Goal: Task Accomplishment & Management: Complete application form

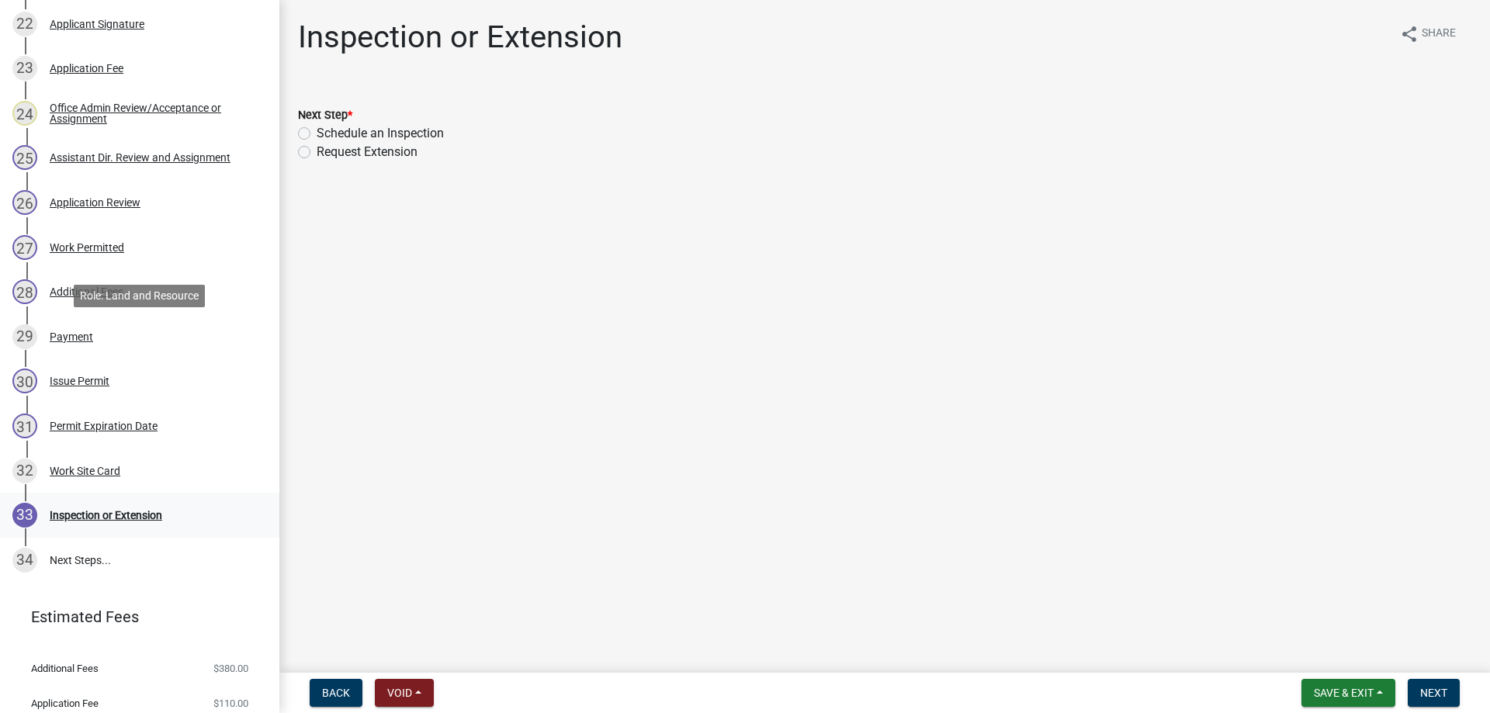
scroll to position [1266, 0]
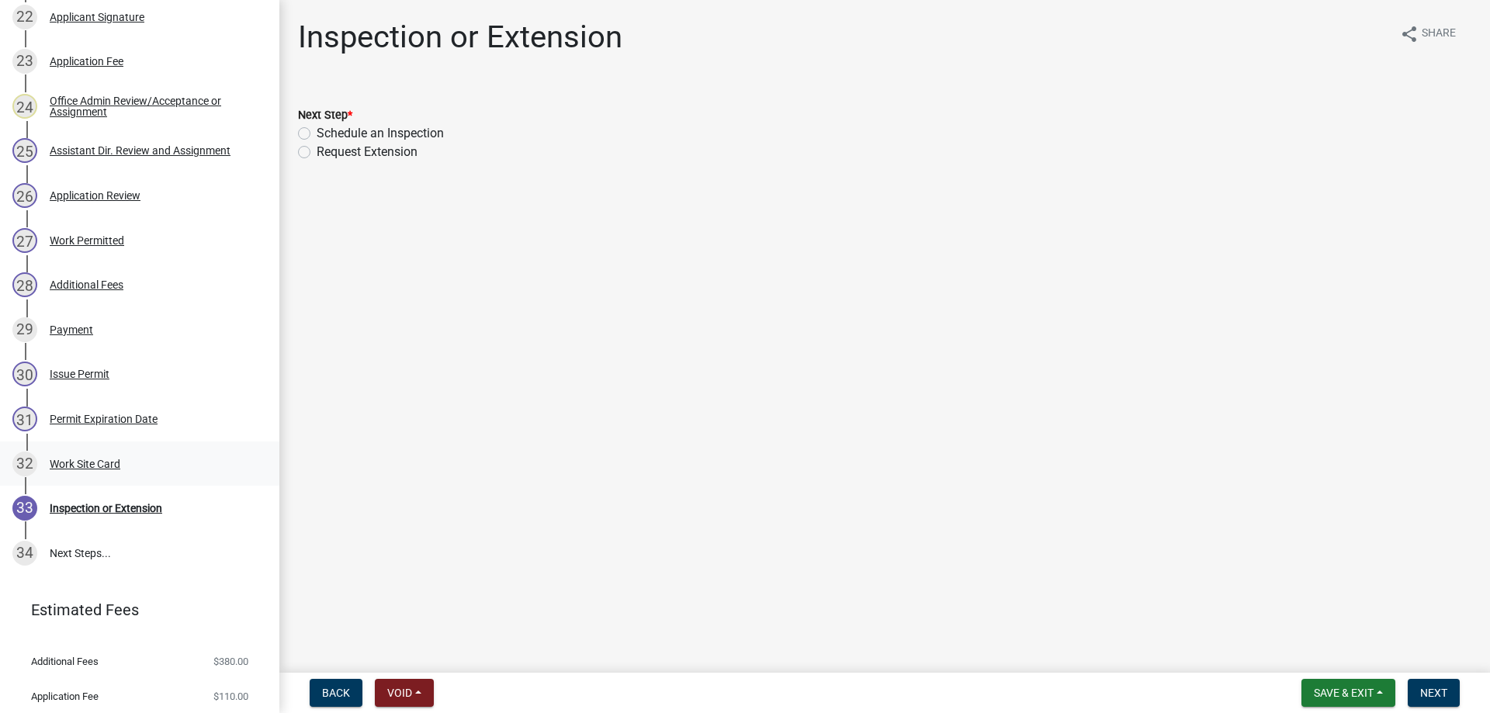
click at [72, 461] on div "Work Site Card" at bounding box center [85, 464] width 71 height 11
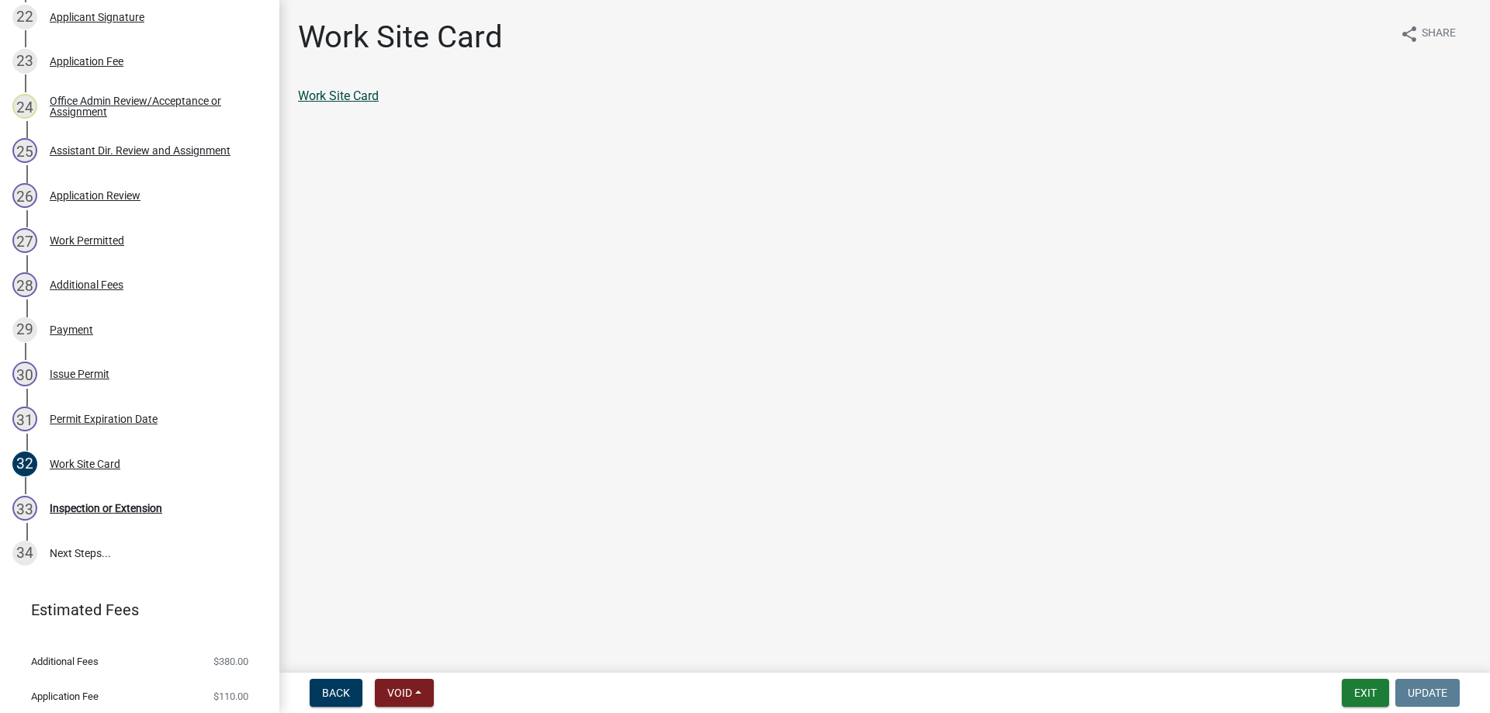
click at [338, 92] on link "Work Site Card" at bounding box center [338, 95] width 81 height 15
click at [1370, 695] on button "Exit" at bounding box center [1365, 693] width 47 height 28
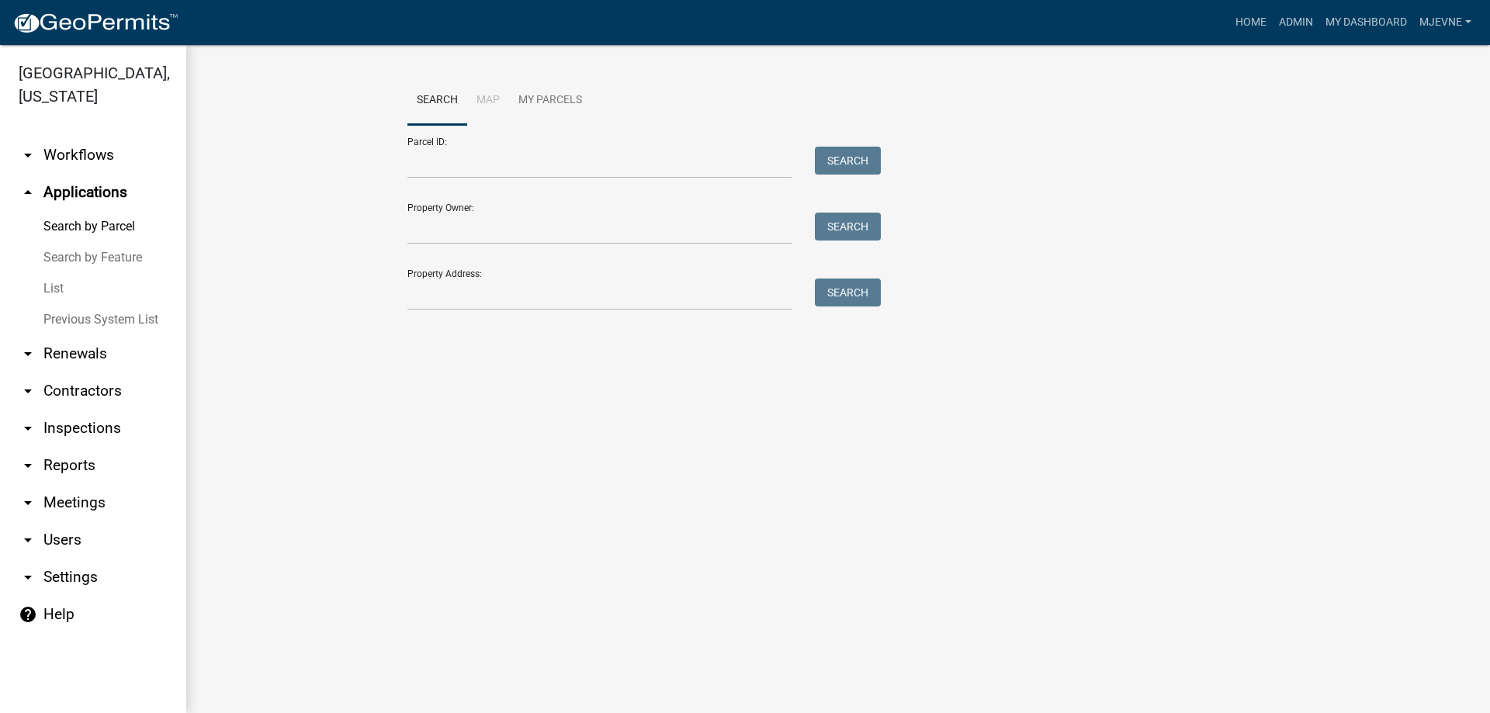
click at [74, 153] on link "arrow_drop_down Workflows" at bounding box center [93, 155] width 186 height 37
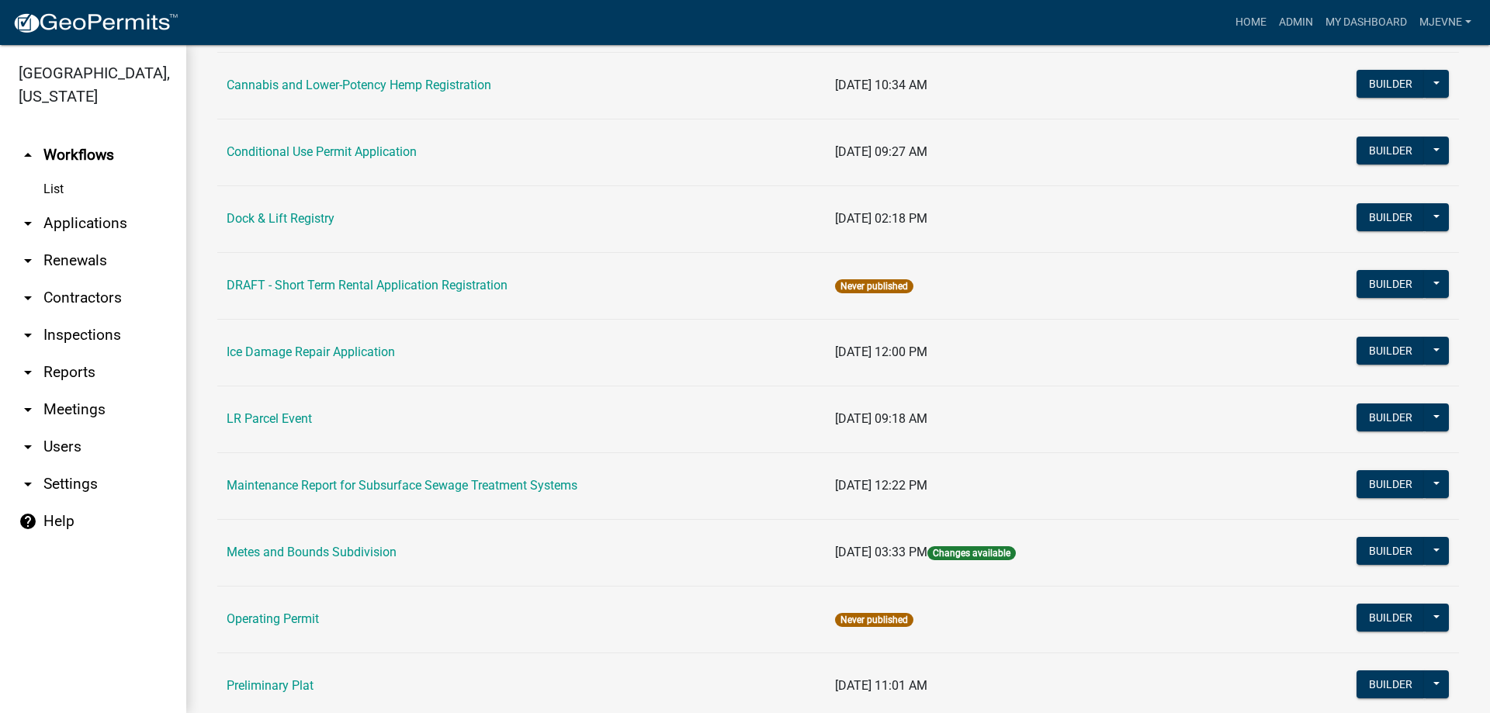
scroll to position [177, 0]
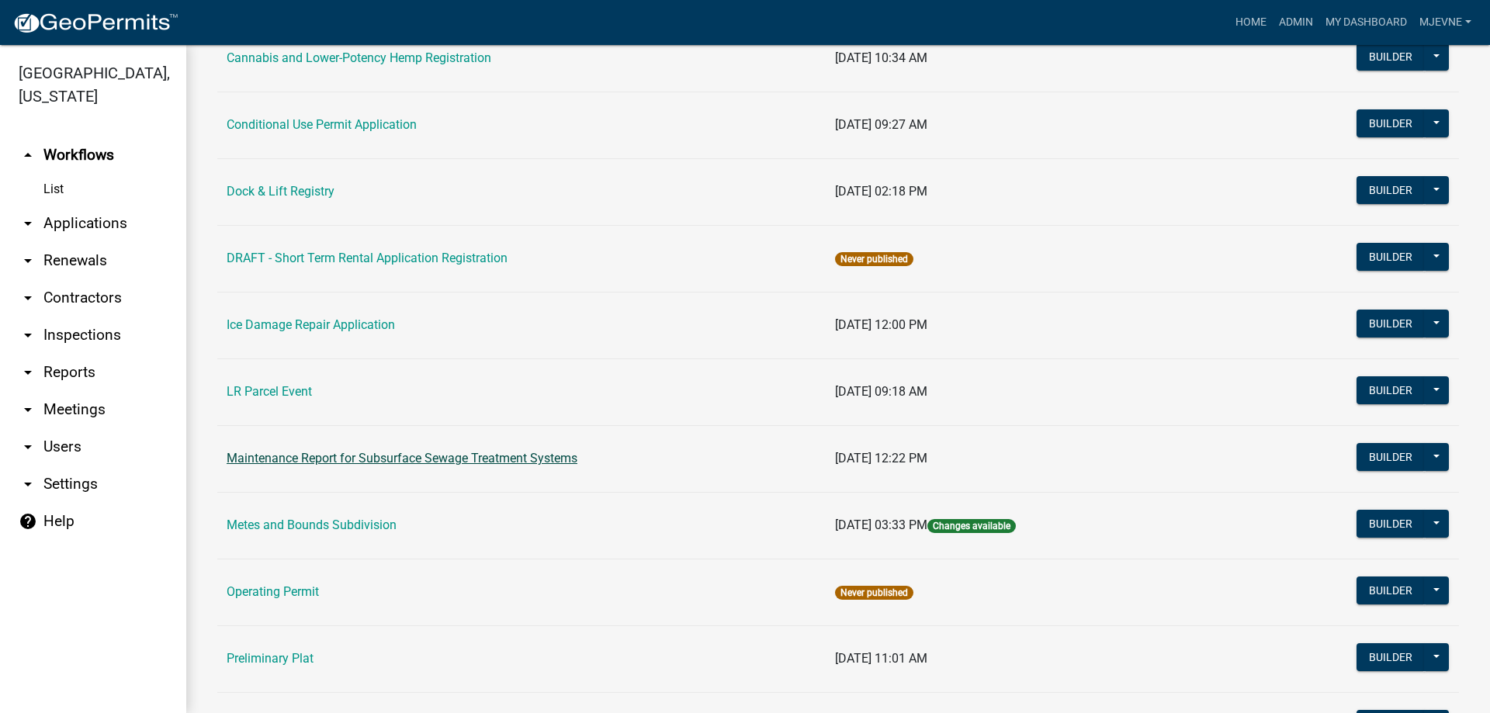
click at [324, 462] on link "Maintenance Report for Subsurface Sewage Treatment Systems" at bounding box center [402, 458] width 351 height 15
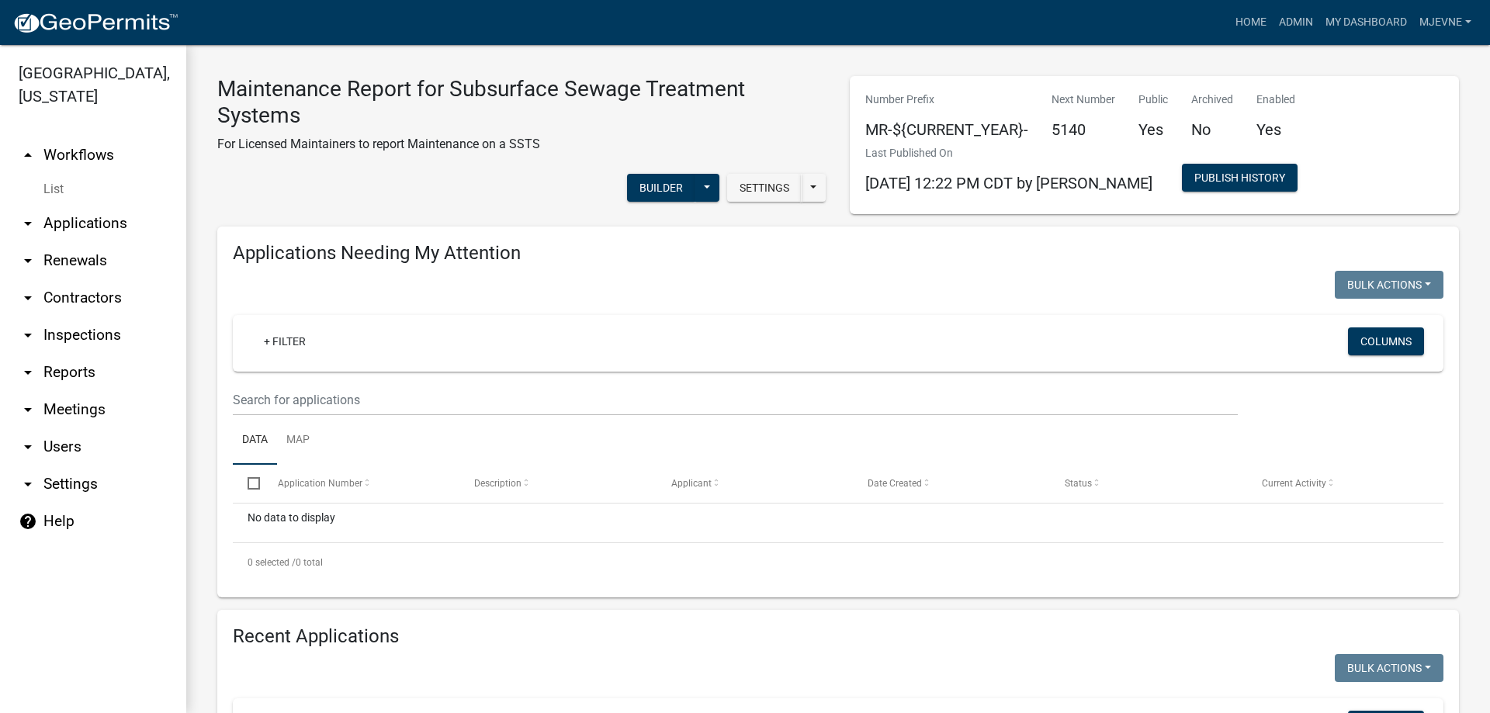
select select "1: 25"
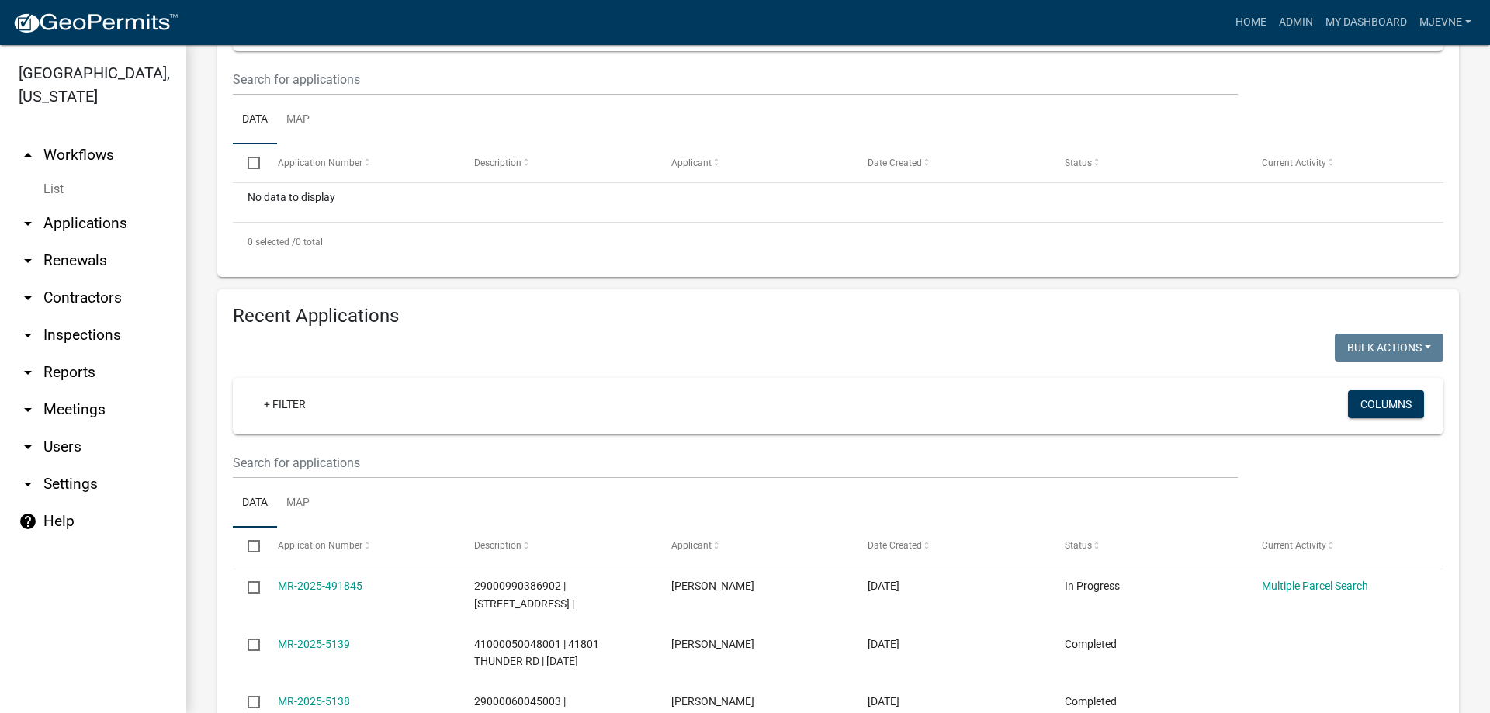
scroll to position [354, 0]
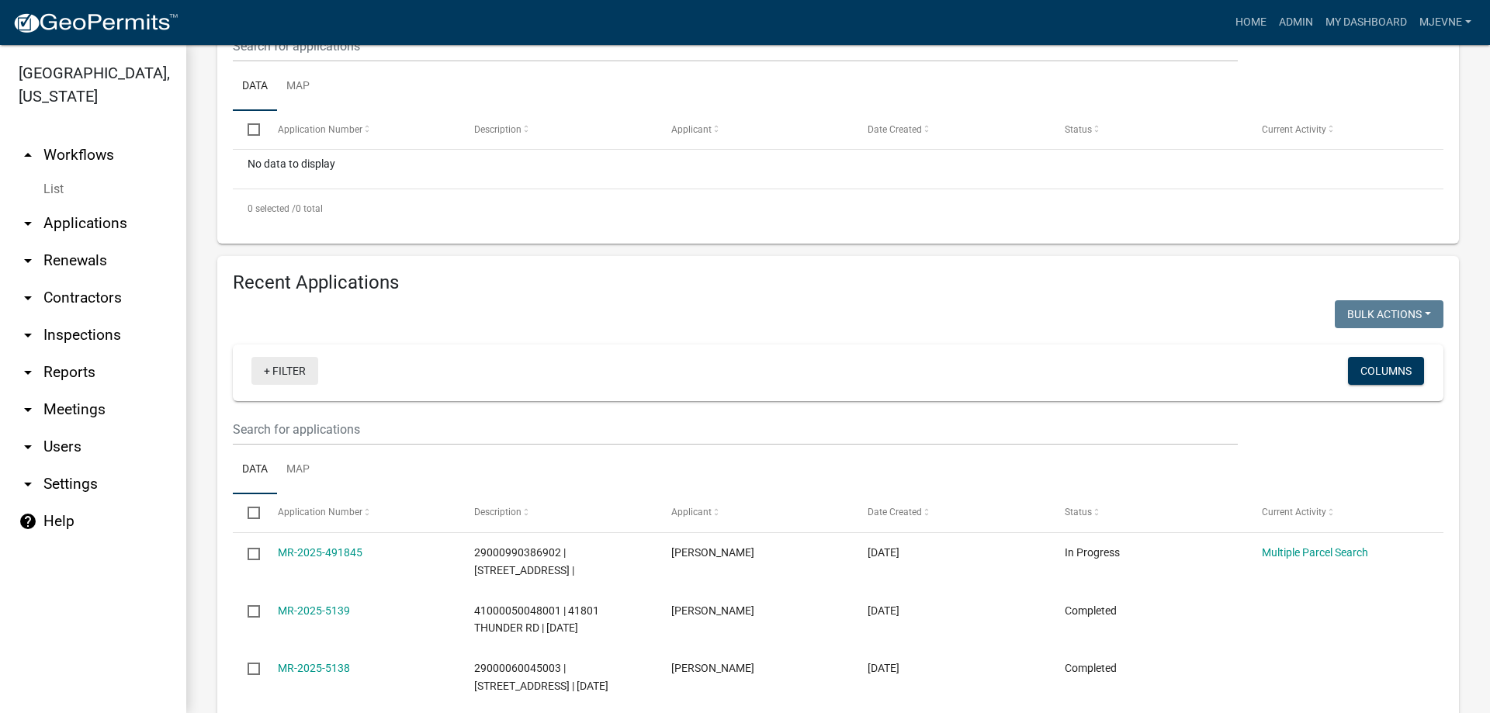
click at [272, 370] on link "+ Filter" at bounding box center [284, 371] width 67 height 28
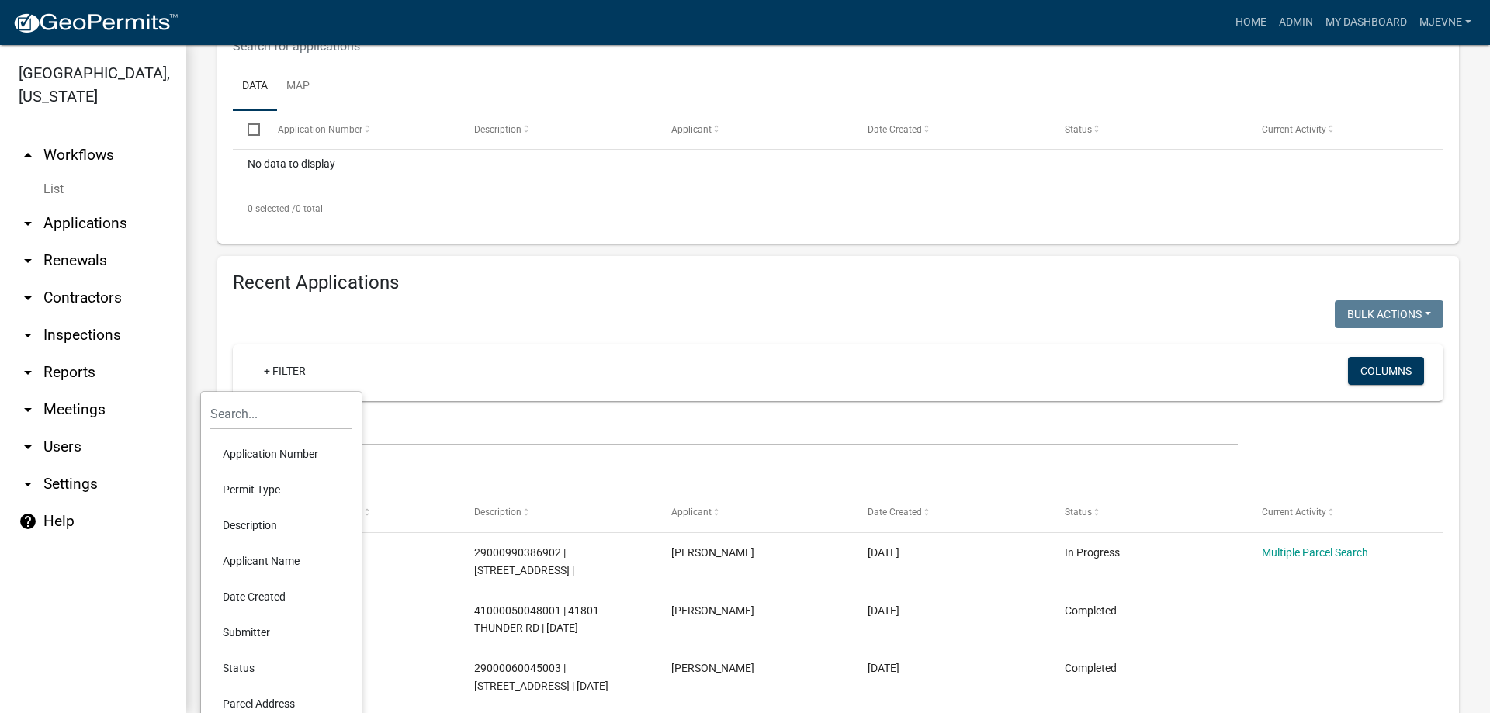
click at [246, 518] on li "Description" at bounding box center [281, 526] width 142 height 36
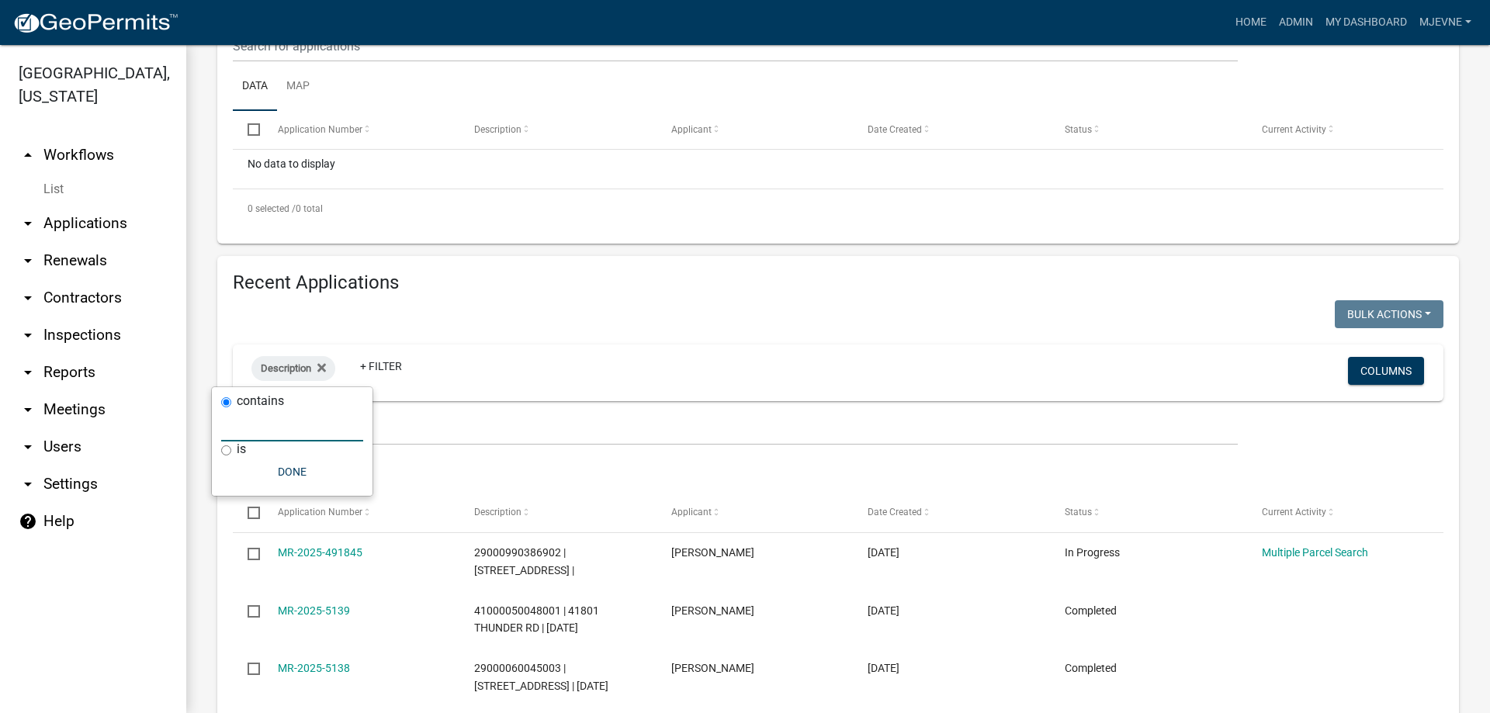
click at [256, 435] on input "text" at bounding box center [292, 426] width 142 height 32
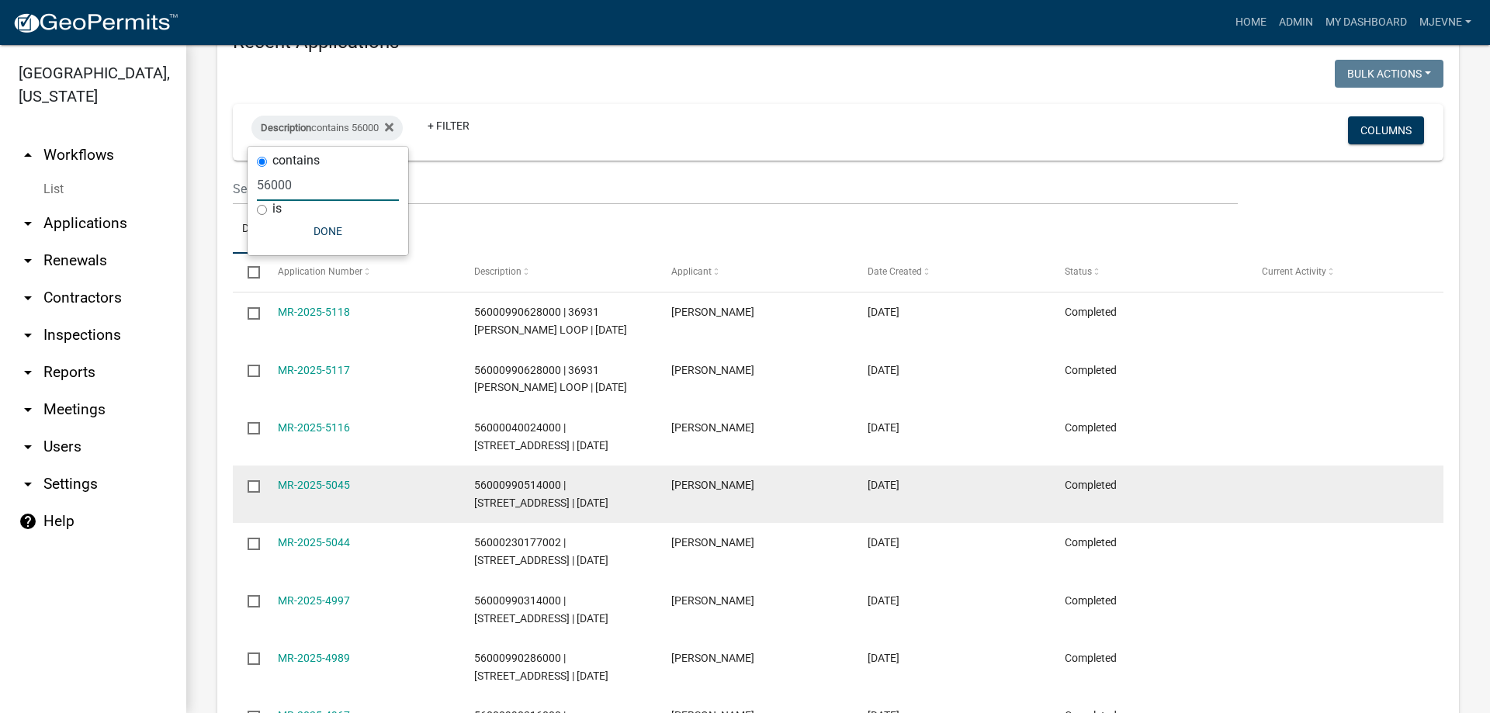
scroll to position [619, 0]
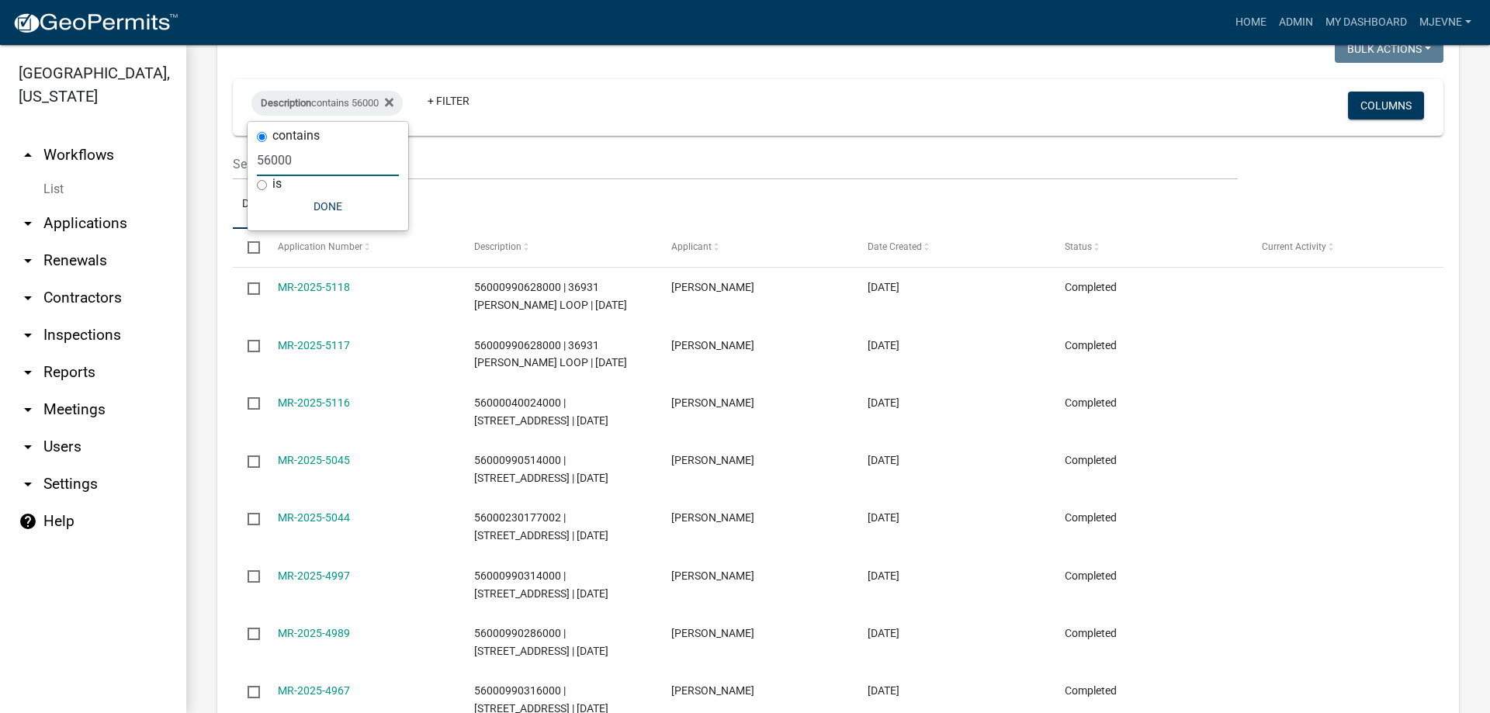
click at [300, 161] on input "56000" at bounding box center [328, 160] width 142 height 32
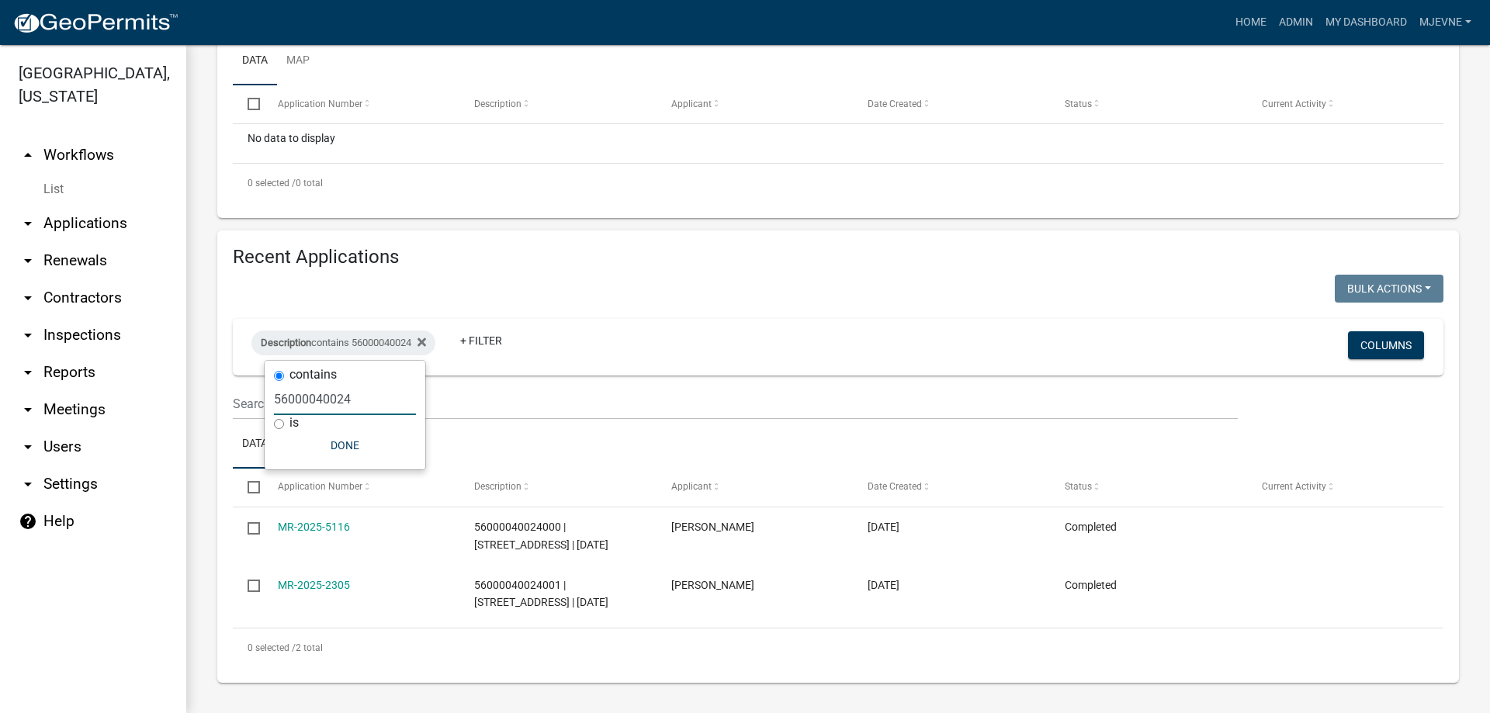
scroll to position [380, 0]
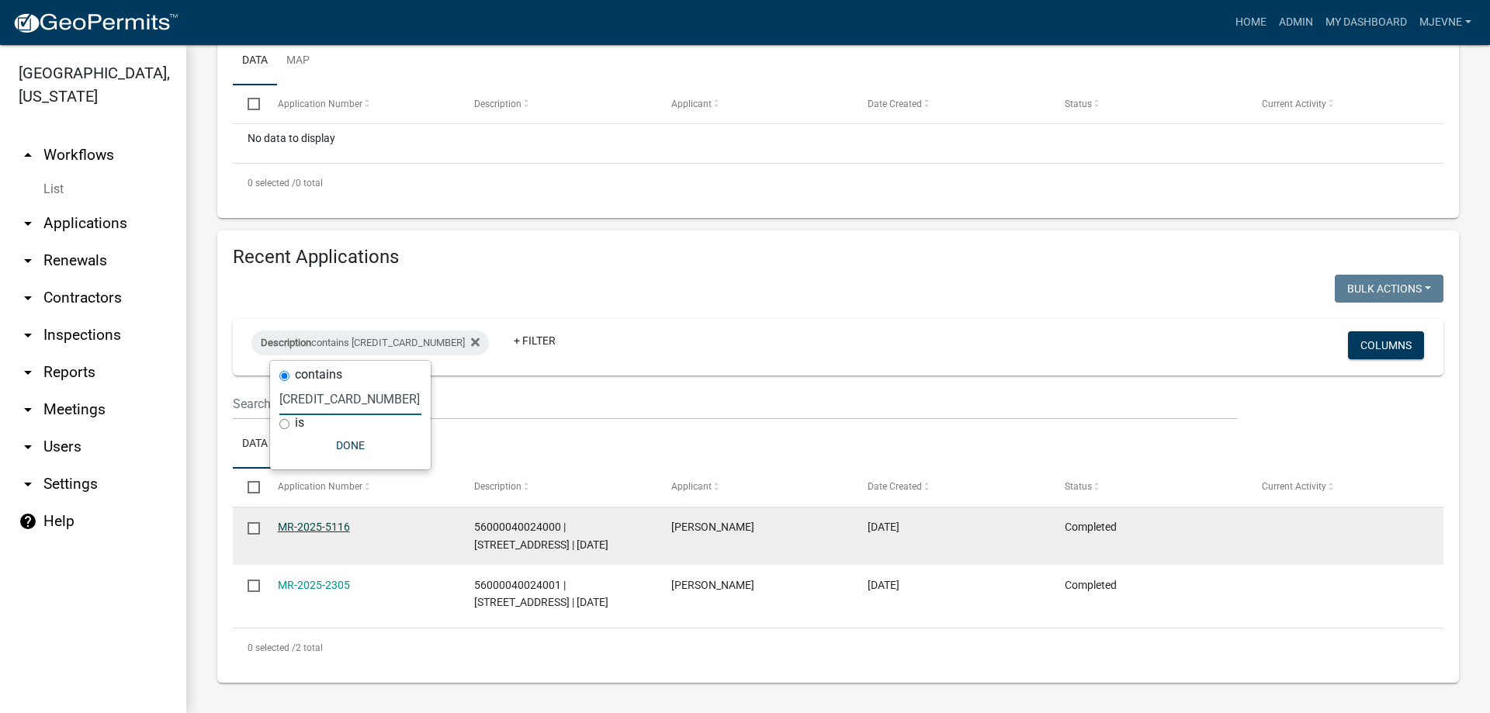
type input "5600004002400"
click at [307, 528] on link "MR-2025-5116" at bounding box center [314, 527] width 72 height 12
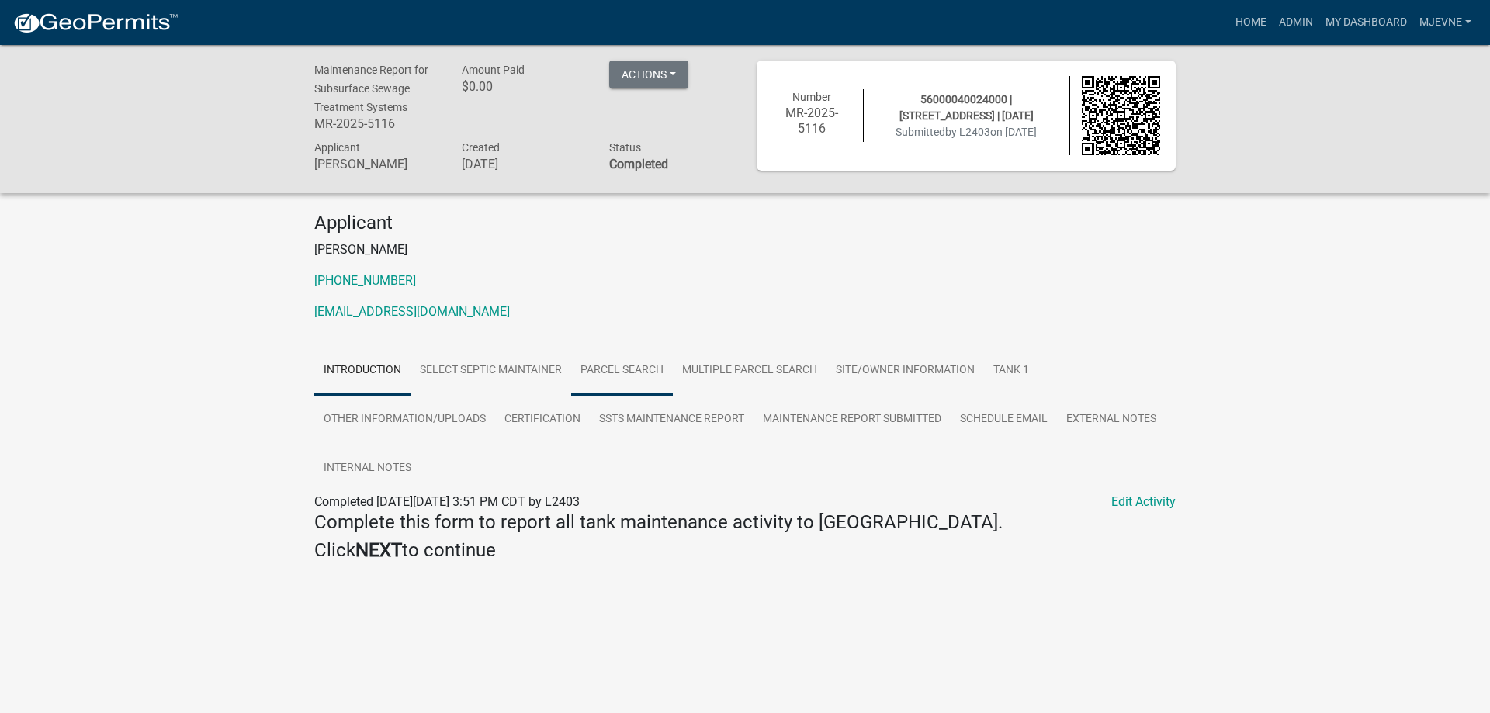
click at [639, 373] on link "Parcel search" at bounding box center [622, 371] width 102 height 50
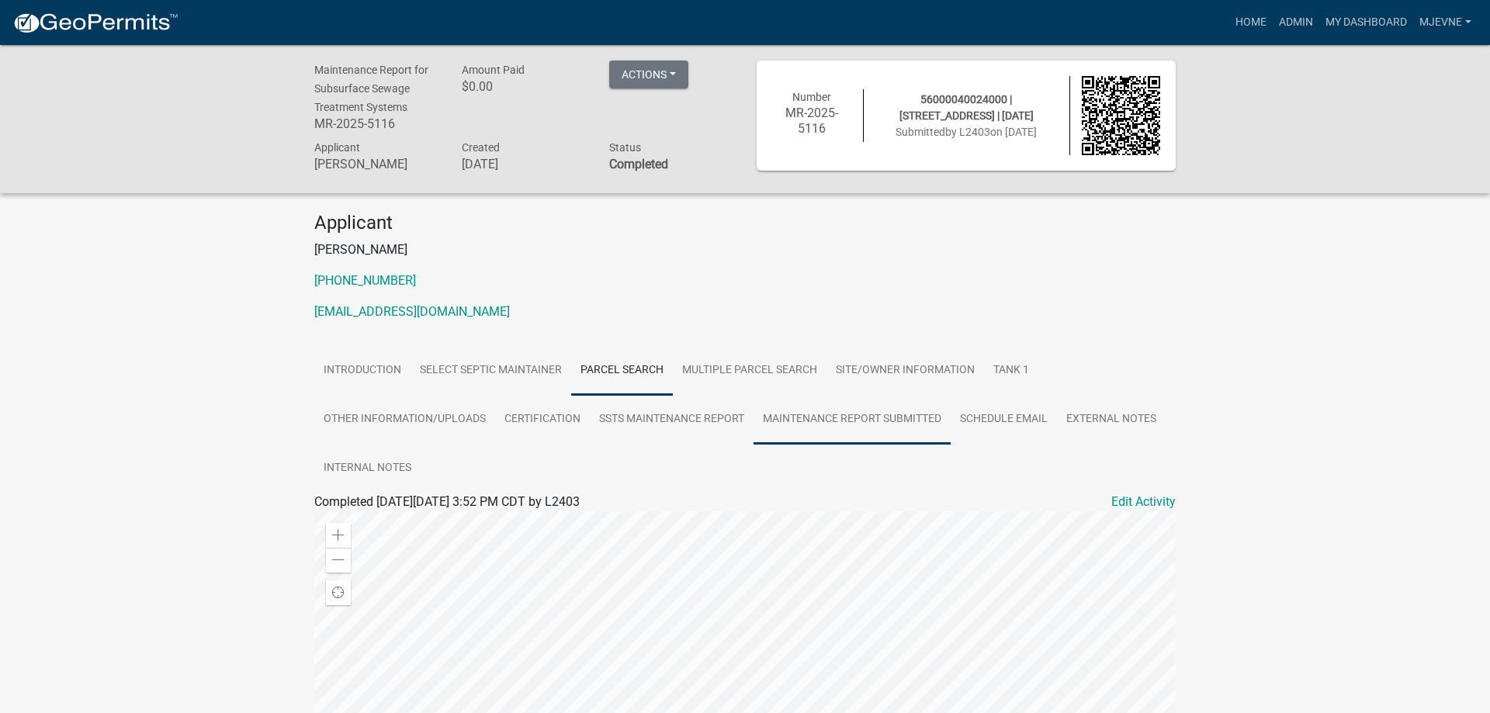
click at [854, 416] on link "Maintenance Report Submitted" at bounding box center [851, 420] width 197 height 50
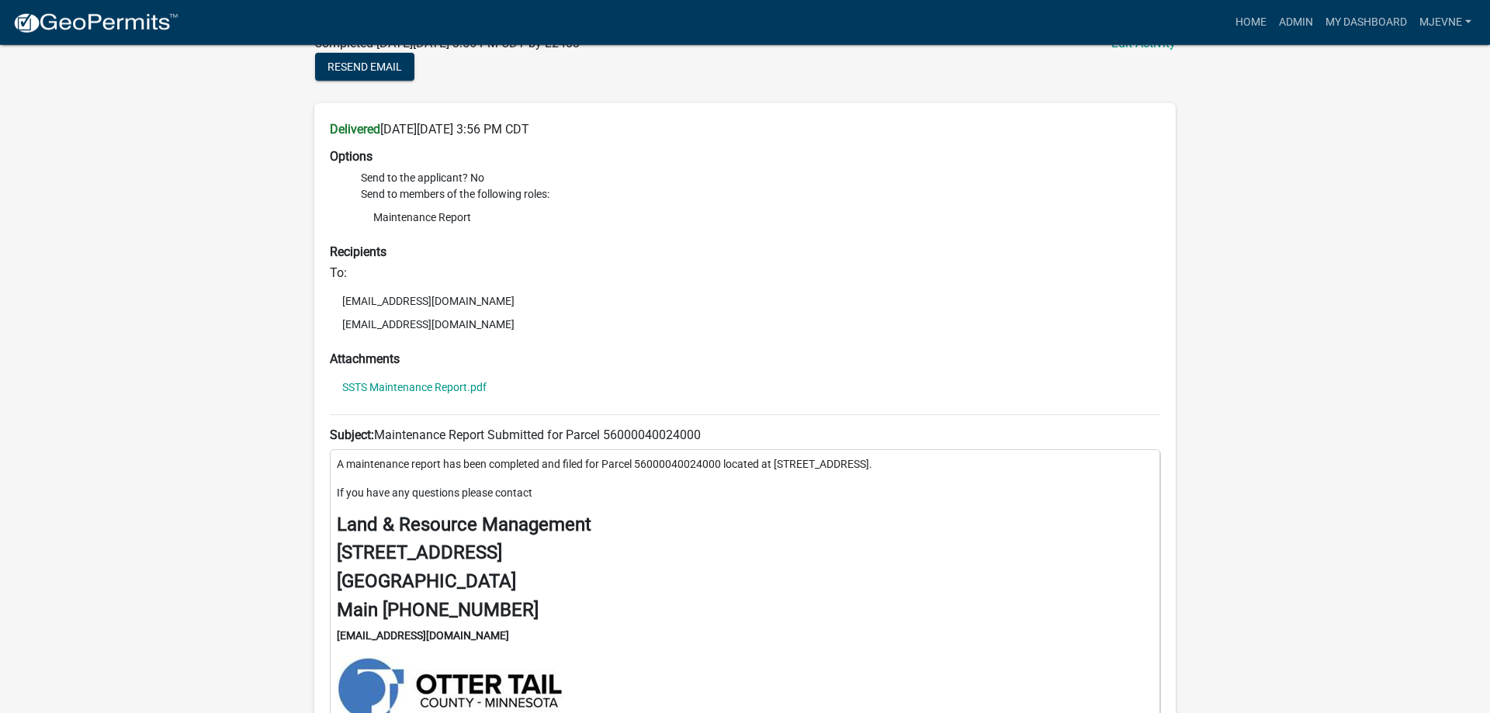
scroll to position [475, 0]
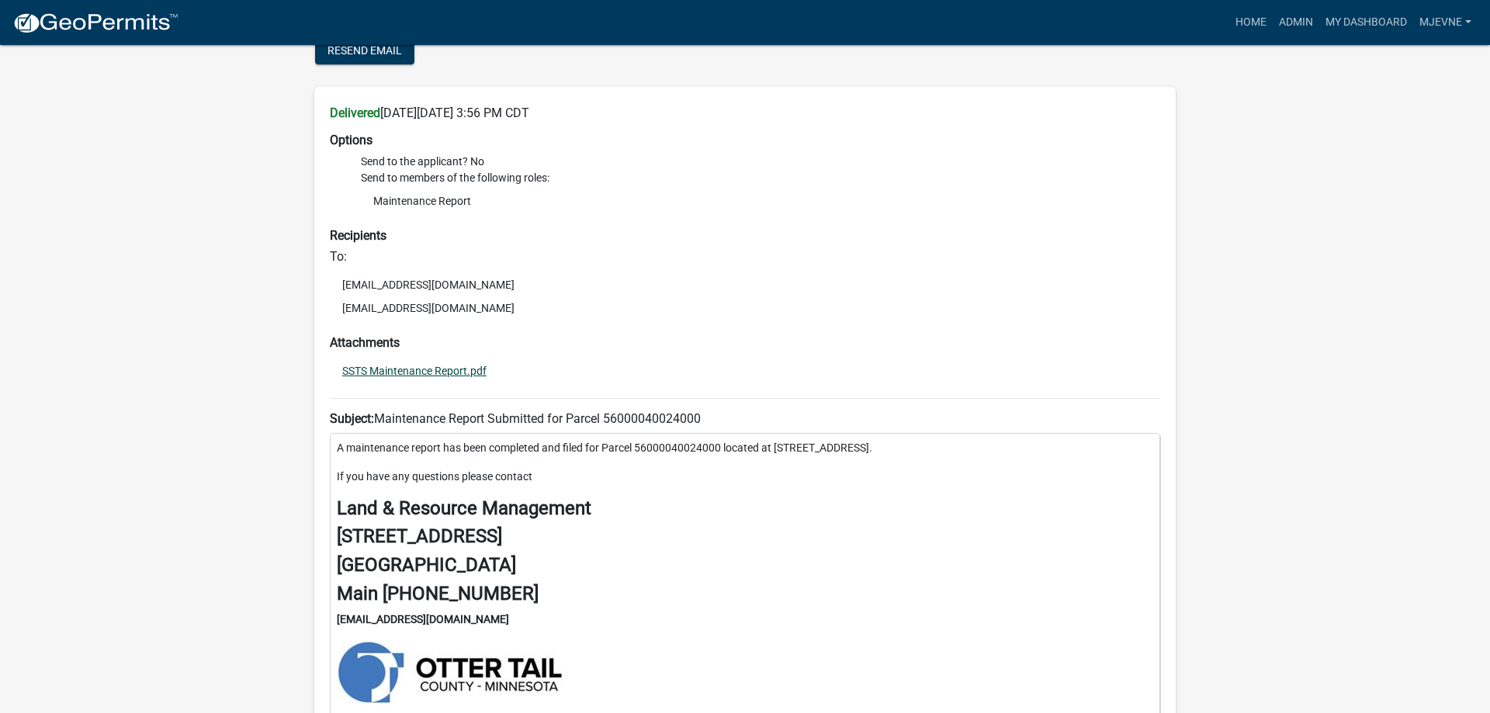
click at [407, 372] on link "SSTS Maintenance Report.pdf" at bounding box center [414, 370] width 144 height 11
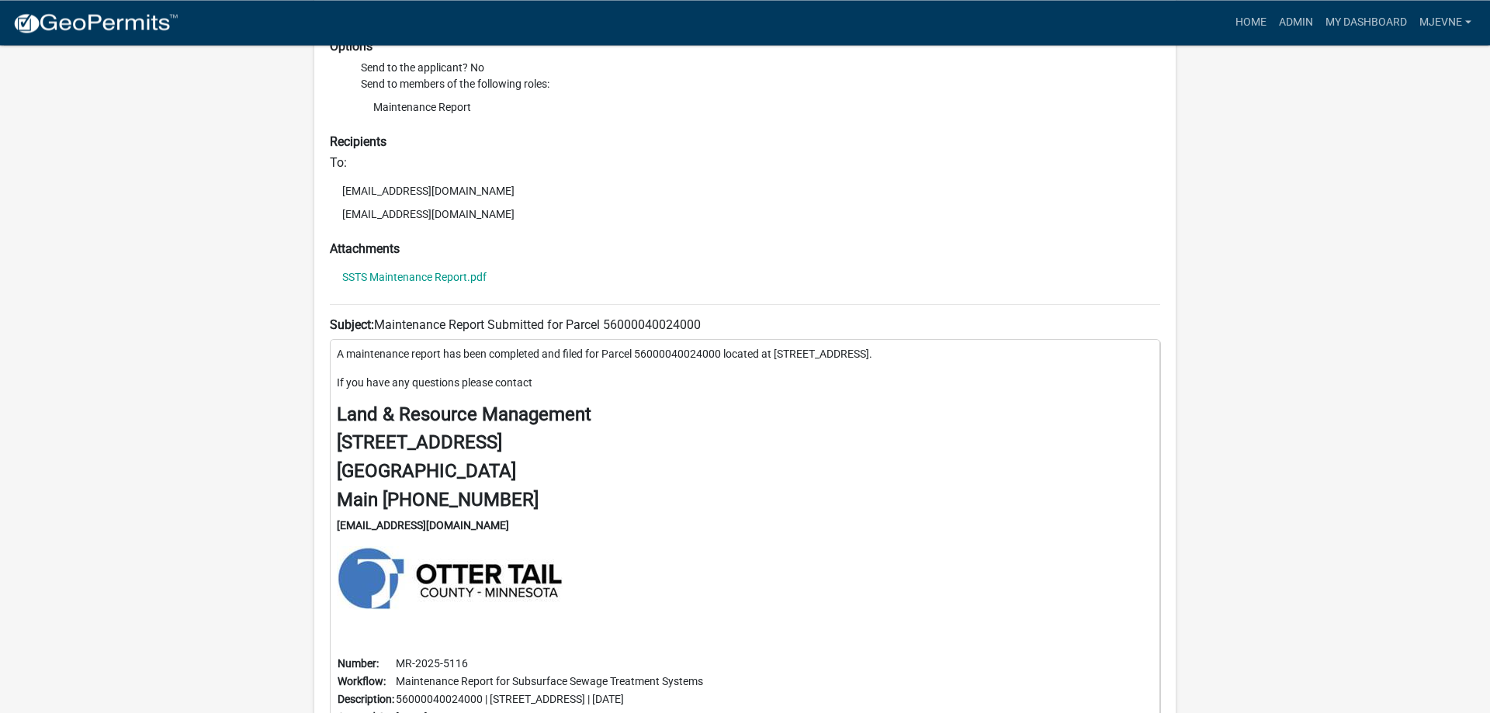
scroll to position [633, 0]
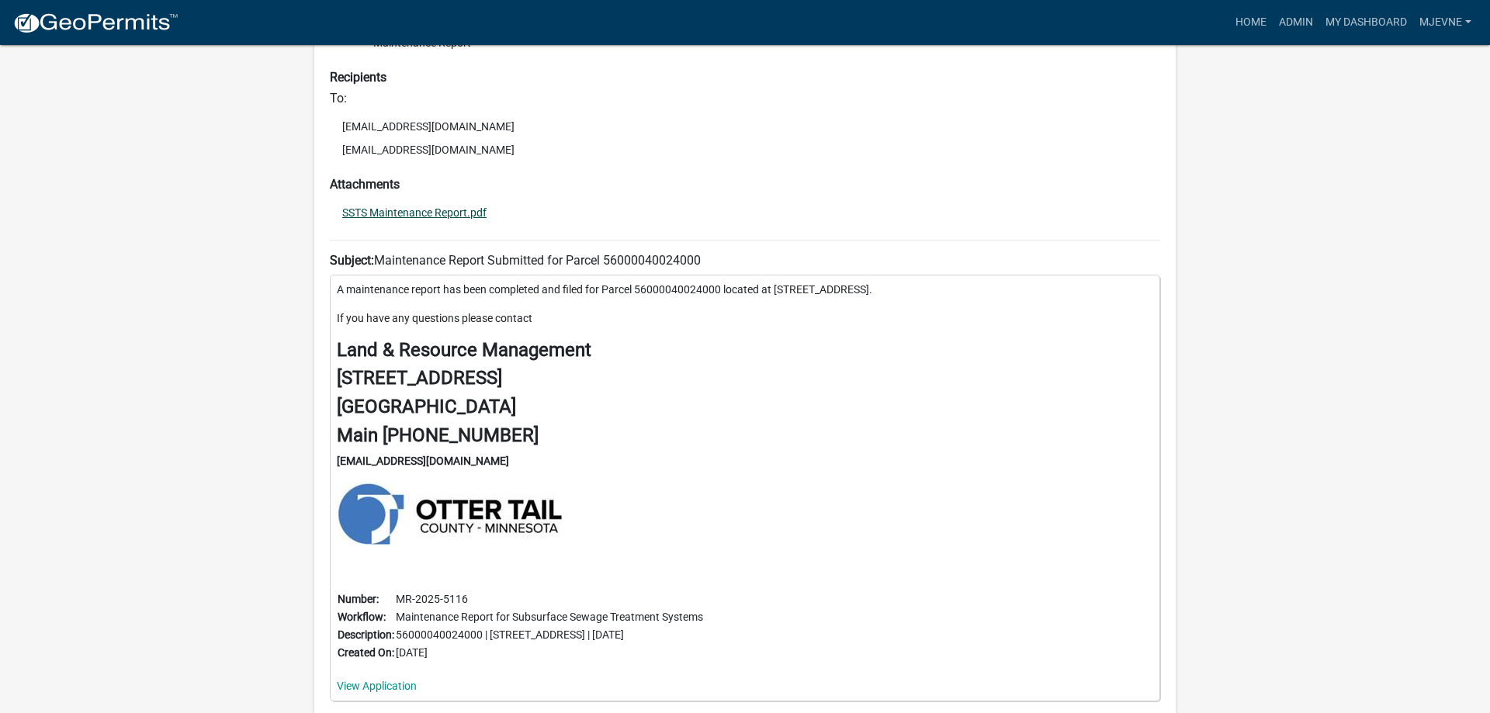
click at [398, 212] on link "SSTS Maintenance Report.pdf" at bounding box center [414, 212] width 144 height 11
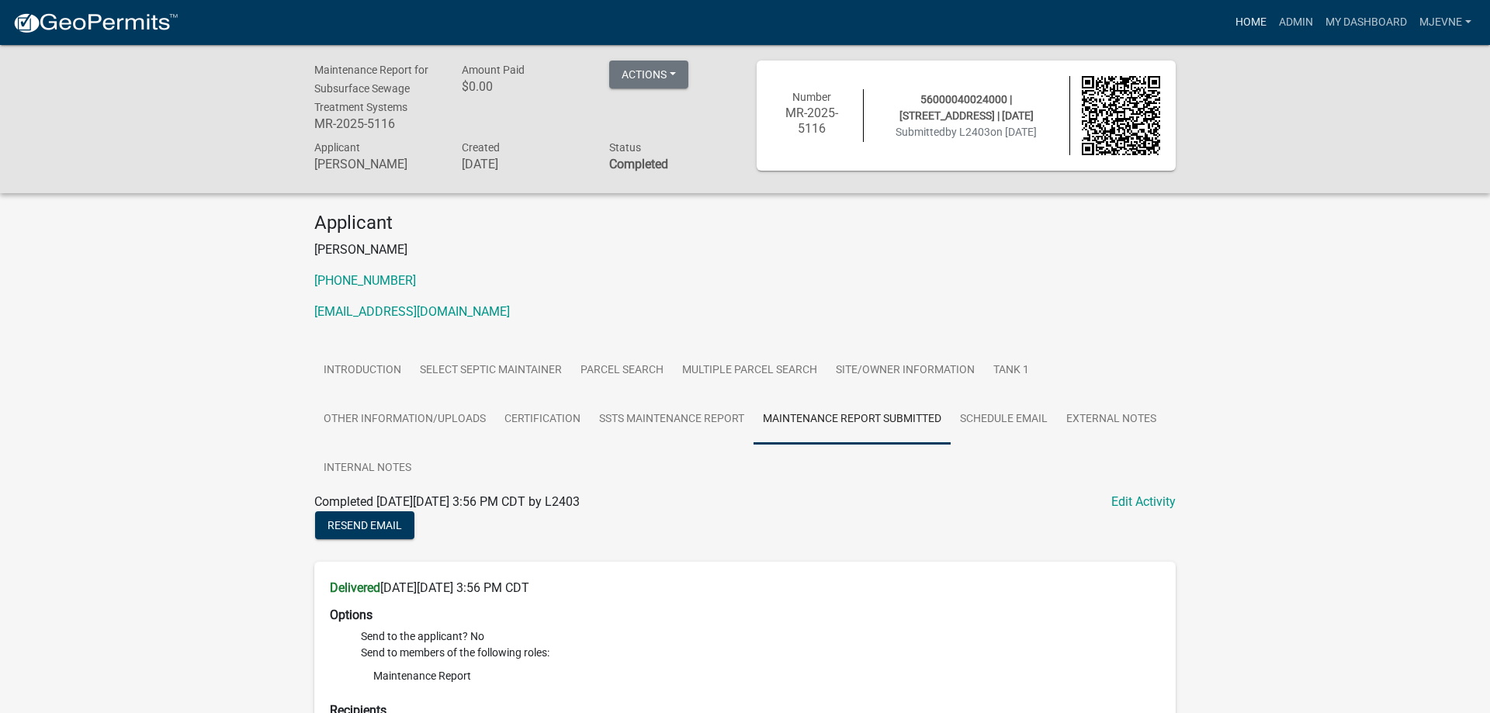
click at [1252, 23] on link "Home" at bounding box center [1250, 22] width 43 height 29
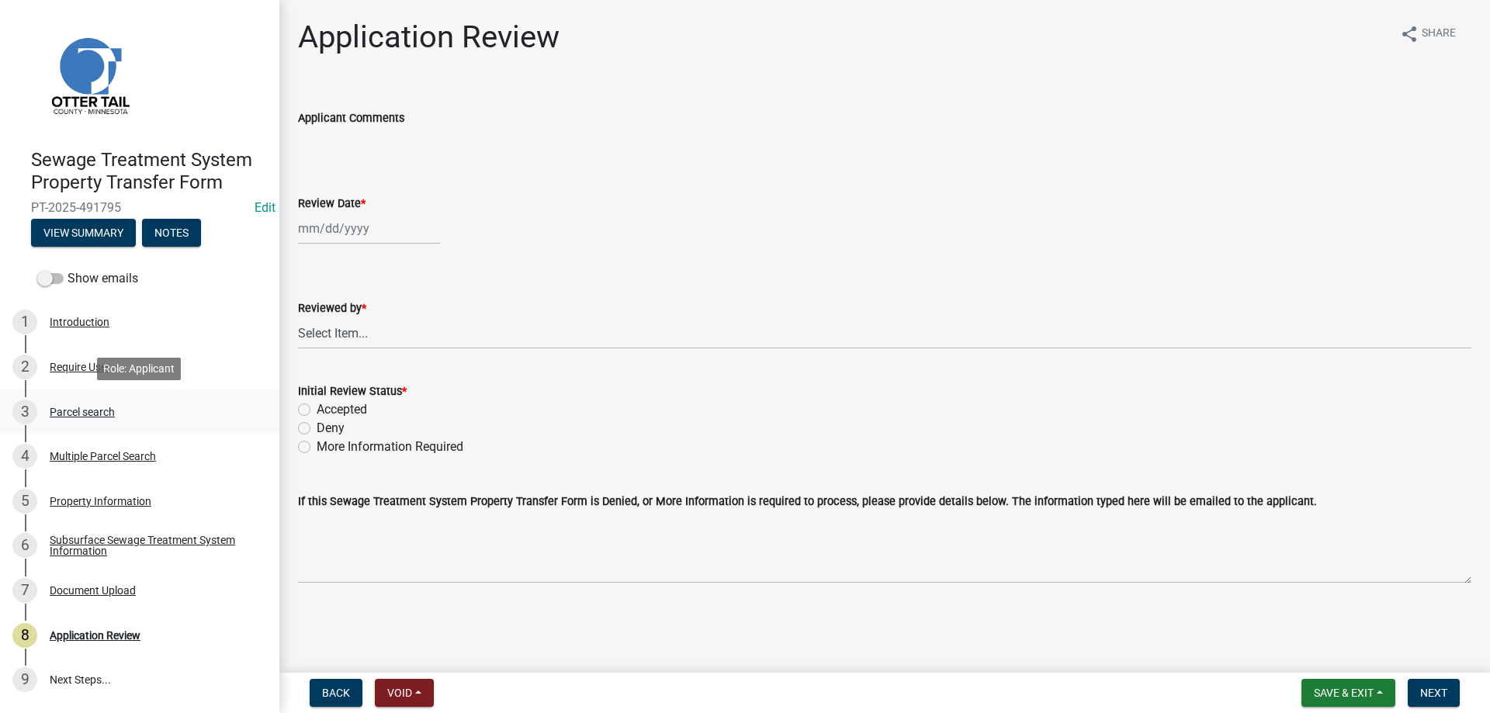
click at [67, 414] on div "Parcel search" at bounding box center [82, 412] width 65 height 11
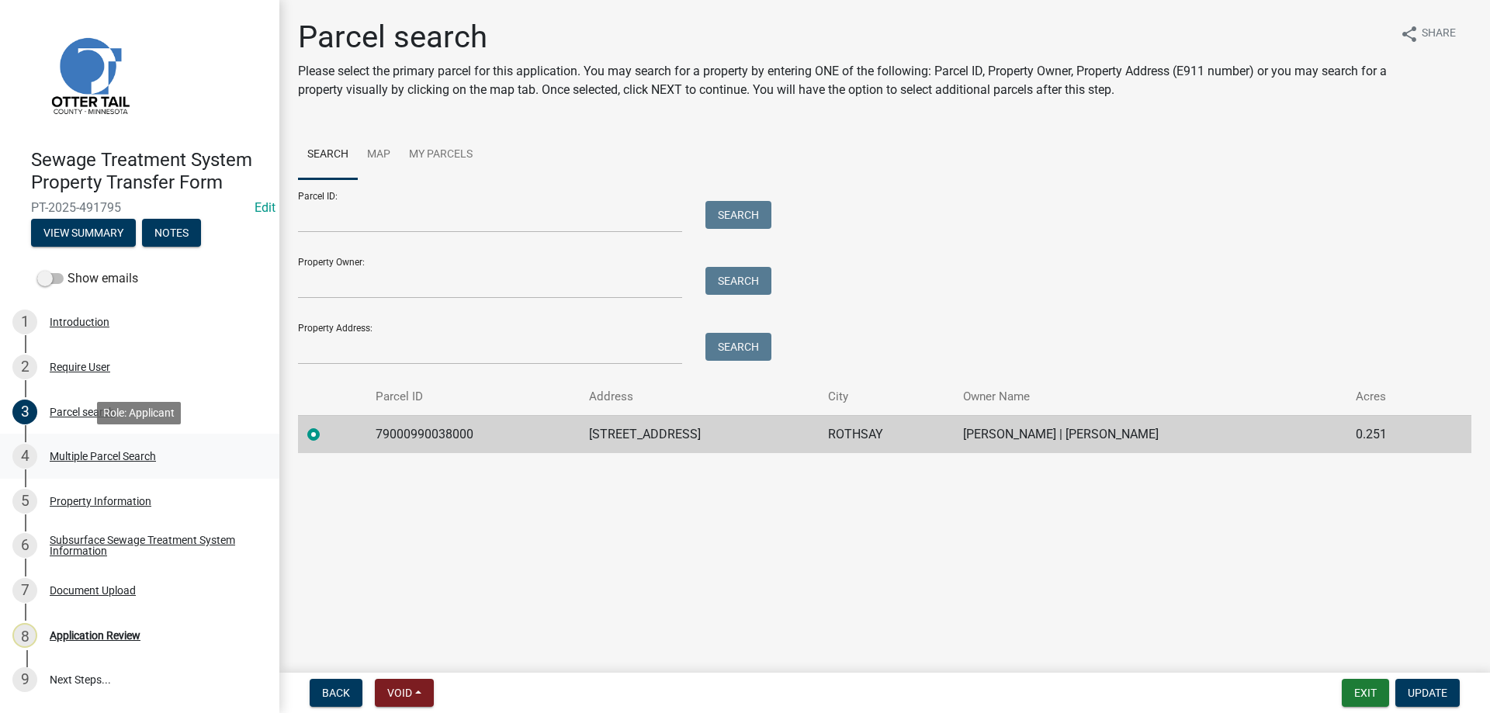
click at [67, 460] on div "Multiple Parcel Search" at bounding box center [103, 456] width 106 height 11
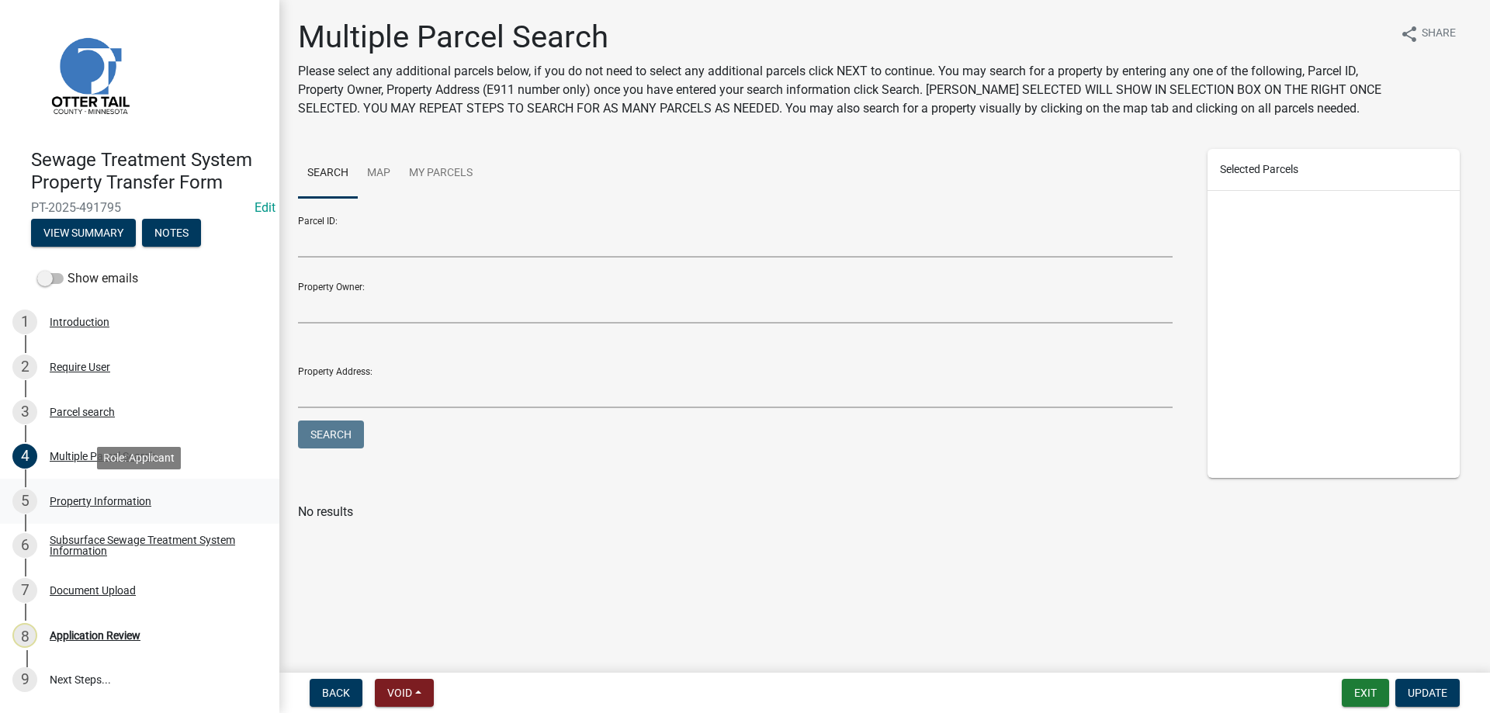
click at [76, 500] on div "Property Information" at bounding box center [101, 501] width 102 height 11
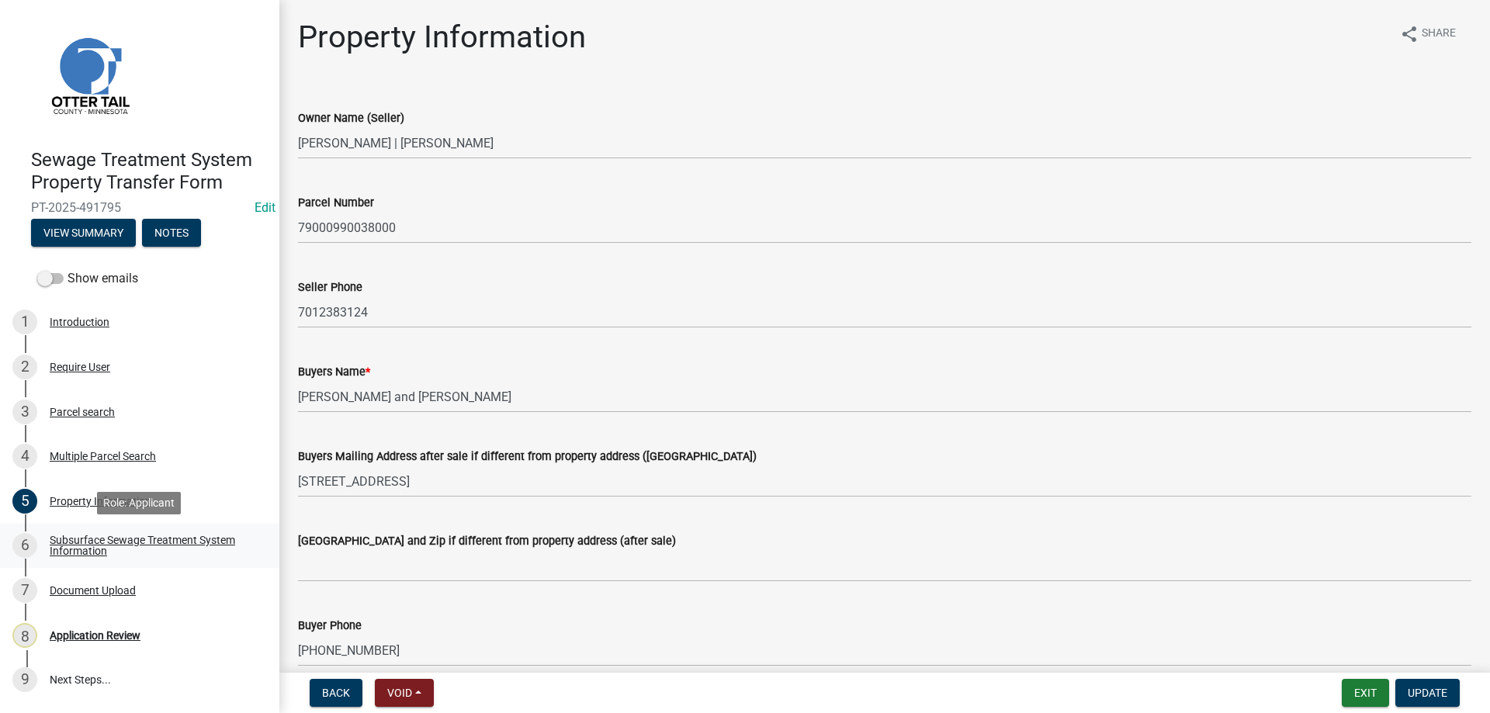
click at [92, 546] on div "Subsurface Sewage Treatment System Information" at bounding box center [152, 546] width 205 height 22
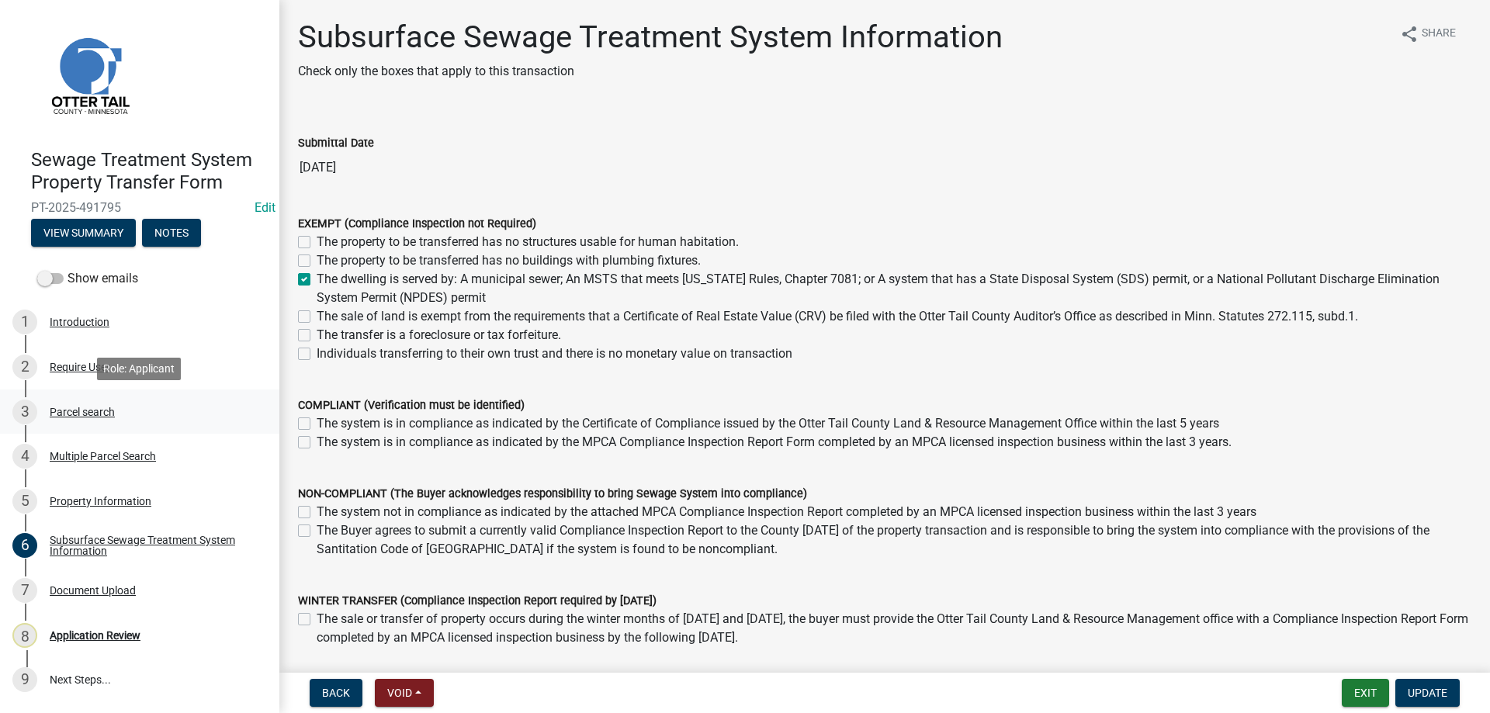
click at [77, 416] on div "Parcel search" at bounding box center [82, 412] width 65 height 11
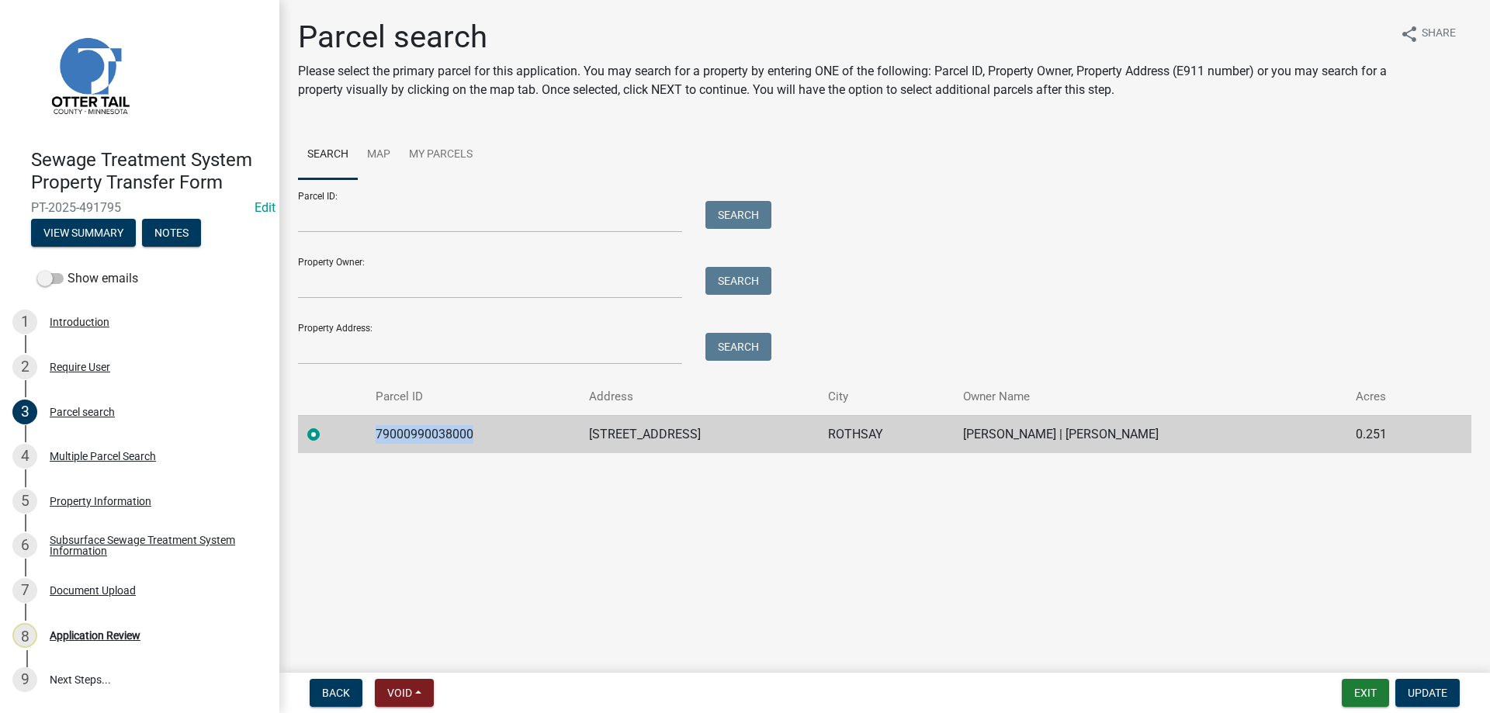
drag, startPoint x: 476, startPoint y: 433, endPoint x: 376, endPoint y: 442, distance: 100.5
click at [376, 442] on td "79000990038000" at bounding box center [472, 434] width 213 height 38
copy td "79000990038000"
click at [481, 548] on main "Parcel search Please select the primary parcel for this application. You may se…" at bounding box center [884, 333] width 1211 height 667
drag, startPoint x: 475, startPoint y: 433, endPoint x: 371, endPoint y: 437, distance: 104.1
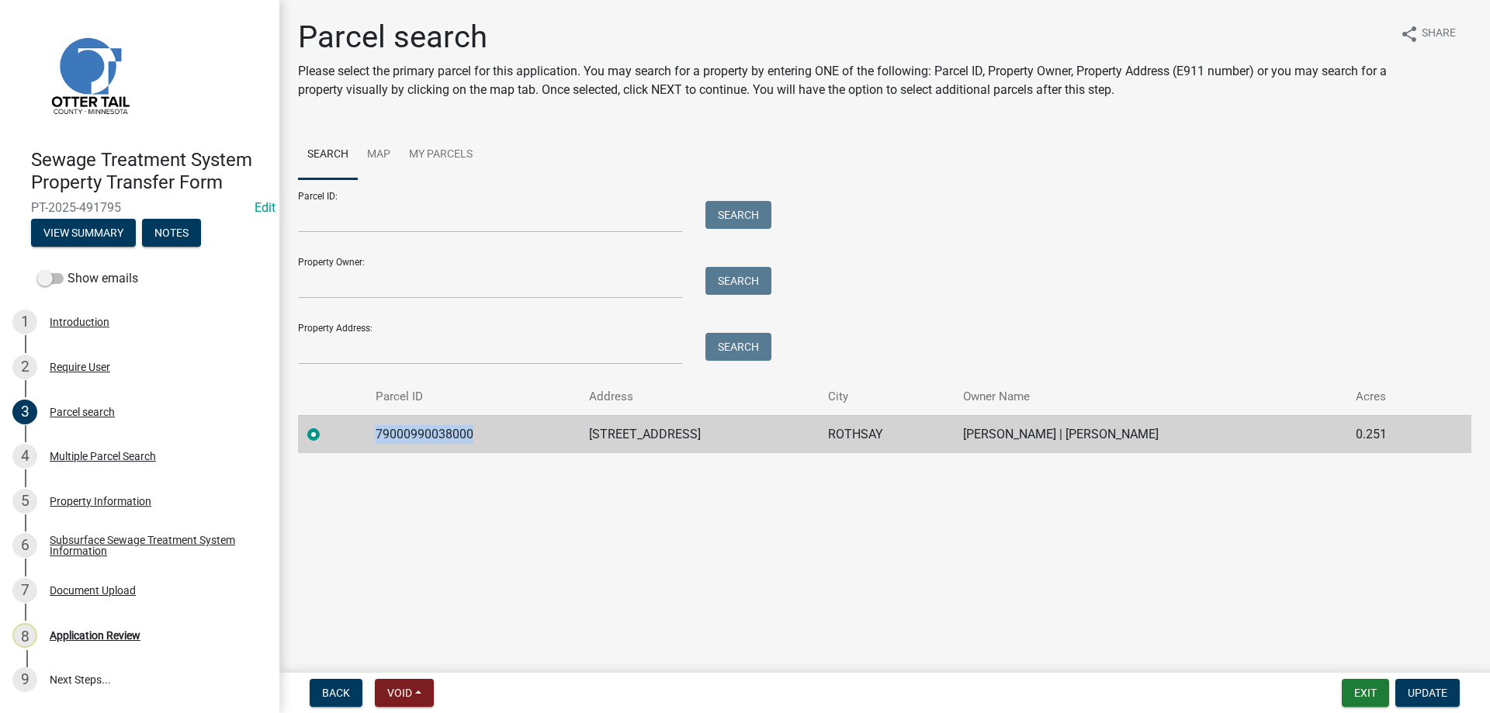
click at [371, 437] on td "79000990038000" at bounding box center [472, 434] width 213 height 38
copy td "79000990038000"
click at [521, 592] on main "Parcel search Please select the primary parcel for this application. You may se…" at bounding box center [884, 333] width 1211 height 667
click at [88, 639] on div "Application Review" at bounding box center [95, 635] width 91 height 11
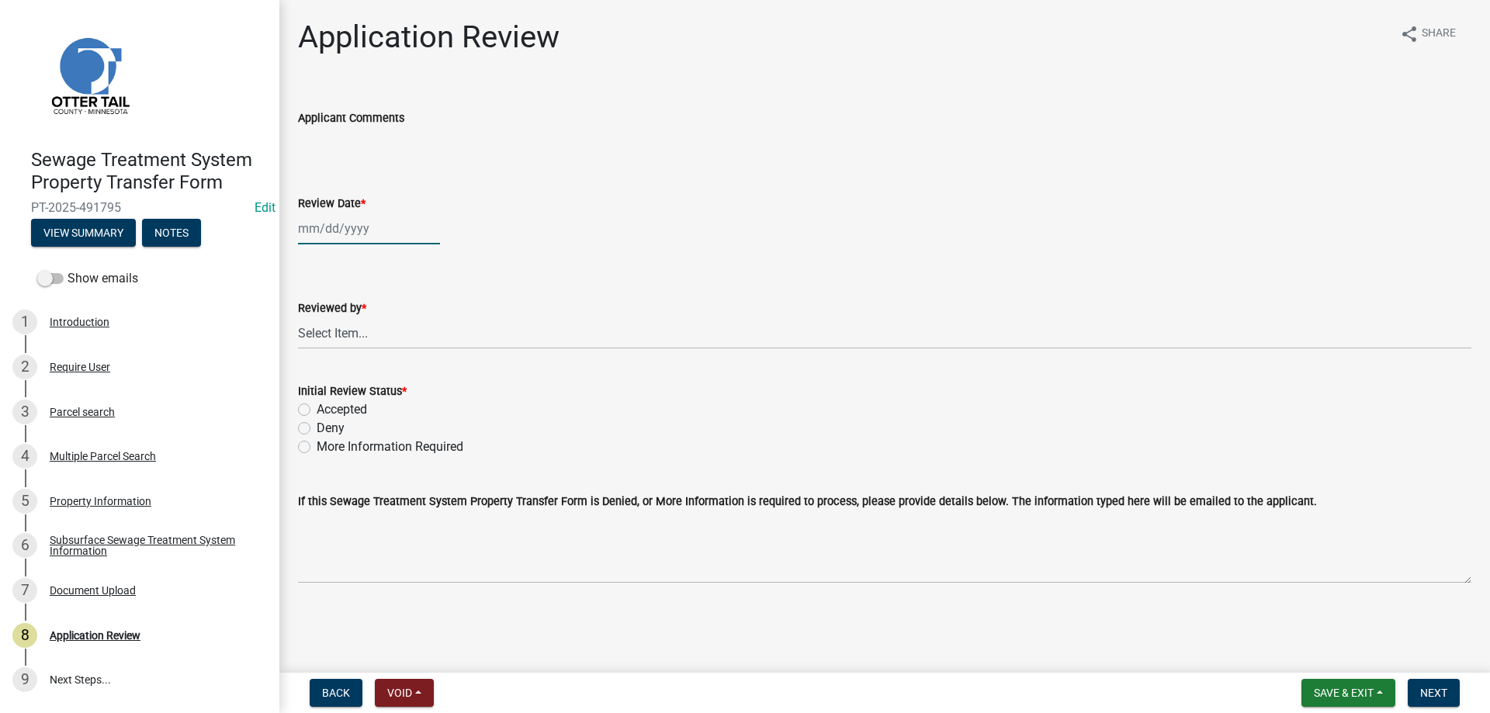
click at [345, 231] on input "Review Date *" at bounding box center [369, 229] width 142 height 32
select select "10"
select select "2025"
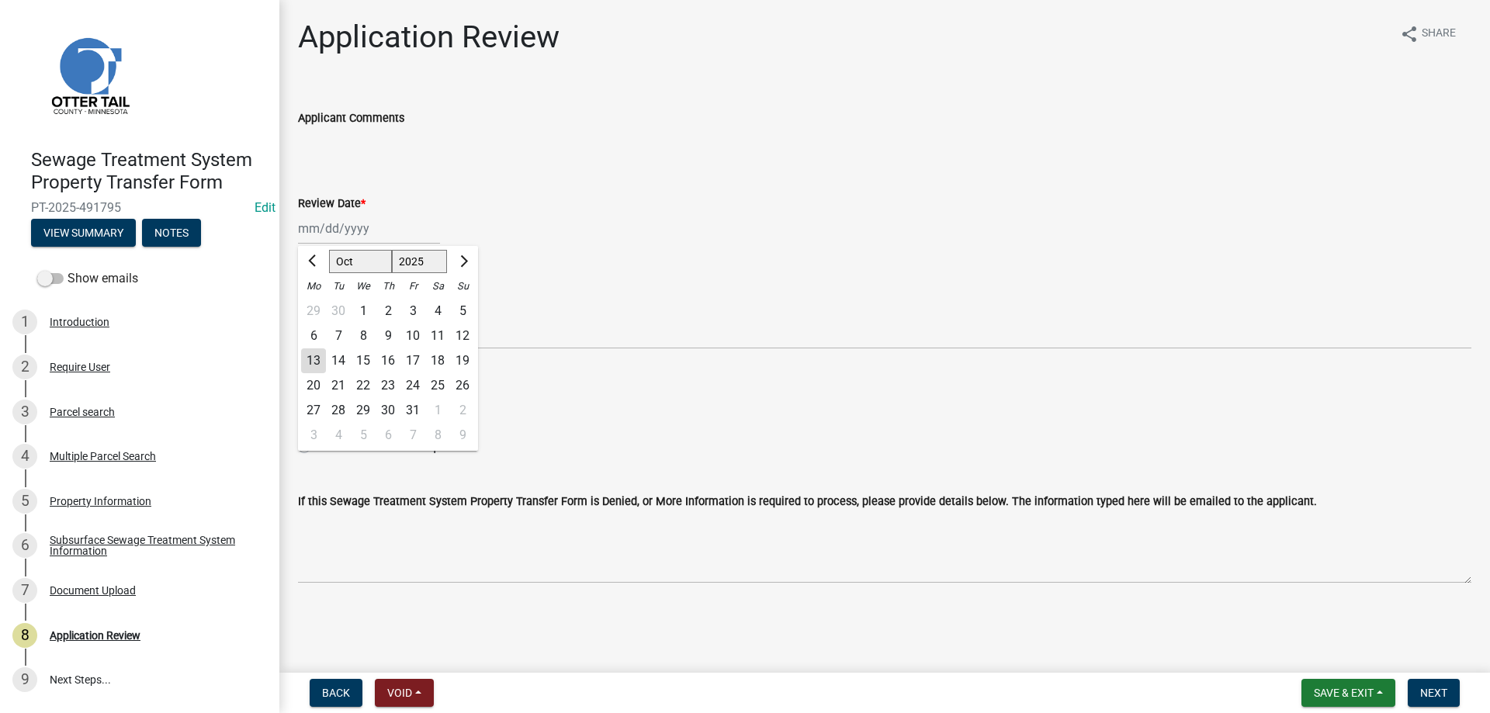
click at [315, 361] on div "13" at bounding box center [313, 360] width 25 height 25
type input "10/13/2025"
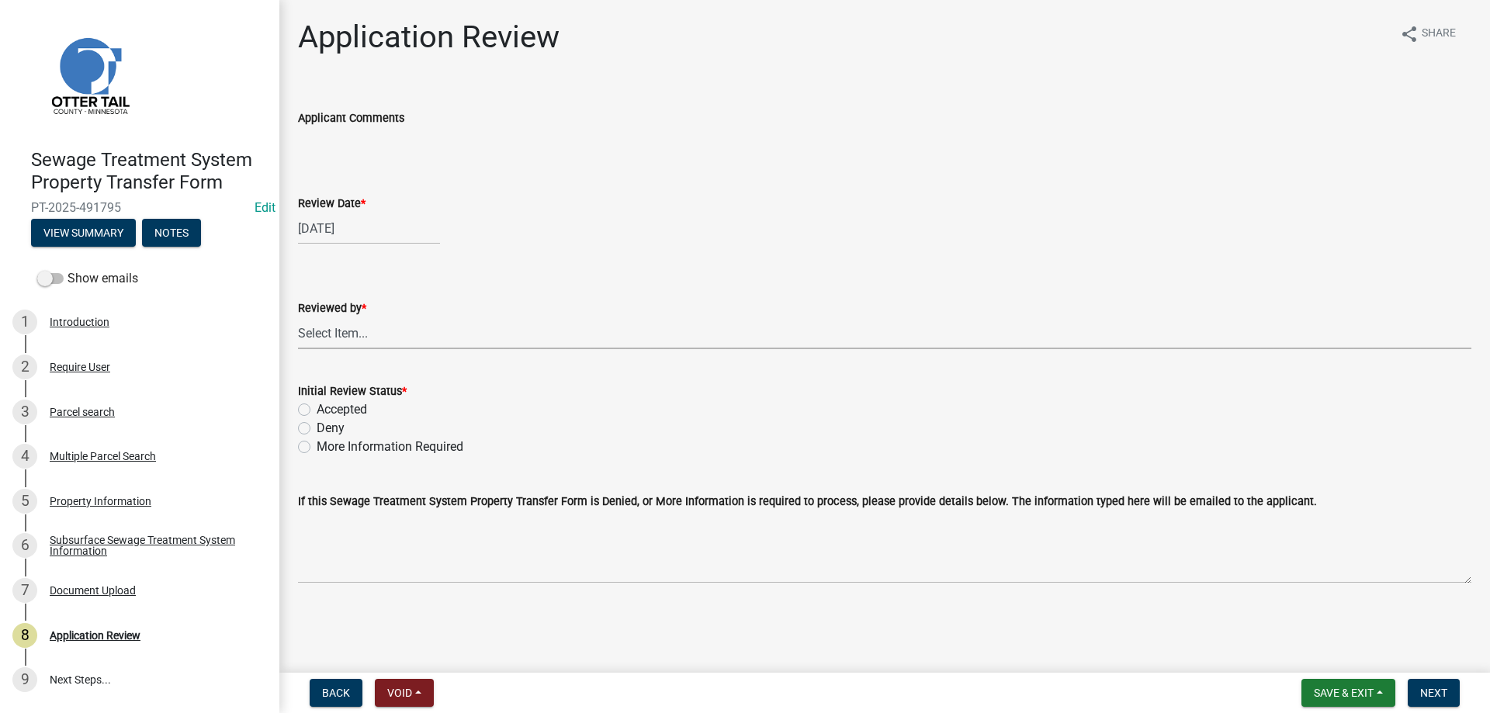
click at [298, 317] on select "Select Item... Alexis Newark Amy Busko Andrea Perales Brittany Tollefson Christ…" at bounding box center [884, 333] width 1173 height 32
click option "[PERSON_NAME]" at bounding box center [0, 0] width 0 height 0
select select "b4c12476-3918-4c31-b34d-126d47b866fd"
click at [317, 409] on label "Accepted" at bounding box center [342, 409] width 50 height 19
click at [317, 409] on input "Accepted" at bounding box center [322, 405] width 10 height 10
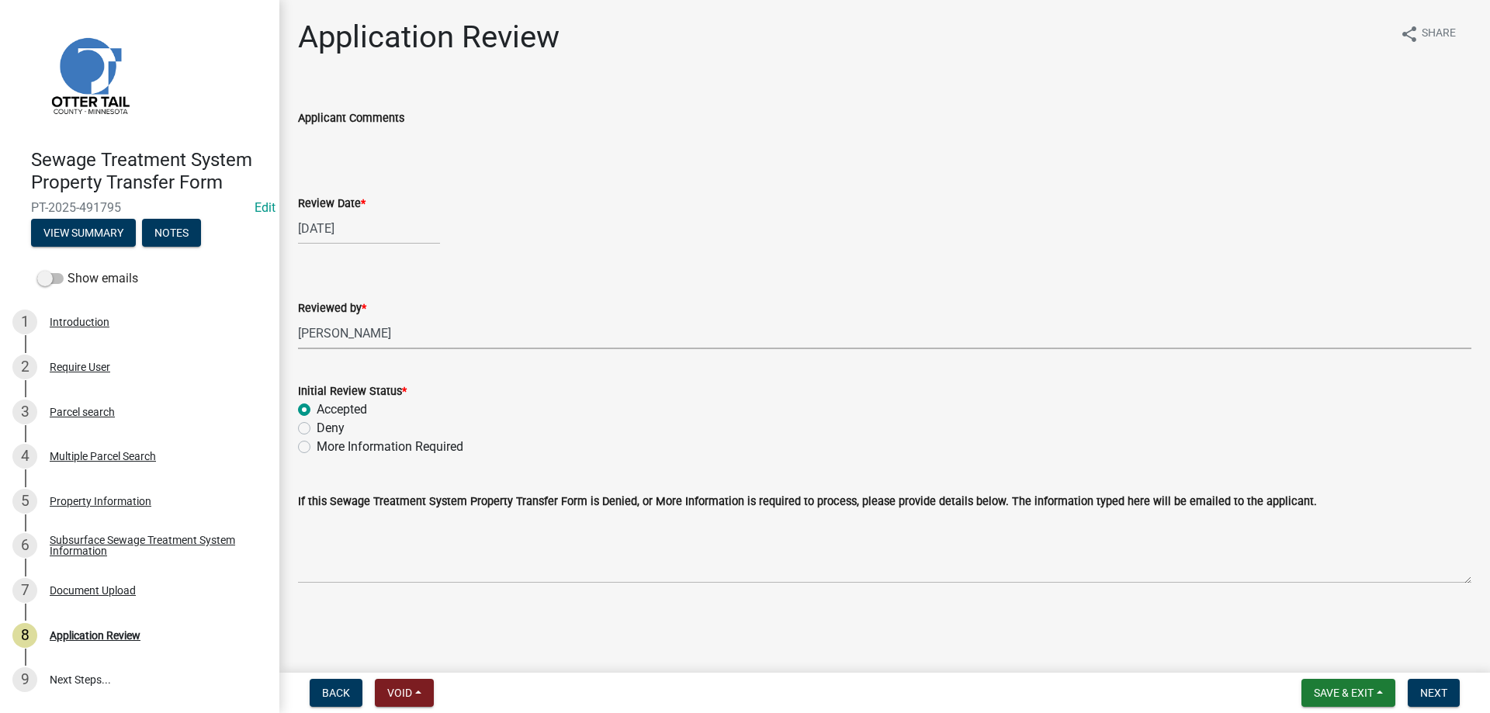
radio input "true"
click at [1428, 691] on span "Next" at bounding box center [1433, 693] width 27 height 12
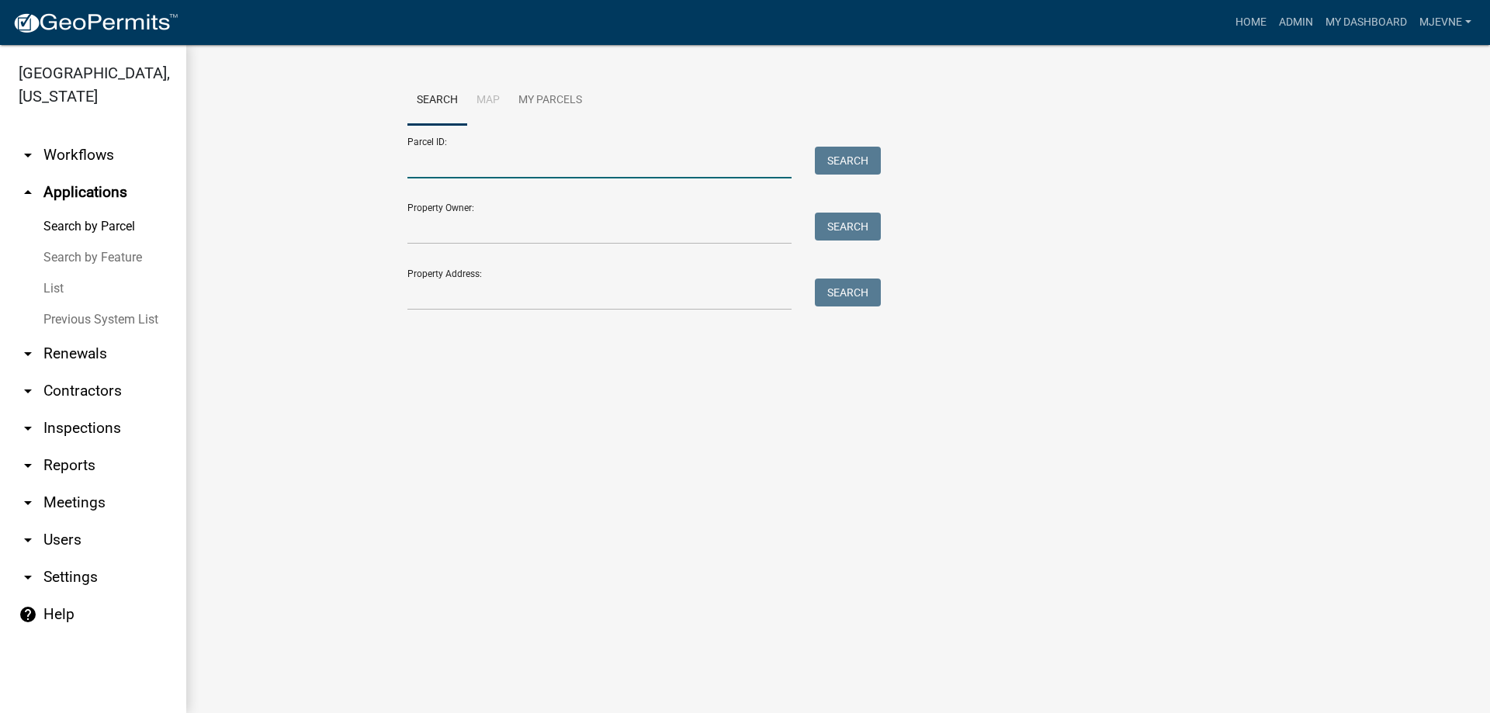
click at [425, 166] on input "Parcel ID:" at bounding box center [599, 163] width 384 height 32
paste input "29000990857000"
type input "29000990857000"
click at [825, 155] on button "Search" at bounding box center [848, 161] width 66 height 28
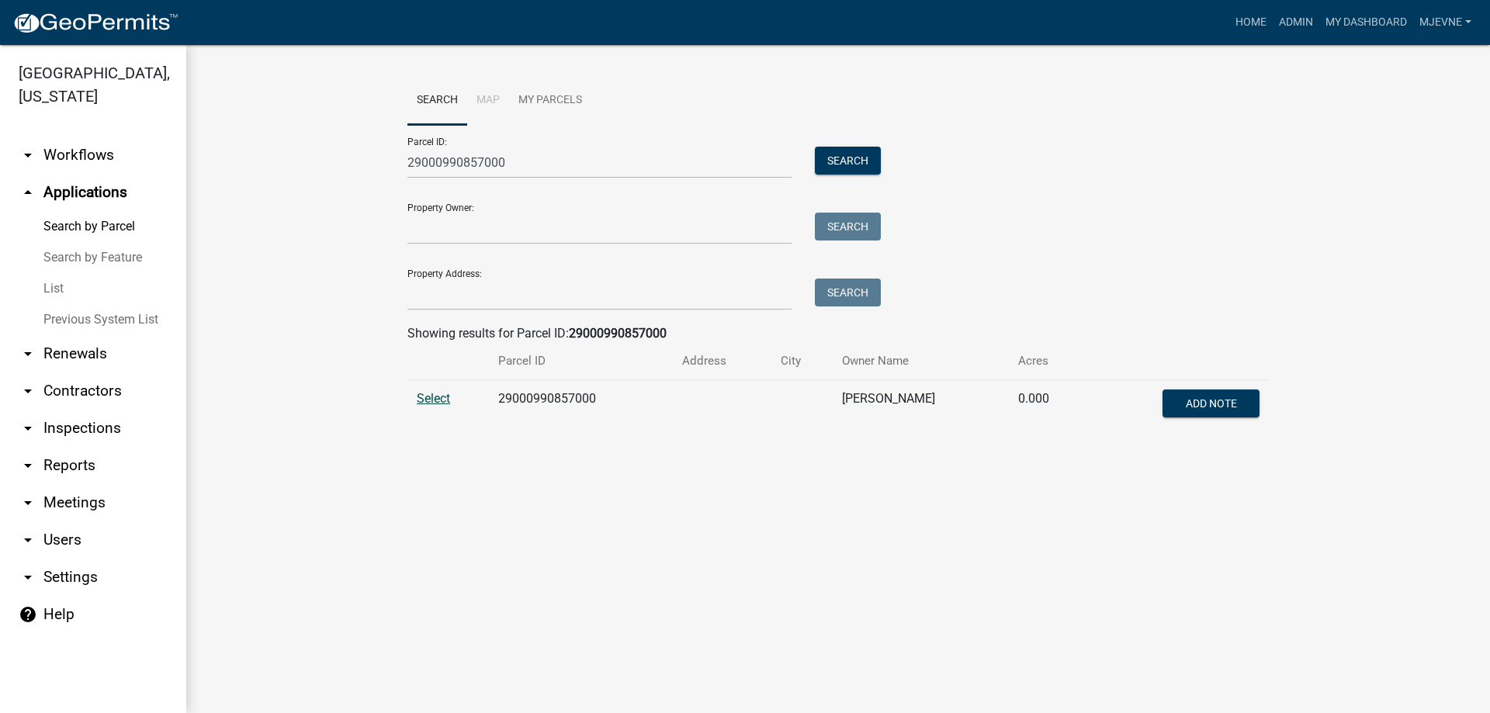
click at [428, 396] on span "Select" at bounding box center [433, 398] width 33 height 15
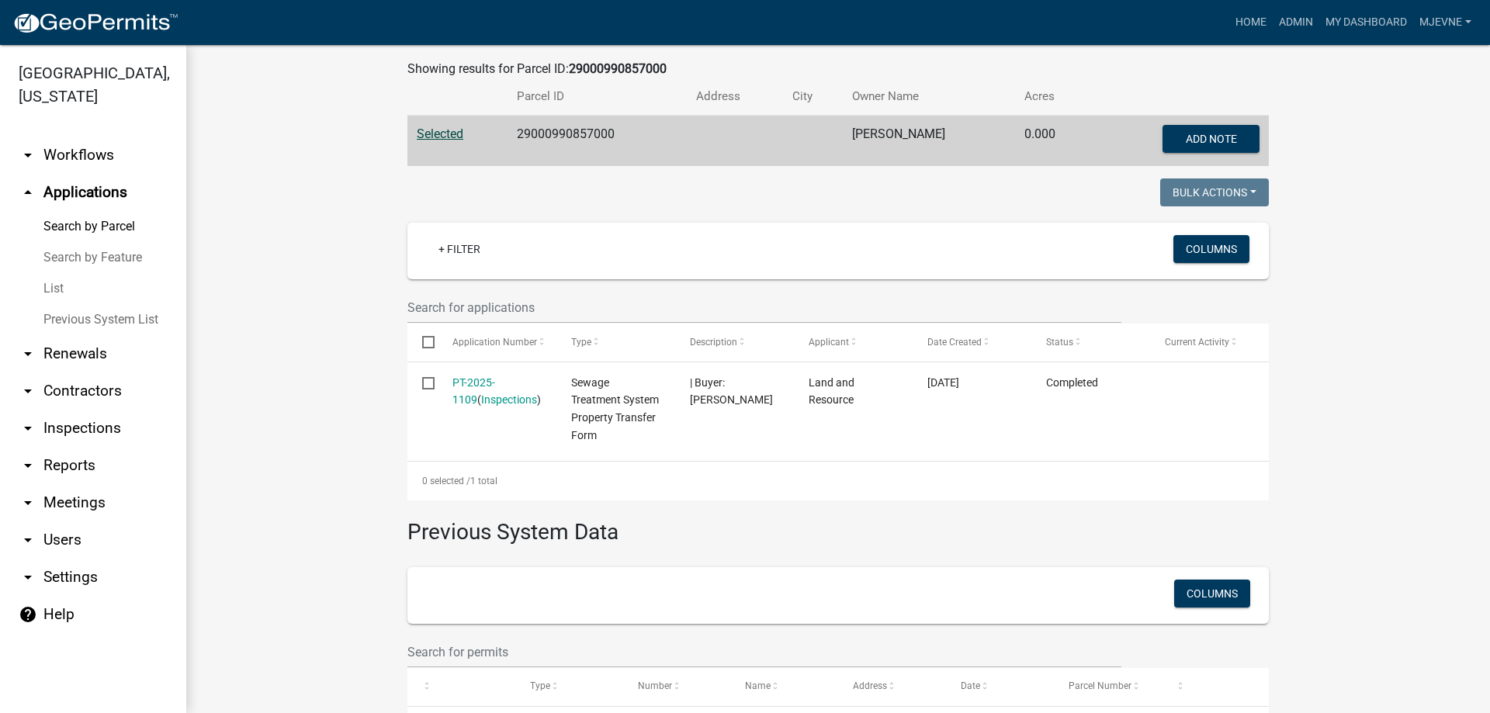
scroll to position [265, 0]
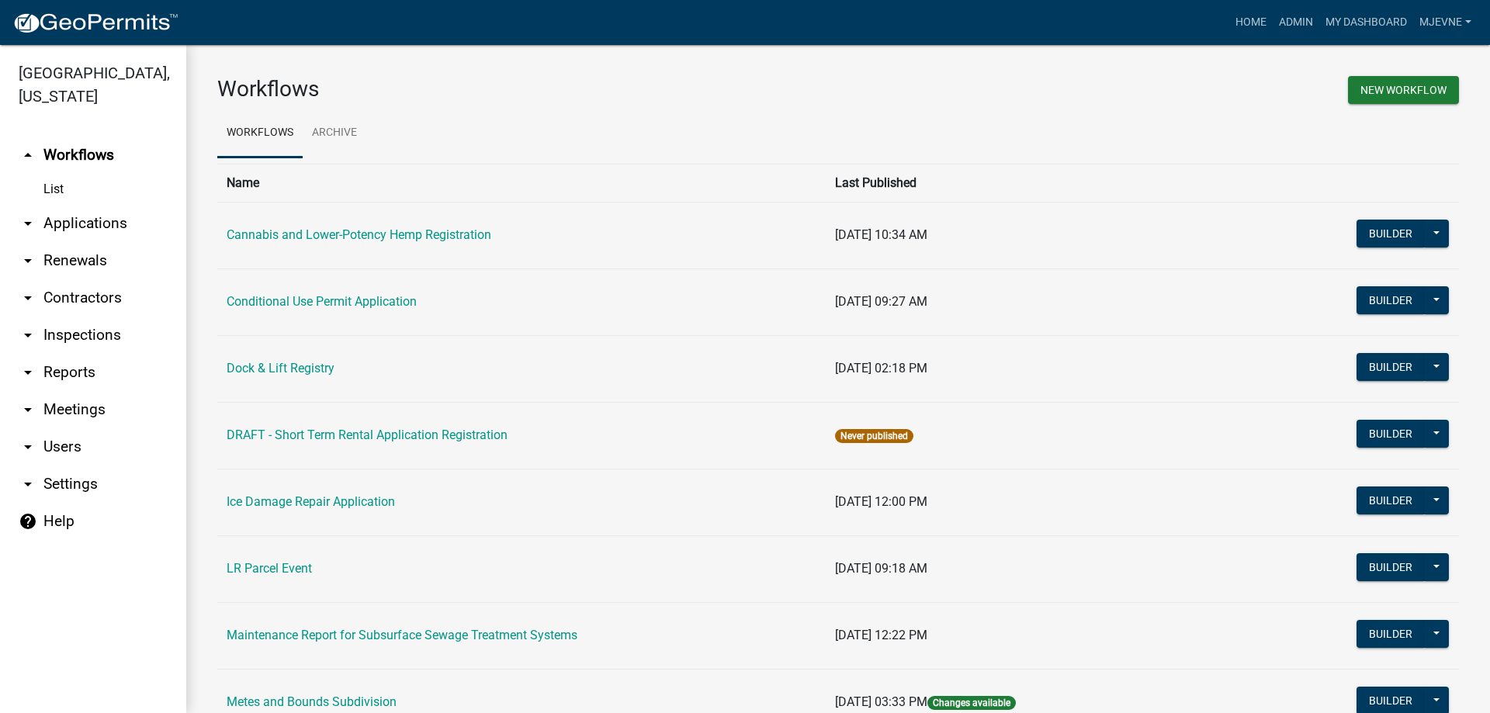
click at [75, 224] on link "arrow_drop_down Applications" at bounding box center [93, 223] width 186 height 37
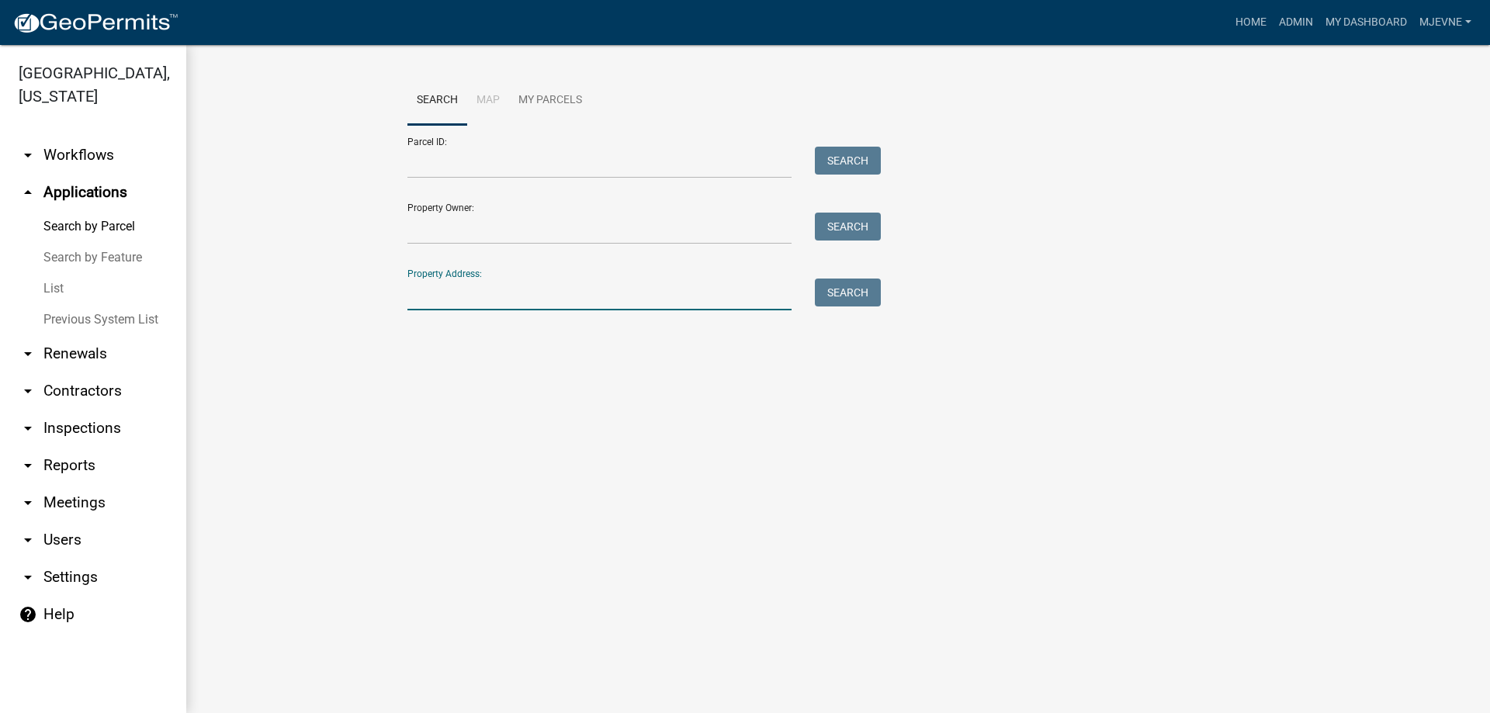
click at [423, 293] on input "Property Address:" at bounding box center [599, 295] width 384 height 32
type input "33142"
click at [854, 296] on button "Search" at bounding box center [848, 293] width 66 height 28
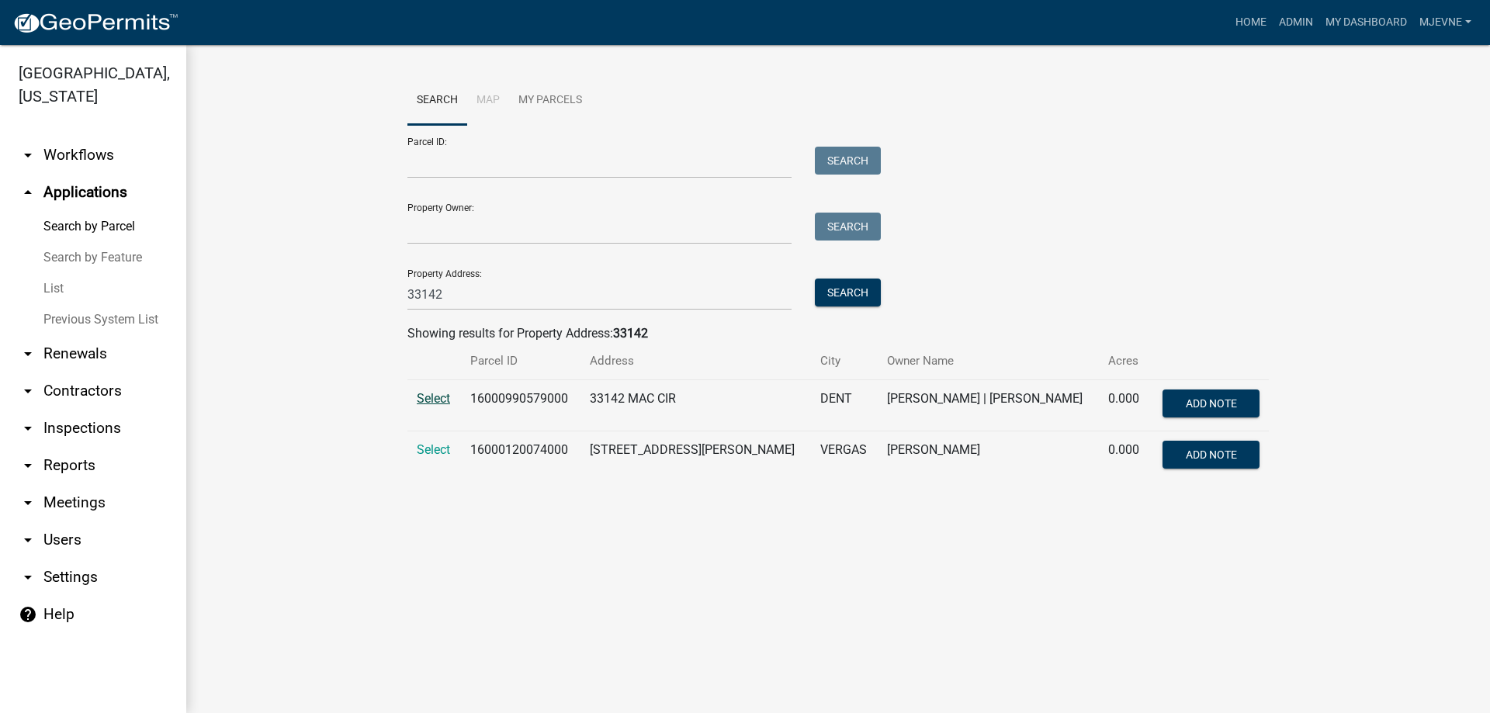
click at [437, 400] on span "Select" at bounding box center [433, 398] width 33 height 15
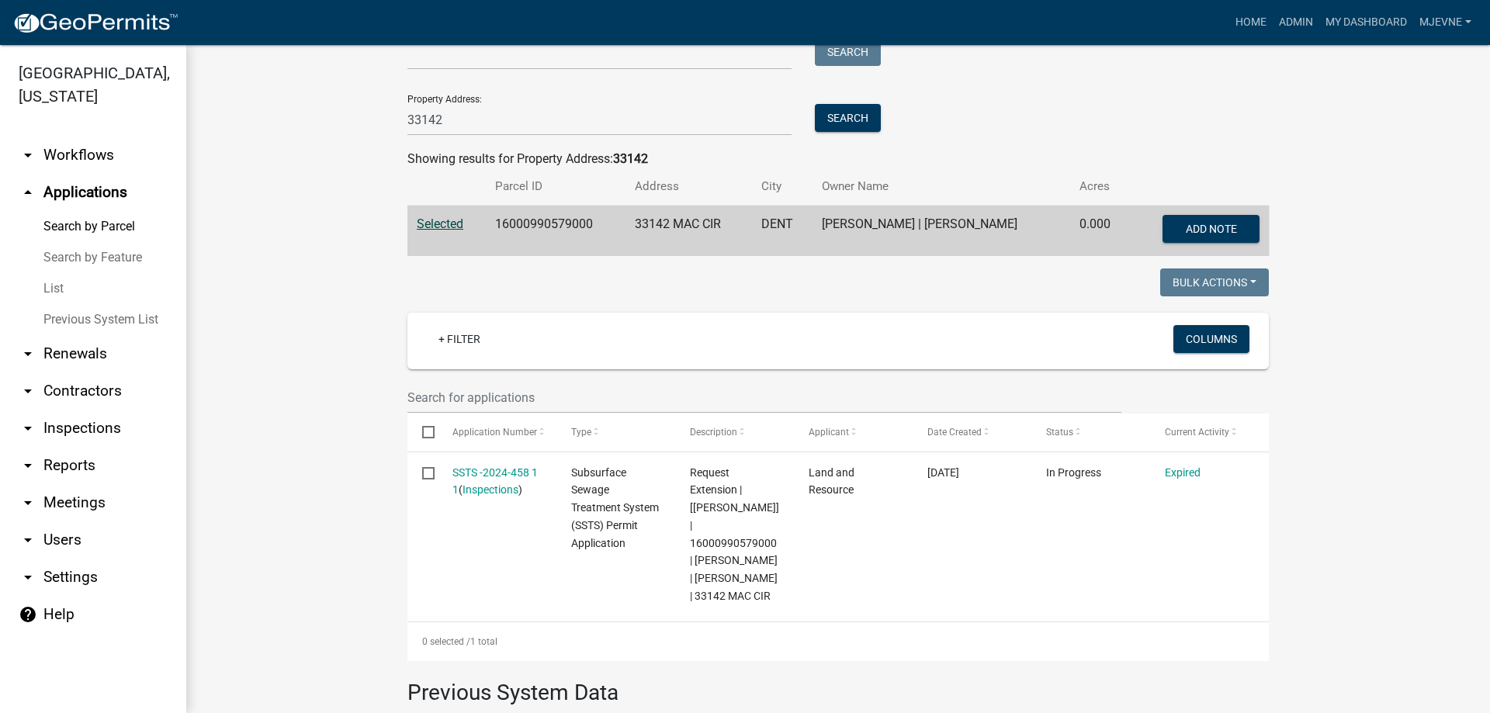
scroll to position [177, 0]
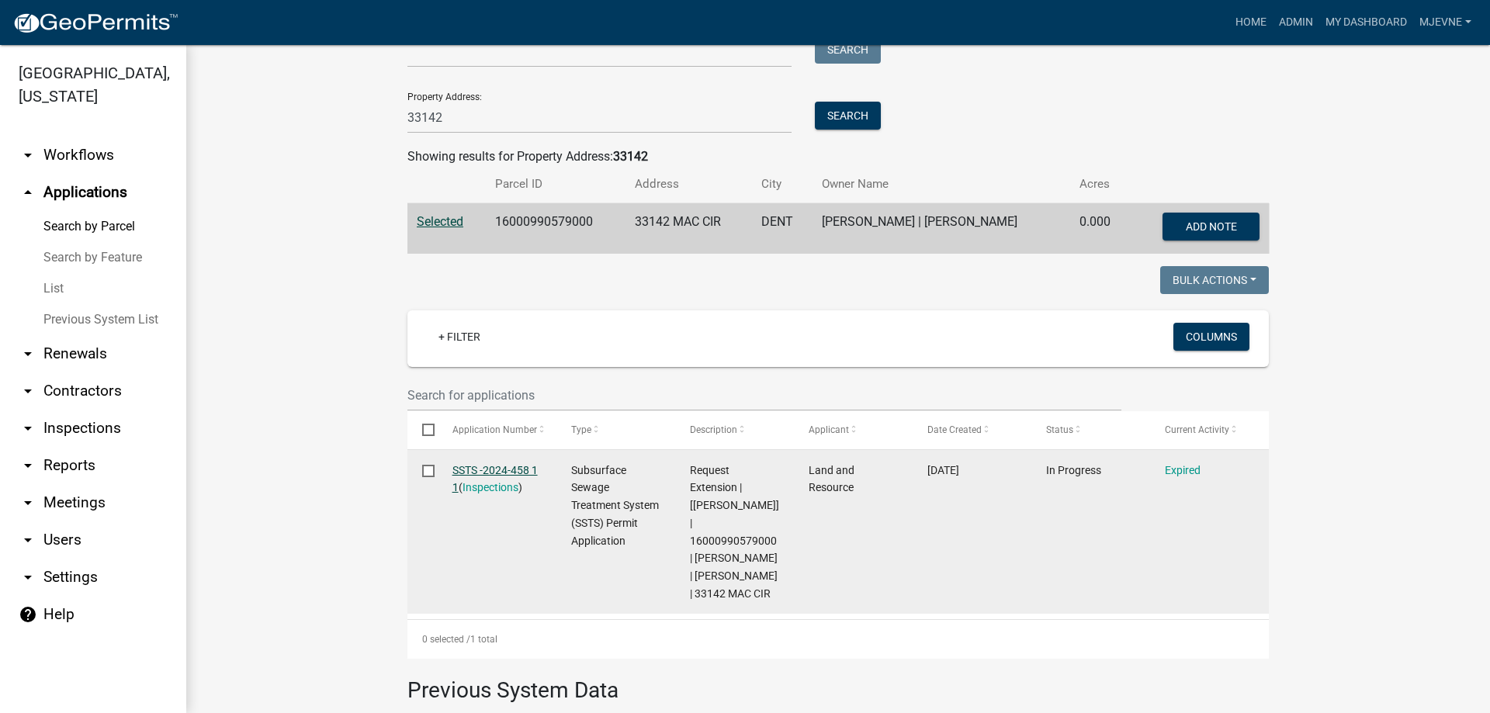
click at [494, 469] on link "SSTS -2024-458 1 1" at bounding box center [494, 479] width 85 height 30
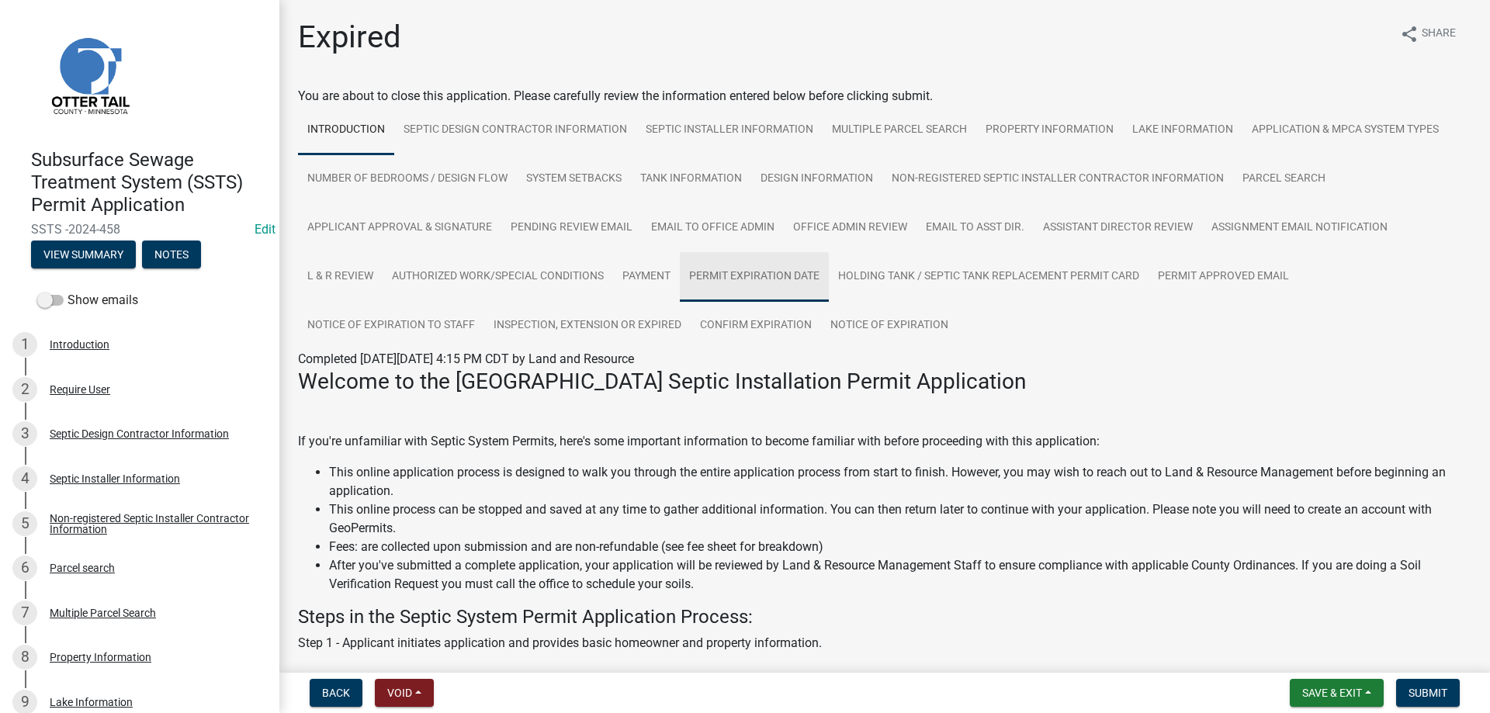
click at [764, 281] on link "Permit Expiration Date" at bounding box center [754, 277] width 149 height 50
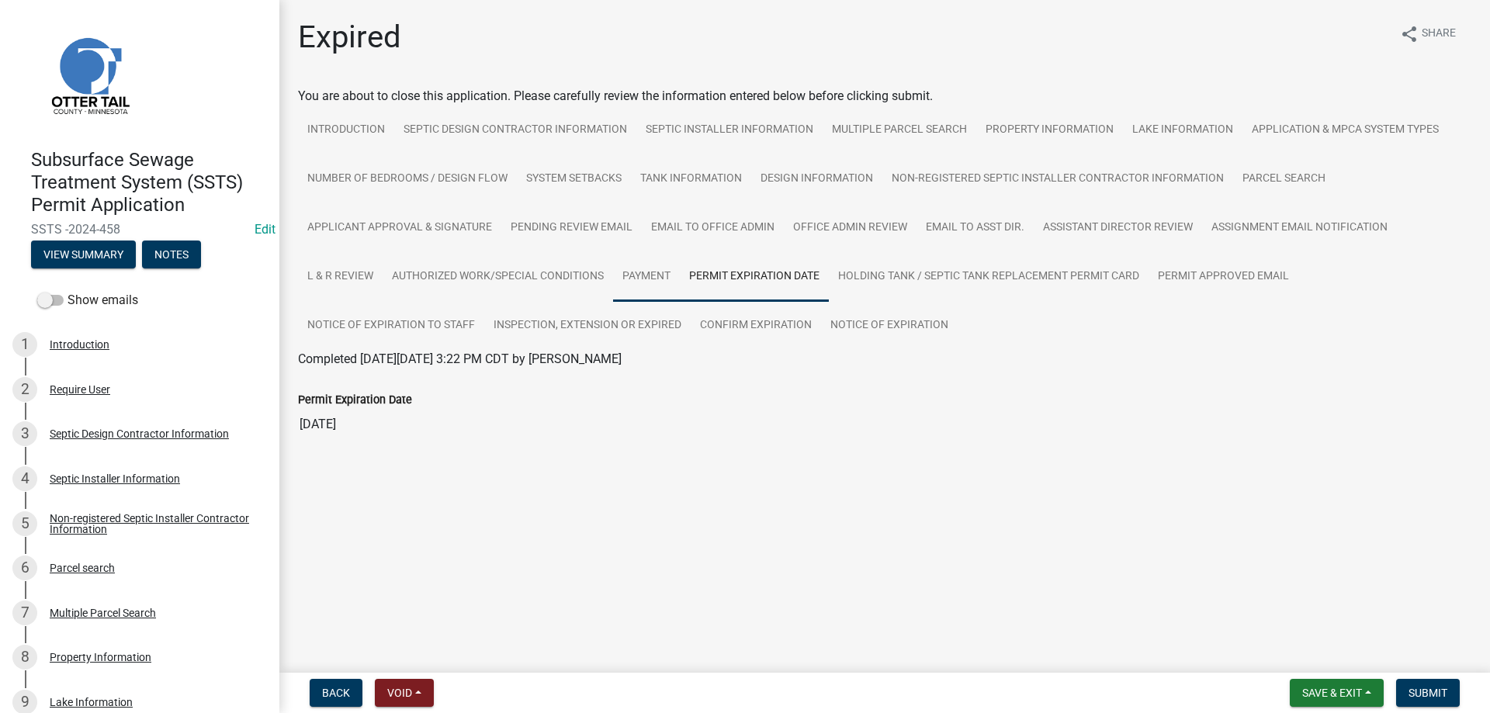
click at [645, 283] on link "Payment" at bounding box center [646, 277] width 67 height 50
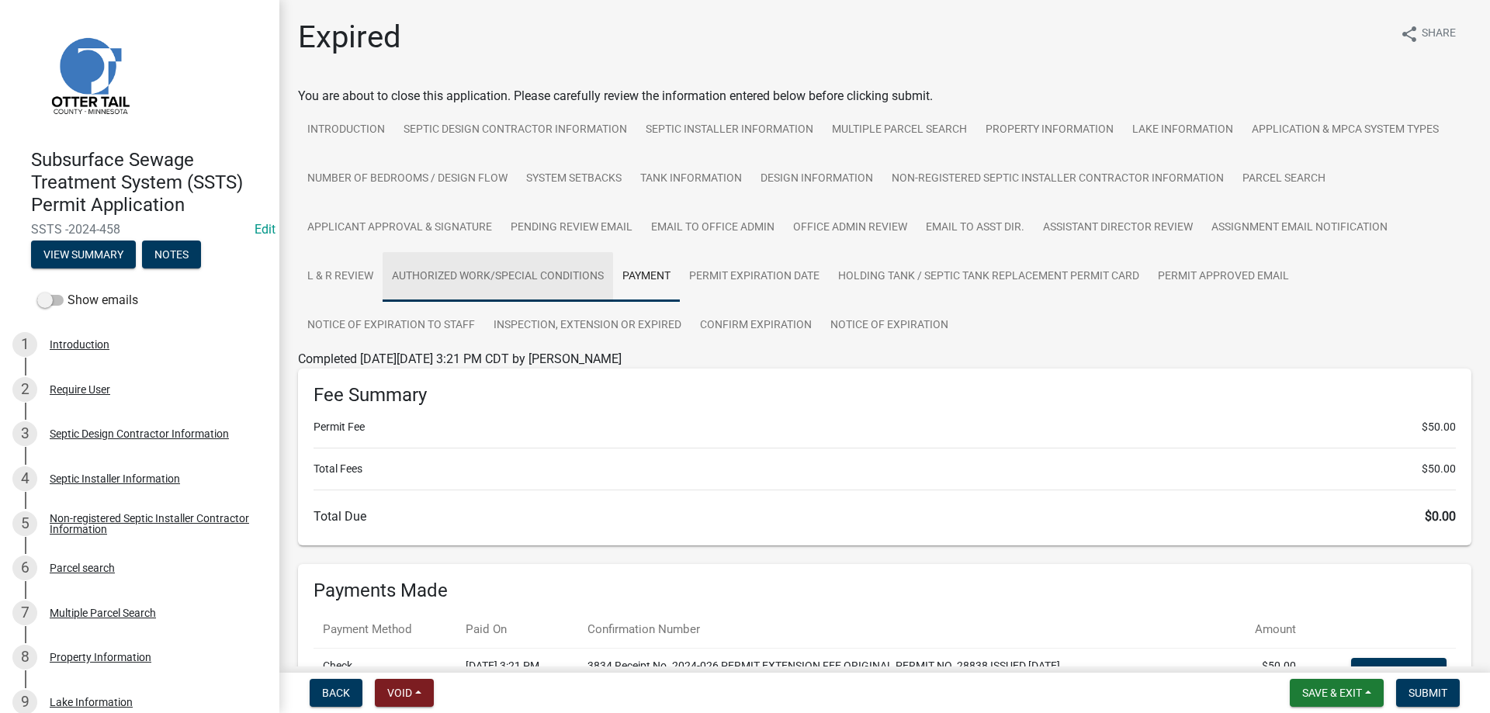
click at [509, 283] on link "Authorized Work/Special Conditions" at bounding box center [498, 277] width 230 height 50
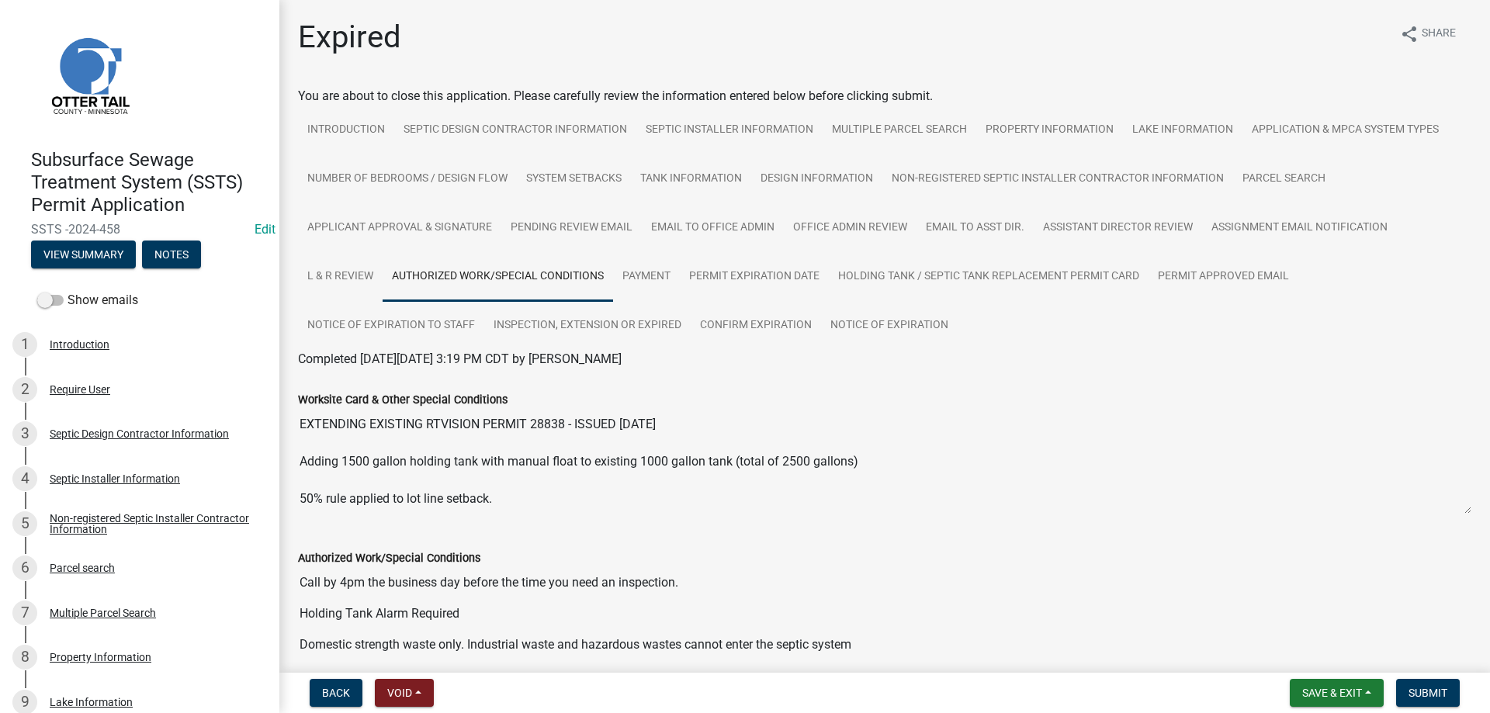
scroll to position [19, 0]
click at [650, 282] on link "Payment" at bounding box center [646, 277] width 67 height 50
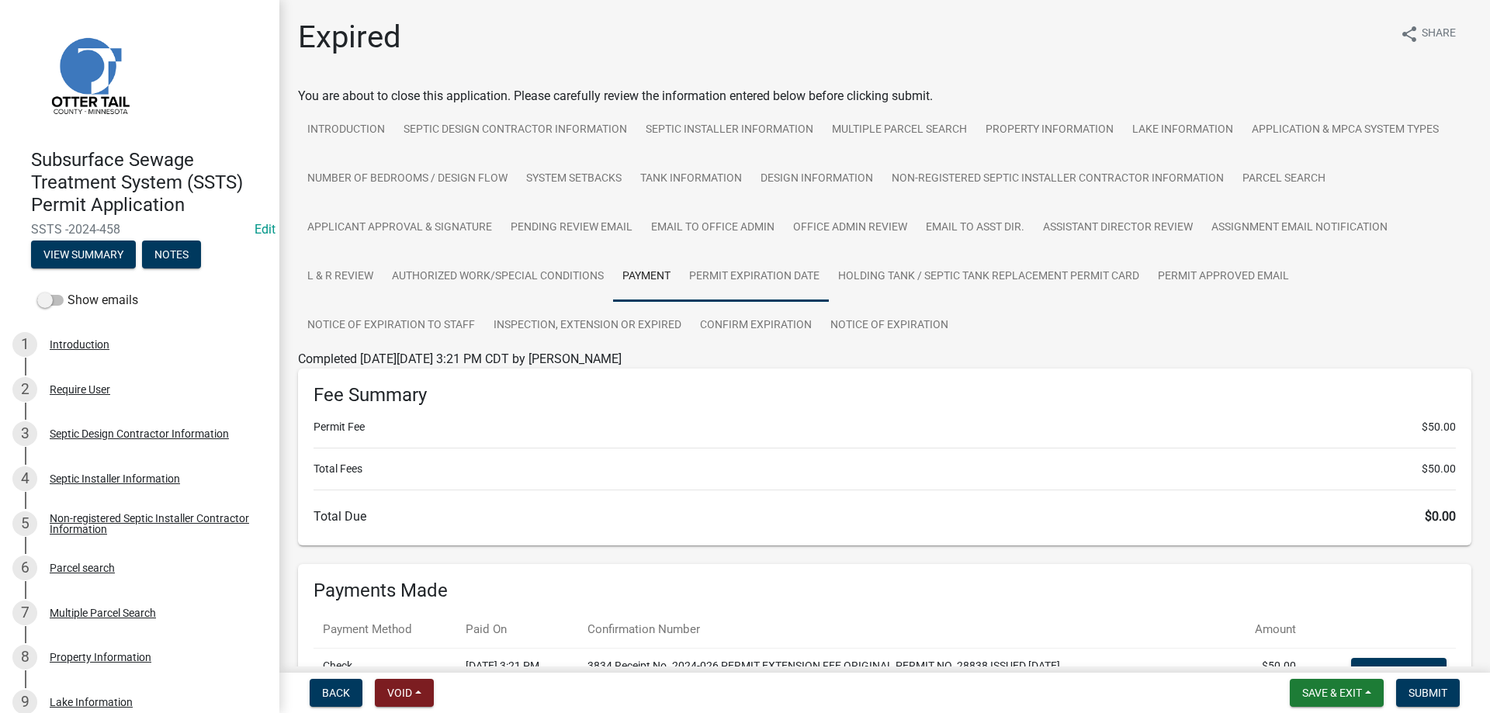
click at [746, 293] on link "Permit Expiration Date" at bounding box center [754, 277] width 149 height 50
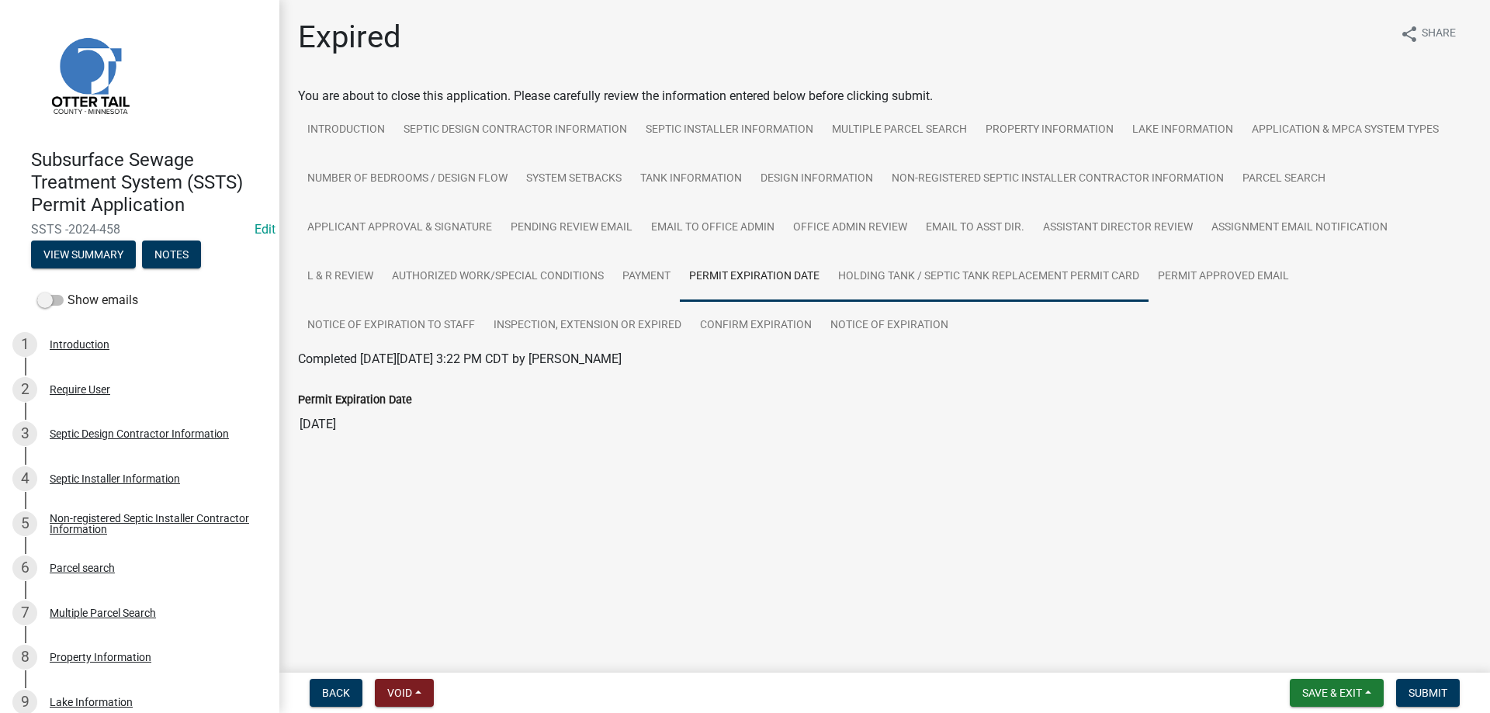
click at [894, 286] on link "Holding Tank / Septic Tank Replacement Permit Card" at bounding box center [989, 277] width 320 height 50
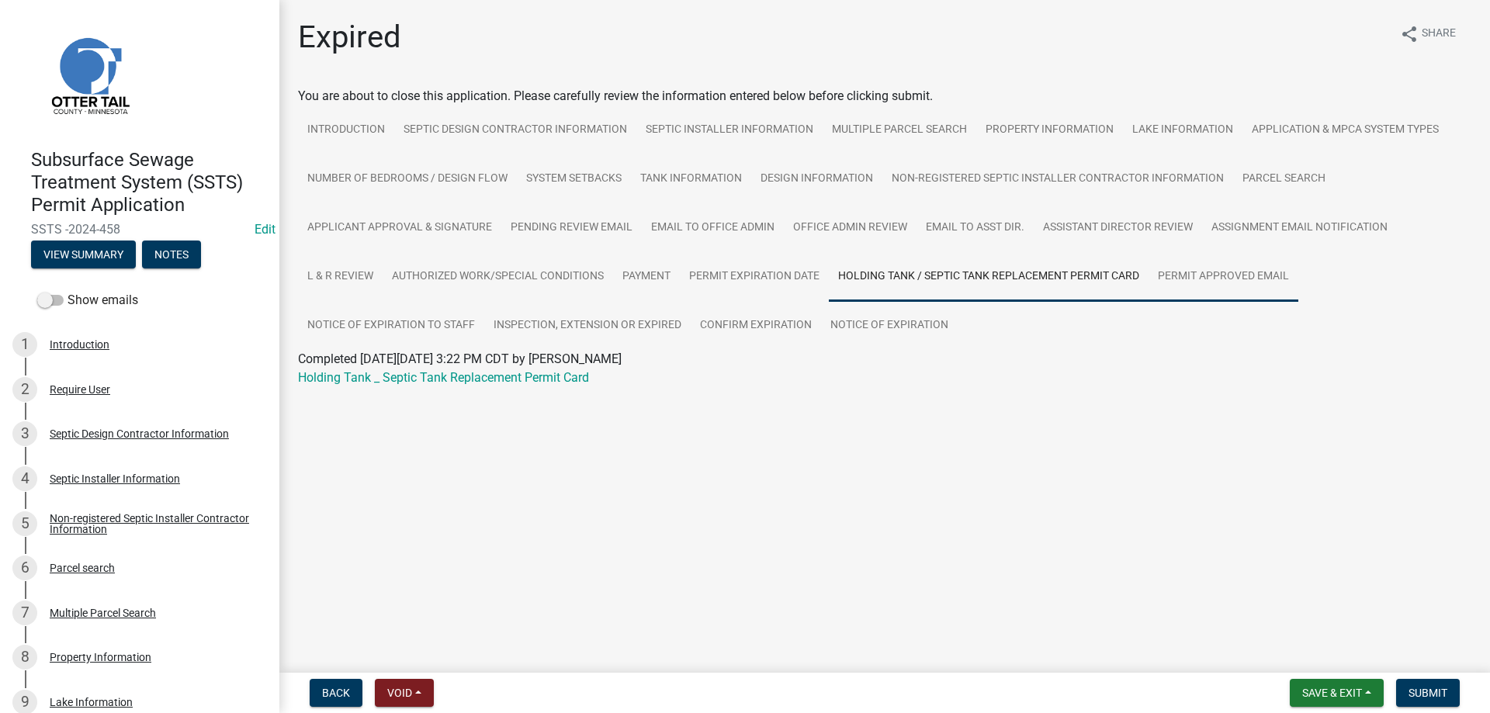
click at [1225, 279] on link "Permit Approved Email" at bounding box center [1223, 277] width 150 height 50
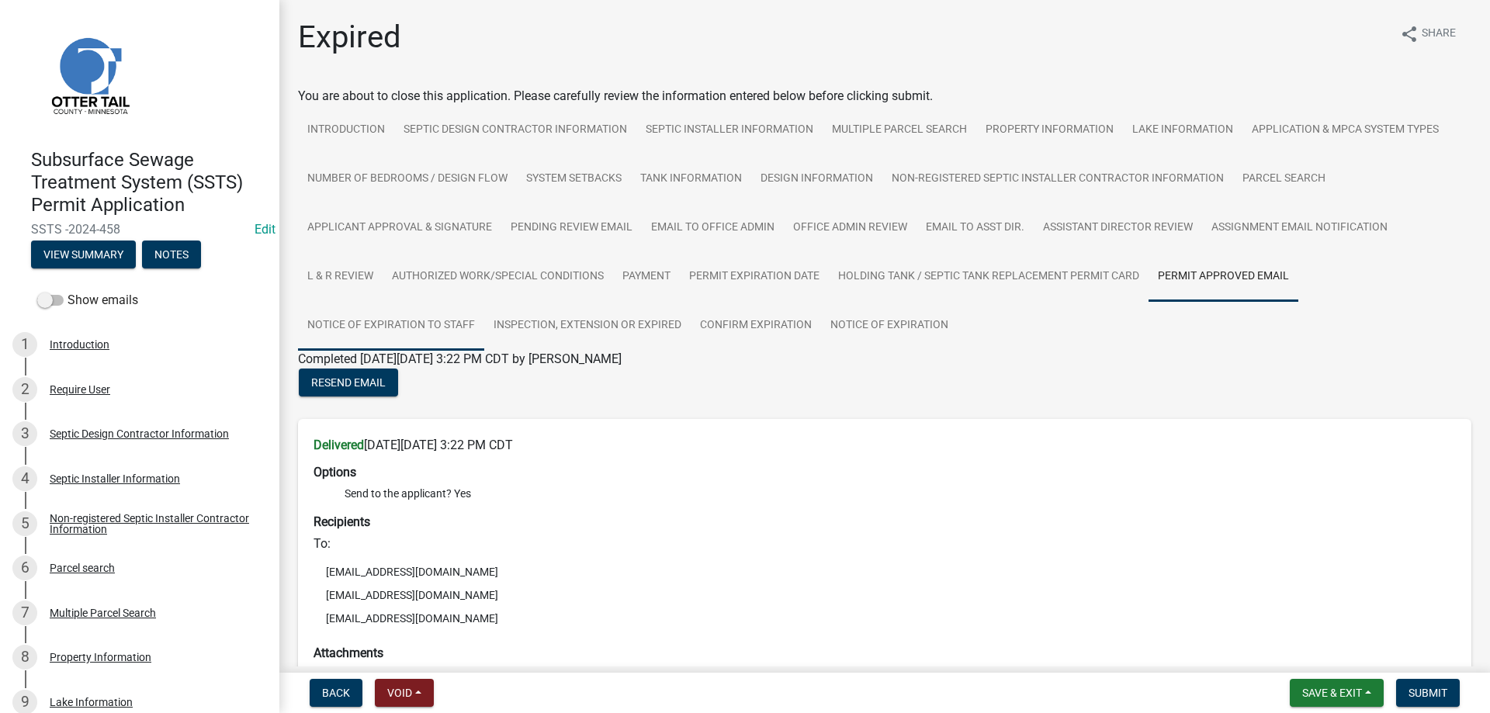
click at [385, 327] on link "Notice of Expiration to Staff" at bounding box center [391, 326] width 186 height 50
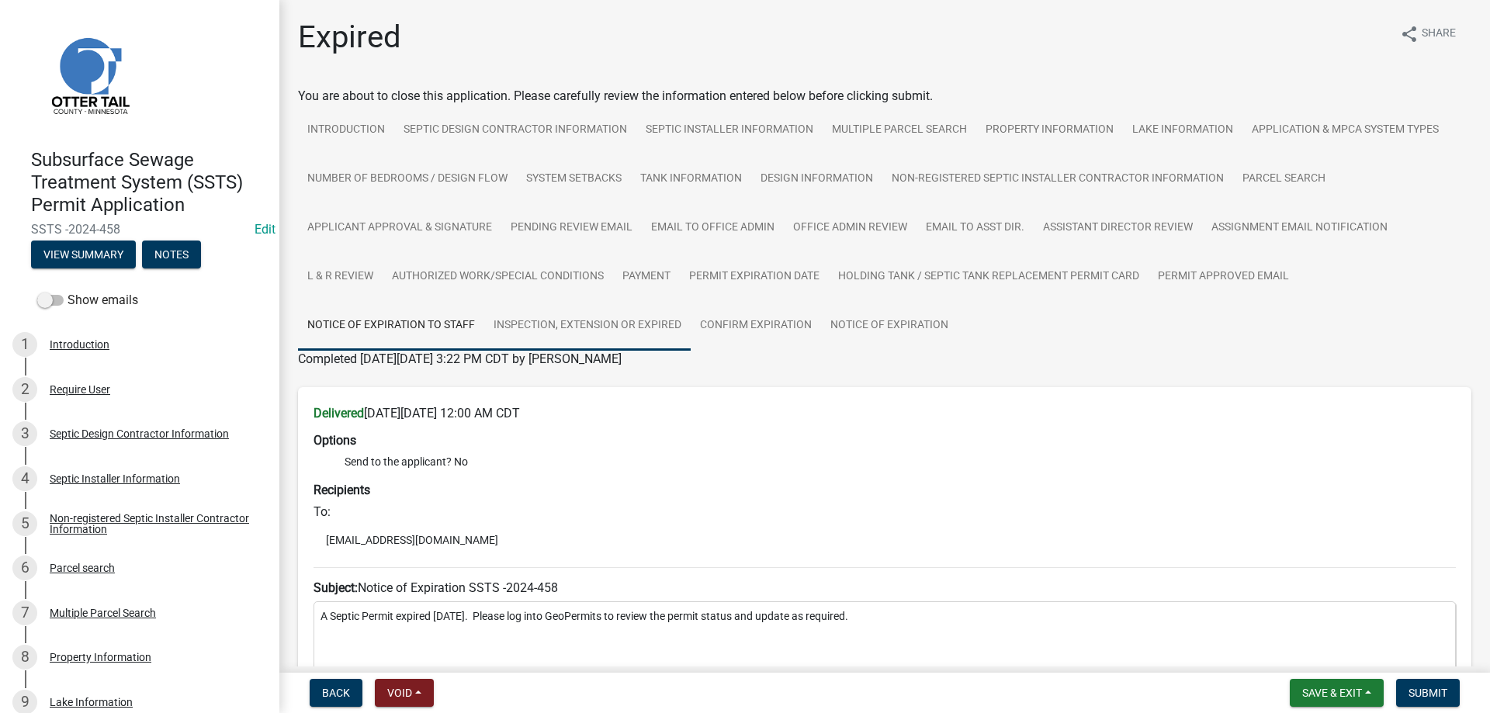
click at [585, 331] on link "Inspection, Extension or EXPIRED" at bounding box center [587, 326] width 206 height 50
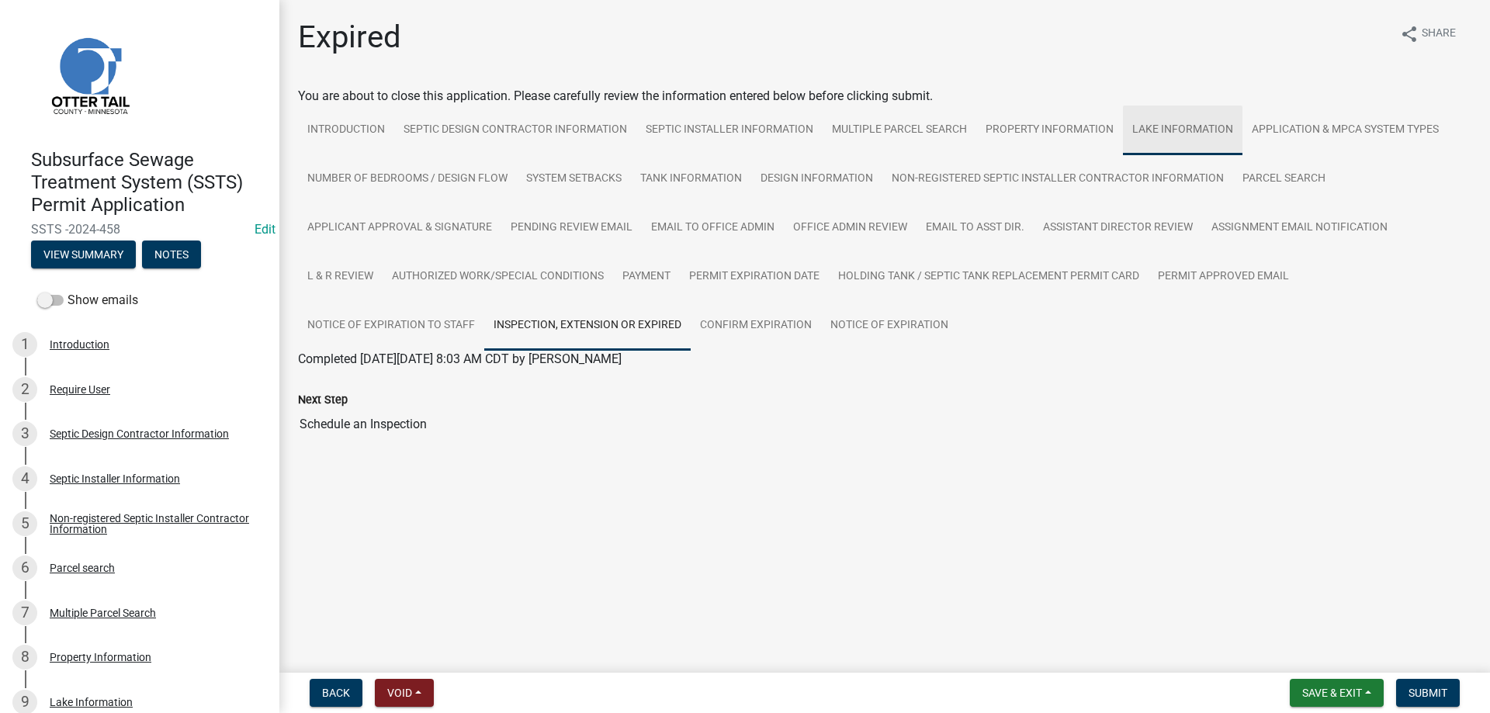
click at [1178, 130] on link "Lake Information" at bounding box center [1183, 131] width 120 height 50
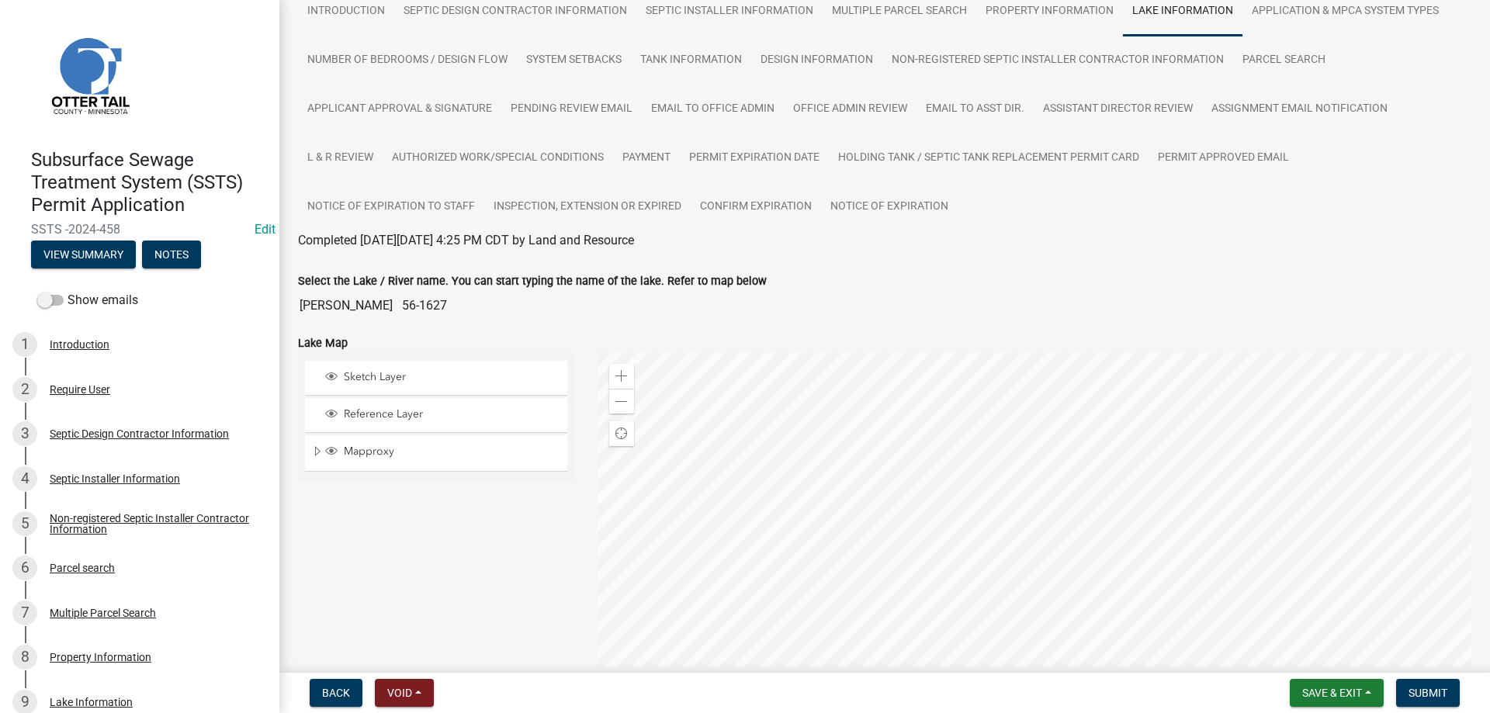
scroll to position [88, 0]
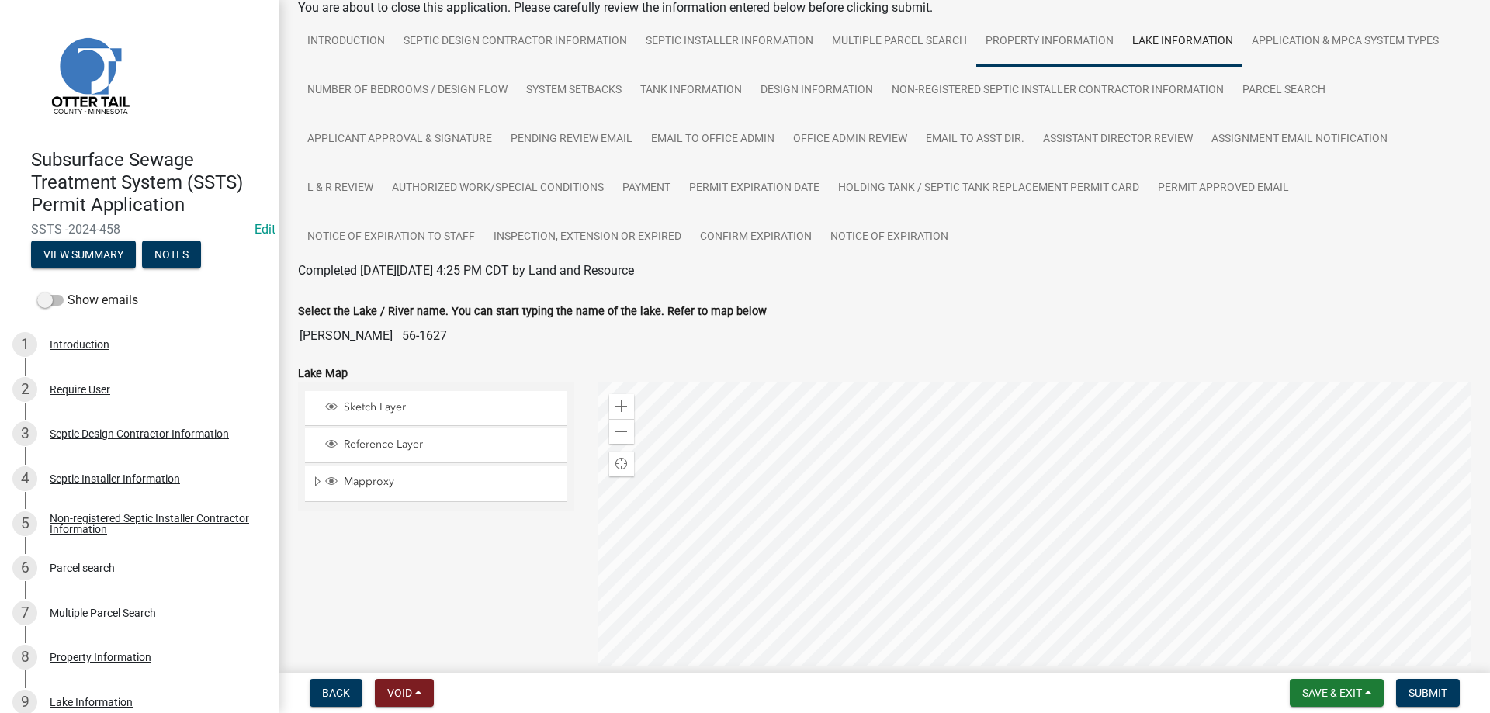
click at [1047, 47] on link "Property Information" at bounding box center [1049, 42] width 147 height 50
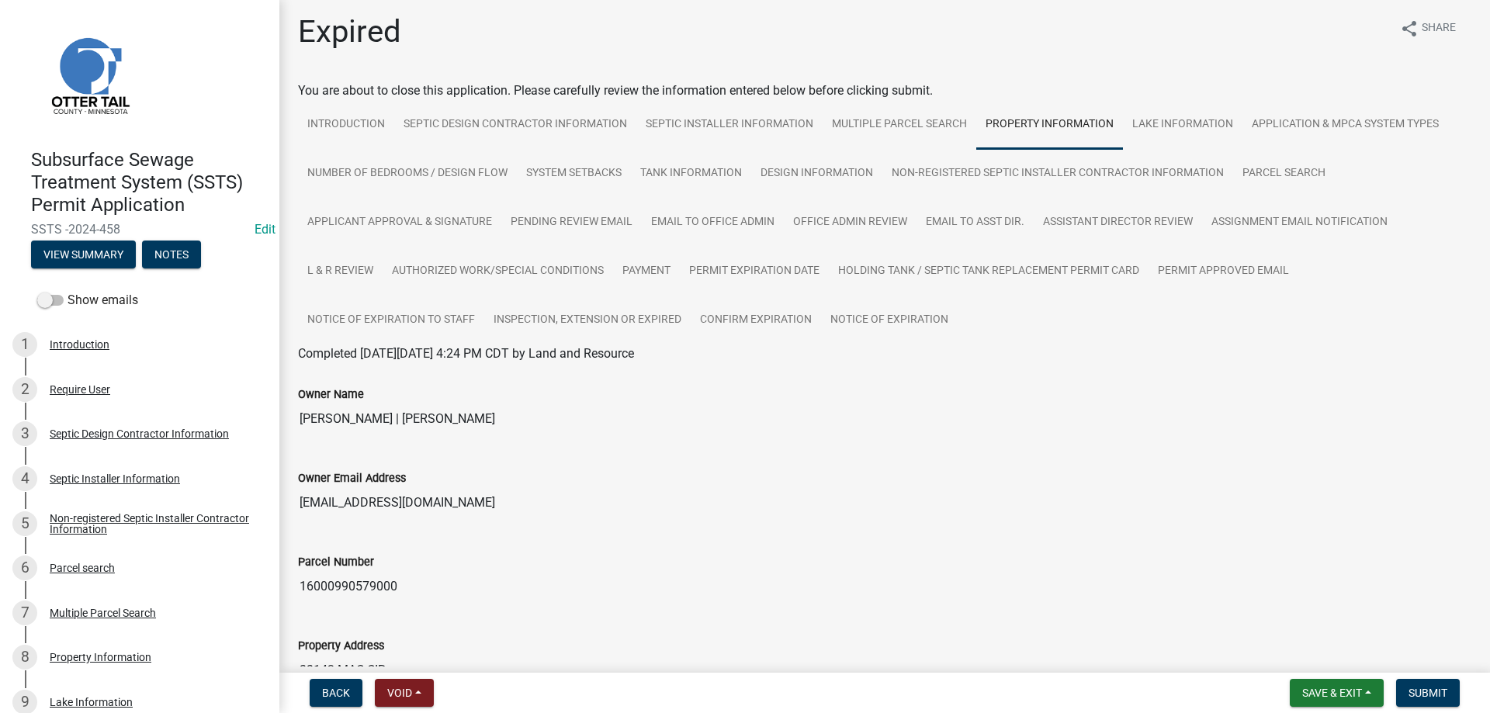
scroll to position [0, 0]
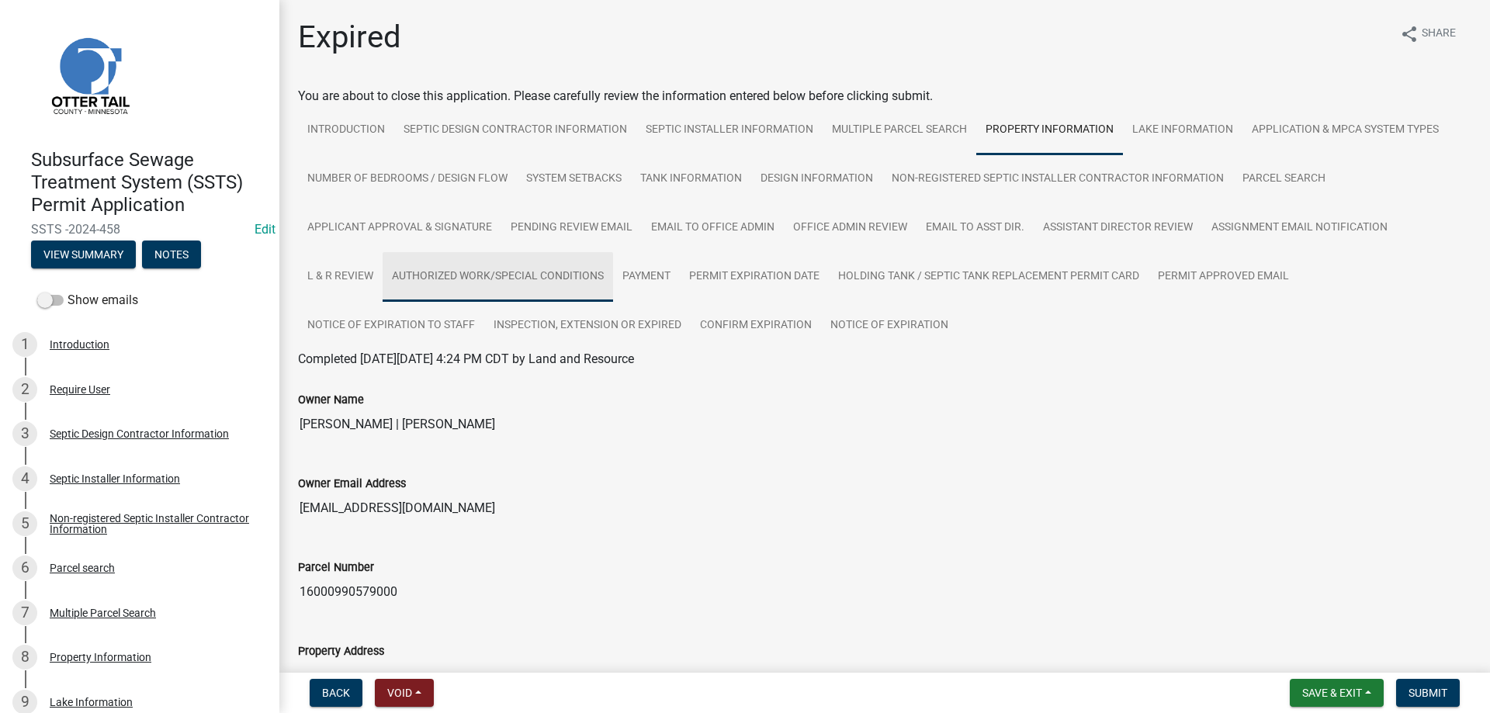
click at [513, 279] on link "Authorized Work/Special Conditions" at bounding box center [498, 277] width 230 height 50
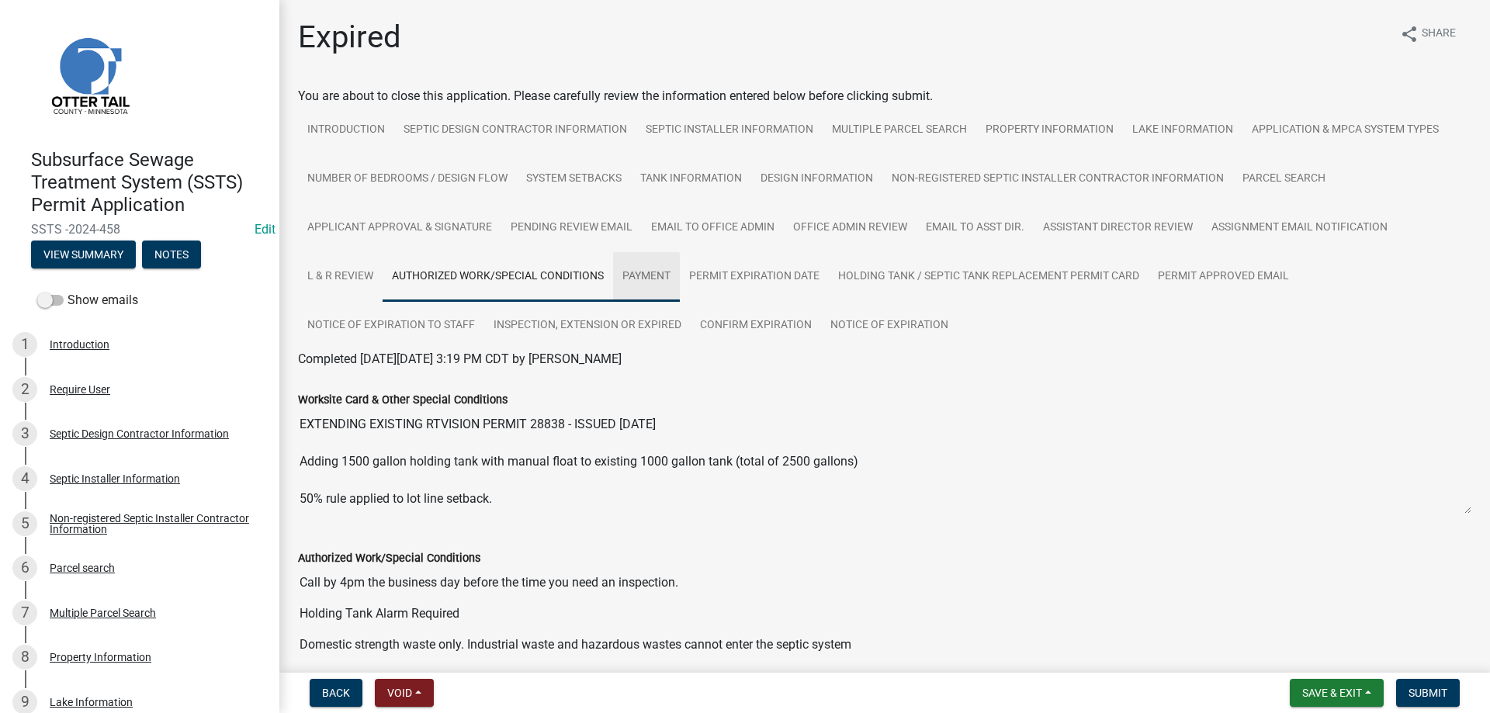
click at [664, 285] on link "Payment" at bounding box center [646, 277] width 67 height 50
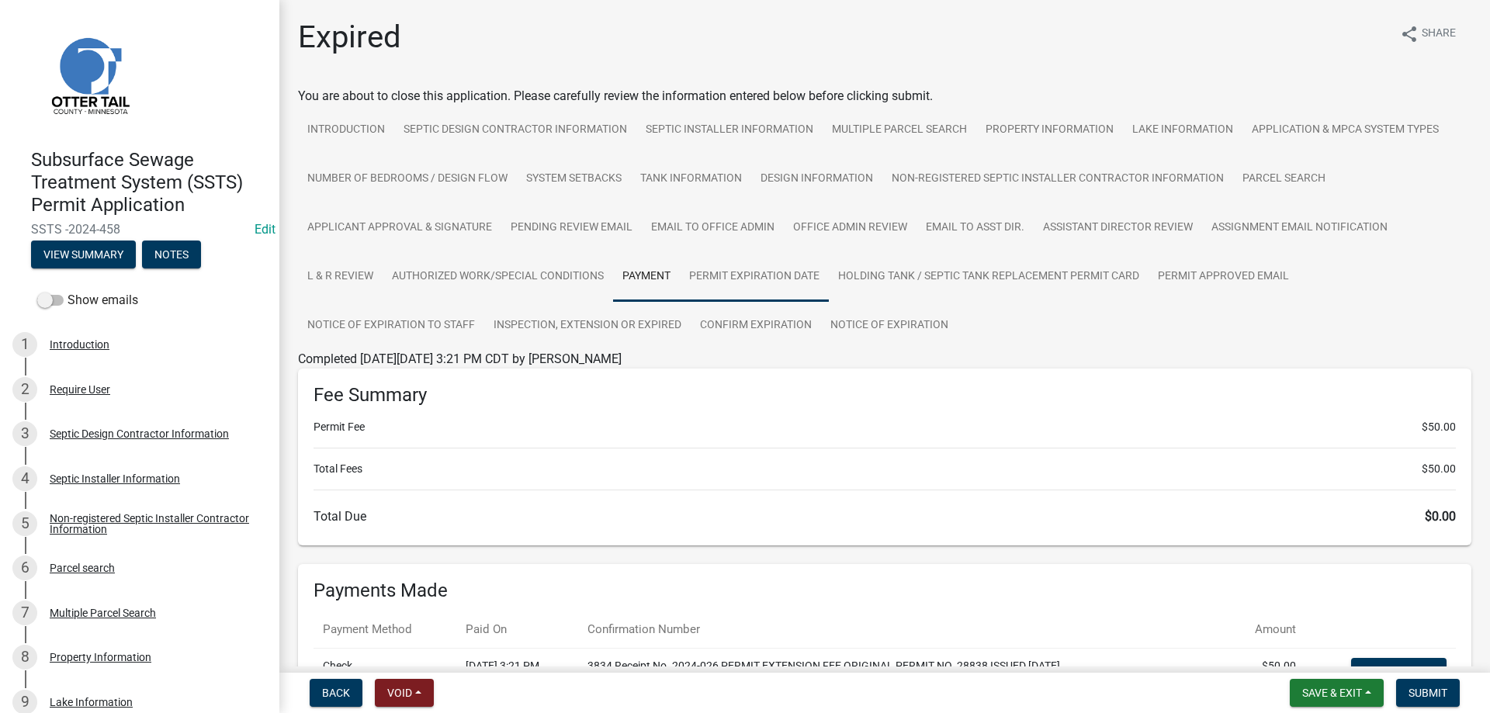
click at [774, 281] on link "Permit Expiration Date" at bounding box center [754, 277] width 149 height 50
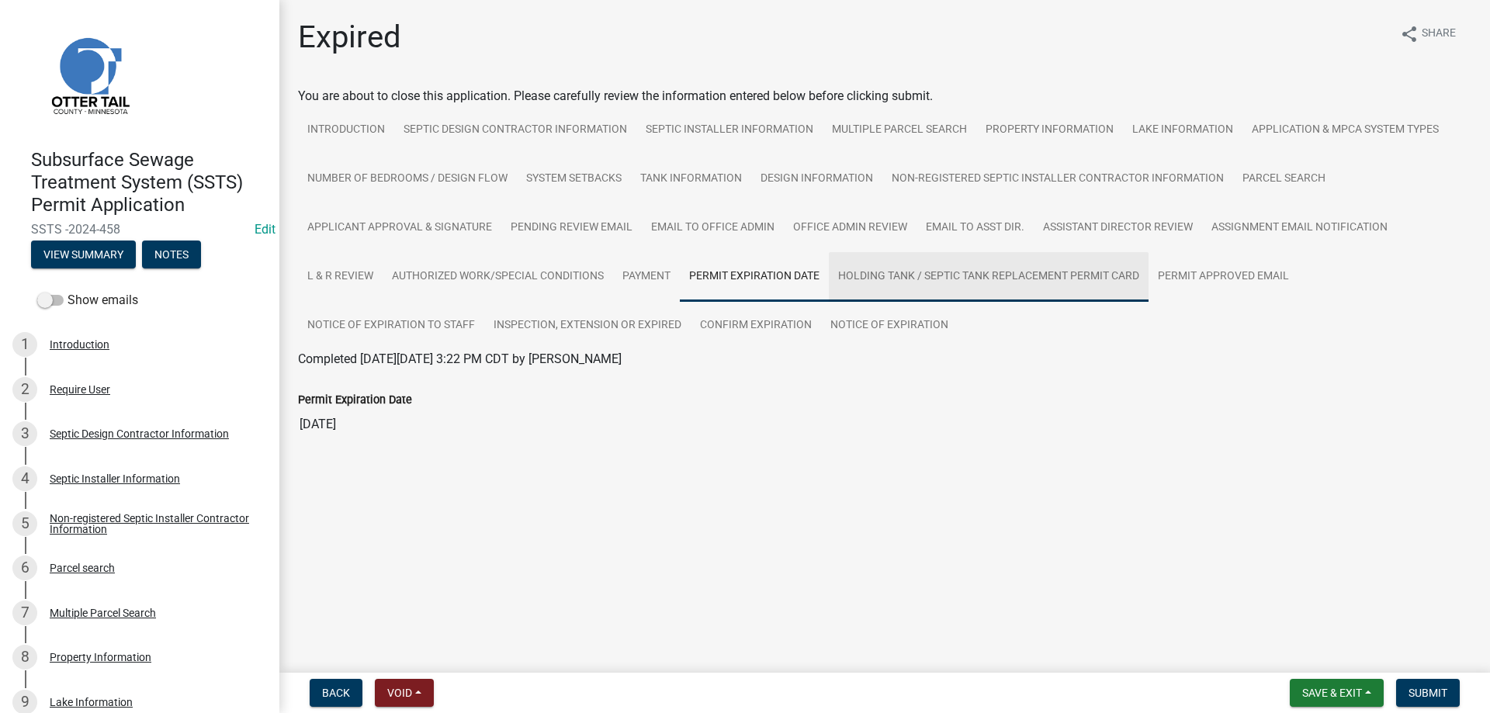
click at [914, 282] on link "Holding Tank / Septic Tank Replacement Permit Card" at bounding box center [989, 277] width 320 height 50
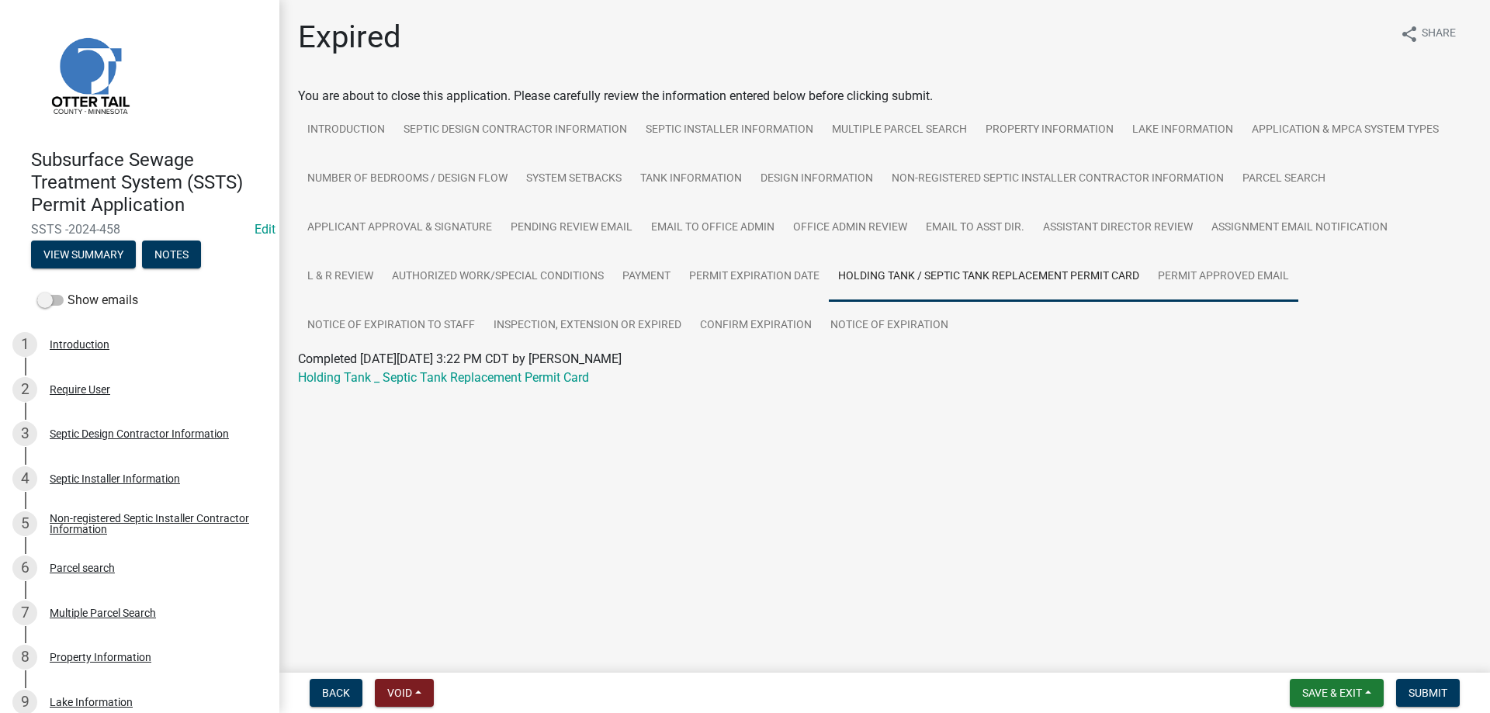
click at [1234, 286] on link "Permit Approved Email" at bounding box center [1223, 277] width 150 height 50
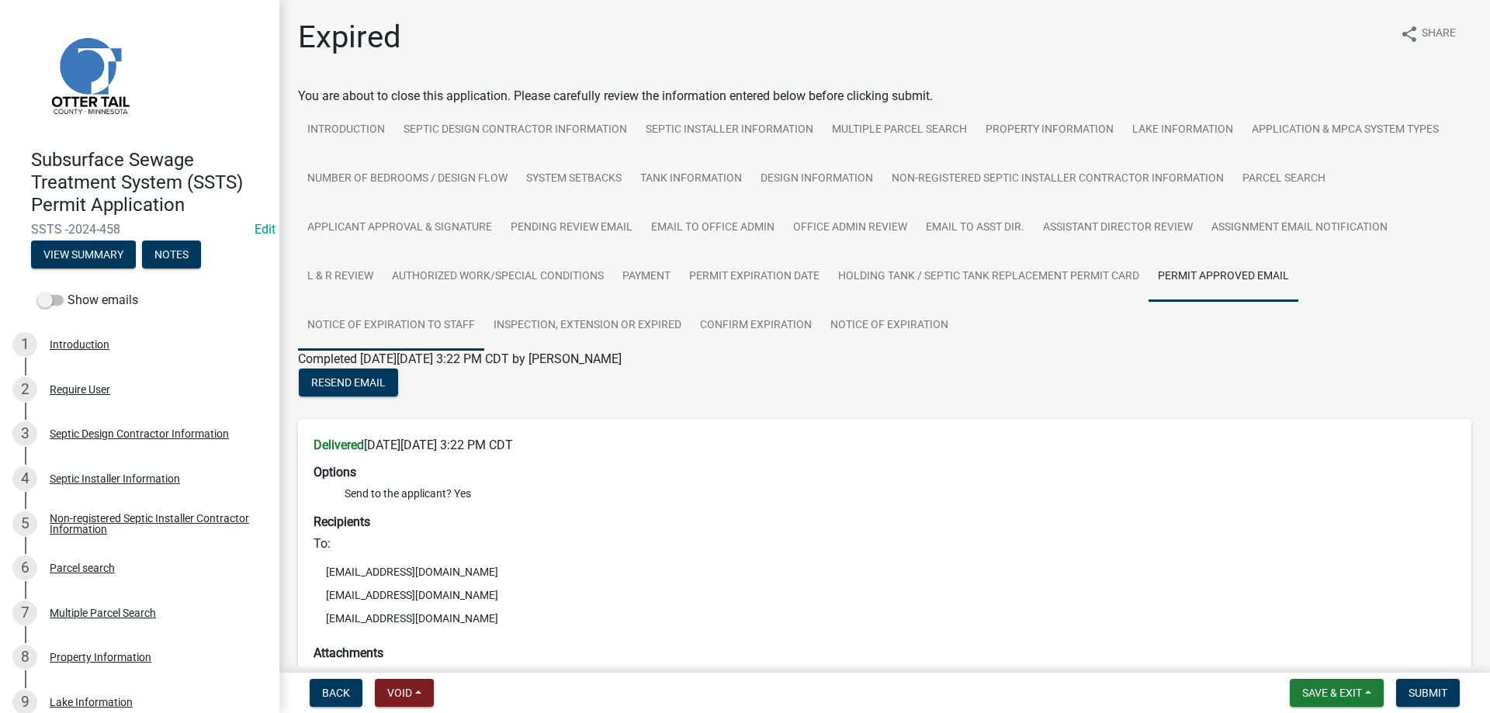
click at [402, 323] on link "Notice of Expiration to Staff" at bounding box center [391, 326] width 186 height 50
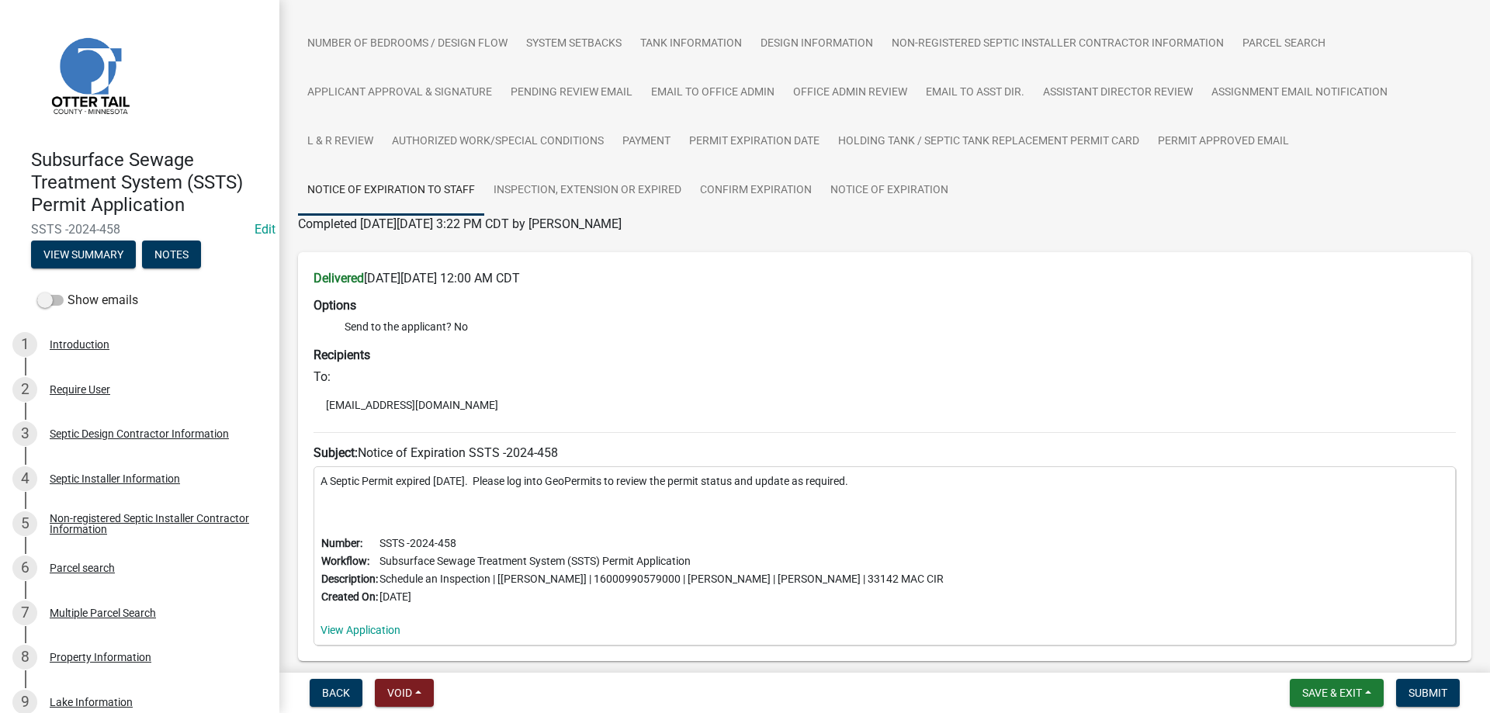
scroll to position [177, 0]
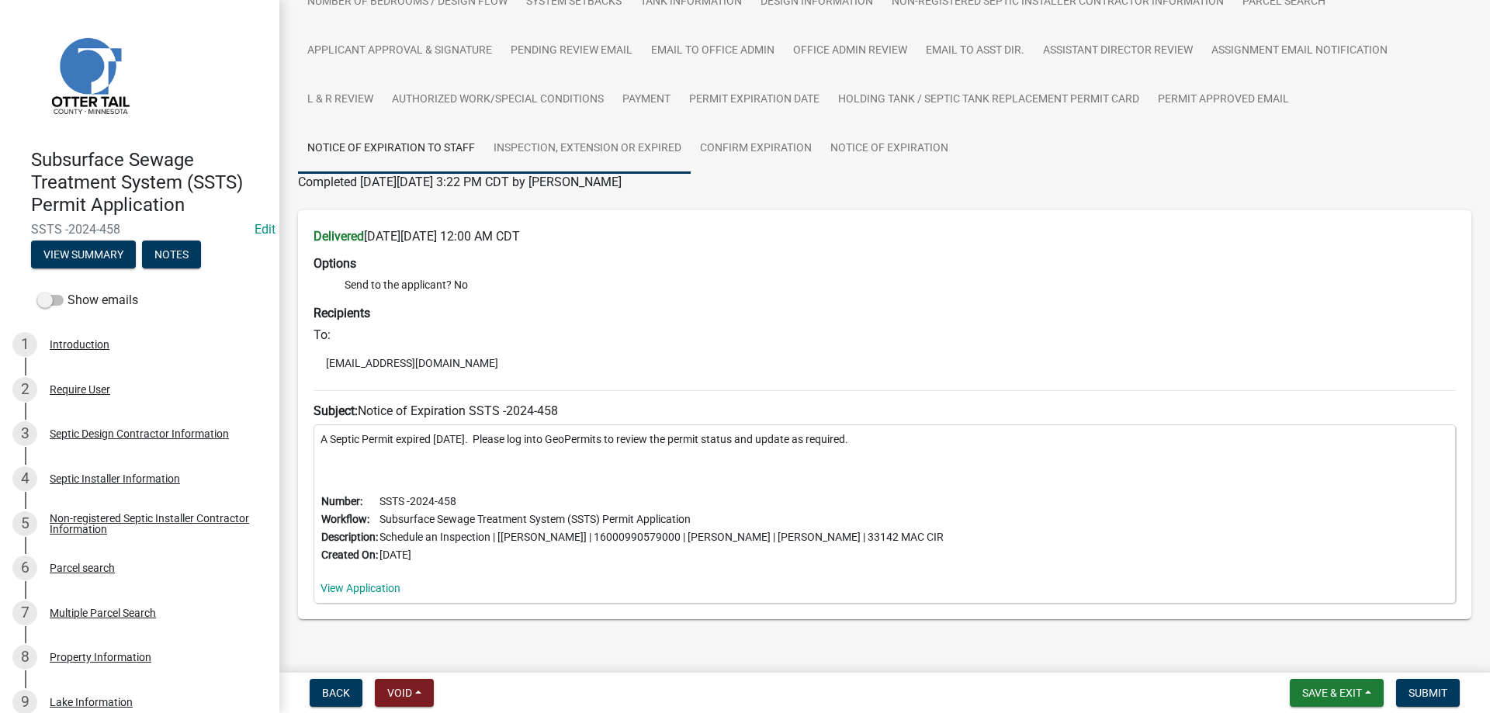
click at [589, 147] on link "Inspection, Extension or EXPIRED" at bounding box center [587, 149] width 206 height 50
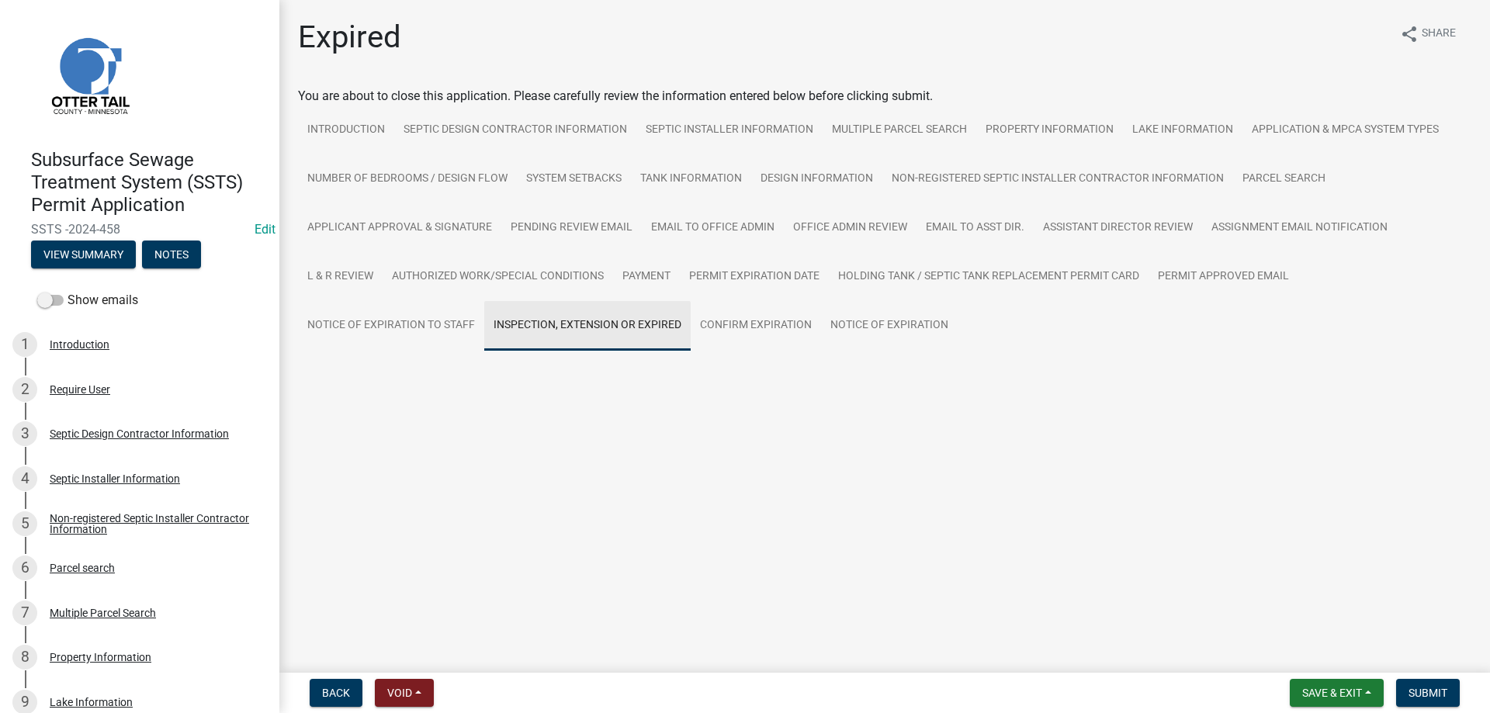
scroll to position [0, 0]
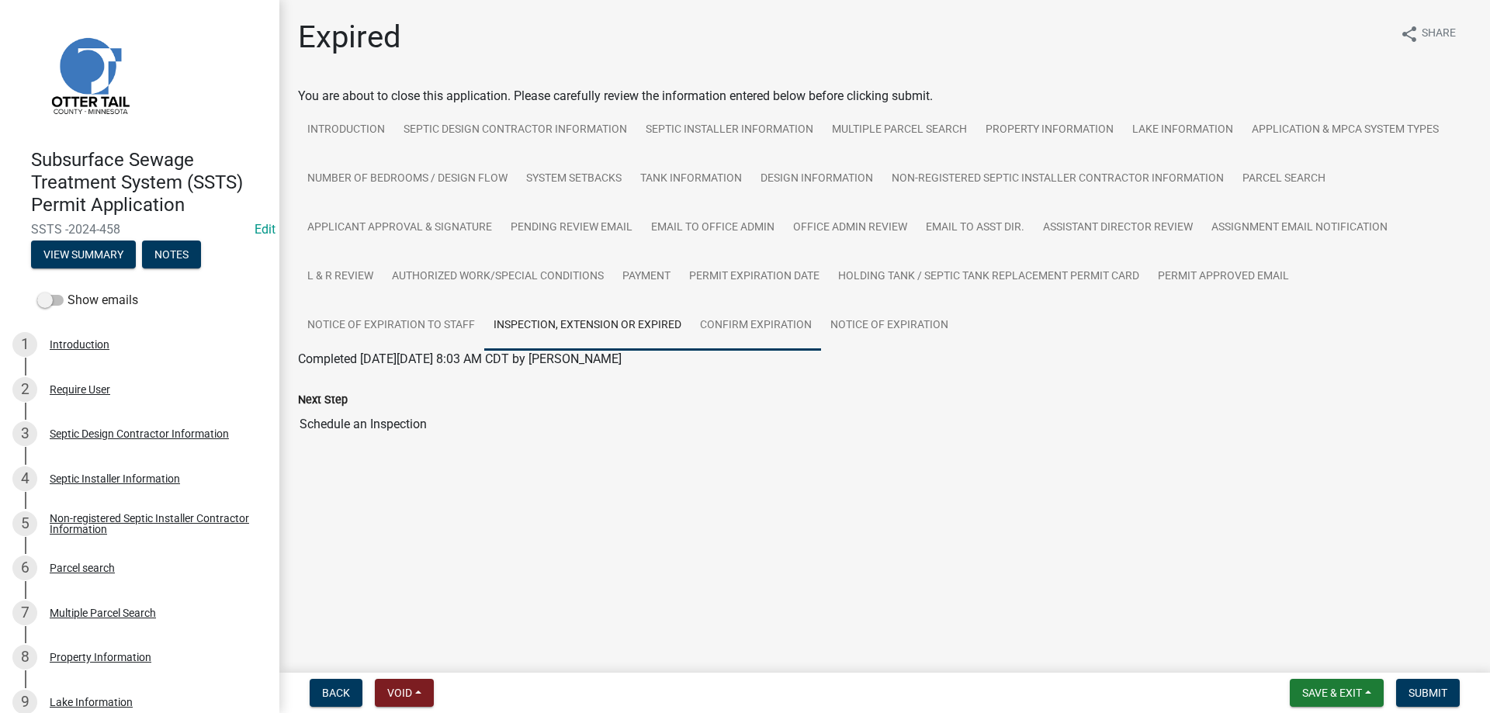
click at [781, 322] on link "Confirm Expiration" at bounding box center [756, 326] width 130 height 50
click at [863, 335] on link "Notice of Expiration" at bounding box center [889, 326] width 137 height 50
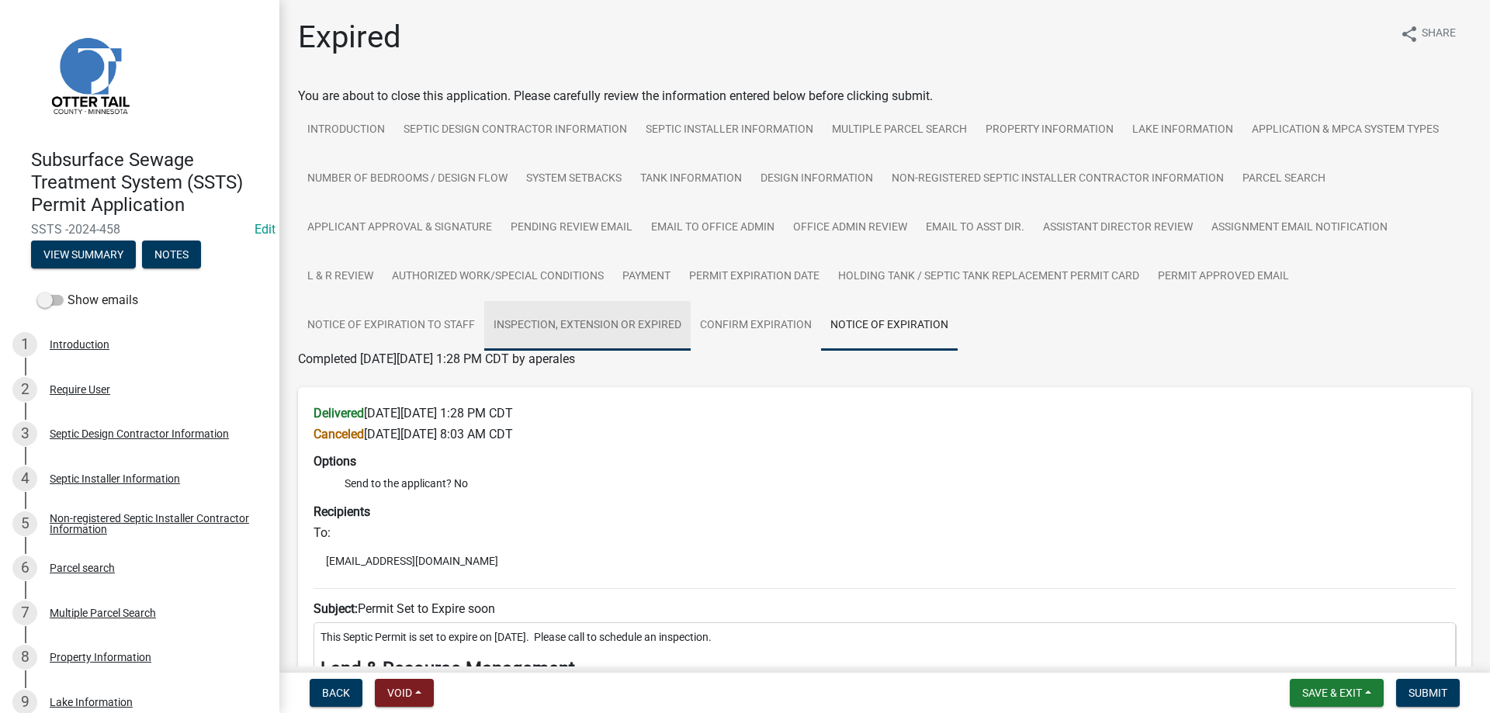
click at [634, 329] on link "Inspection, Extension or EXPIRED" at bounding box center [587, 326] width 206 height 50
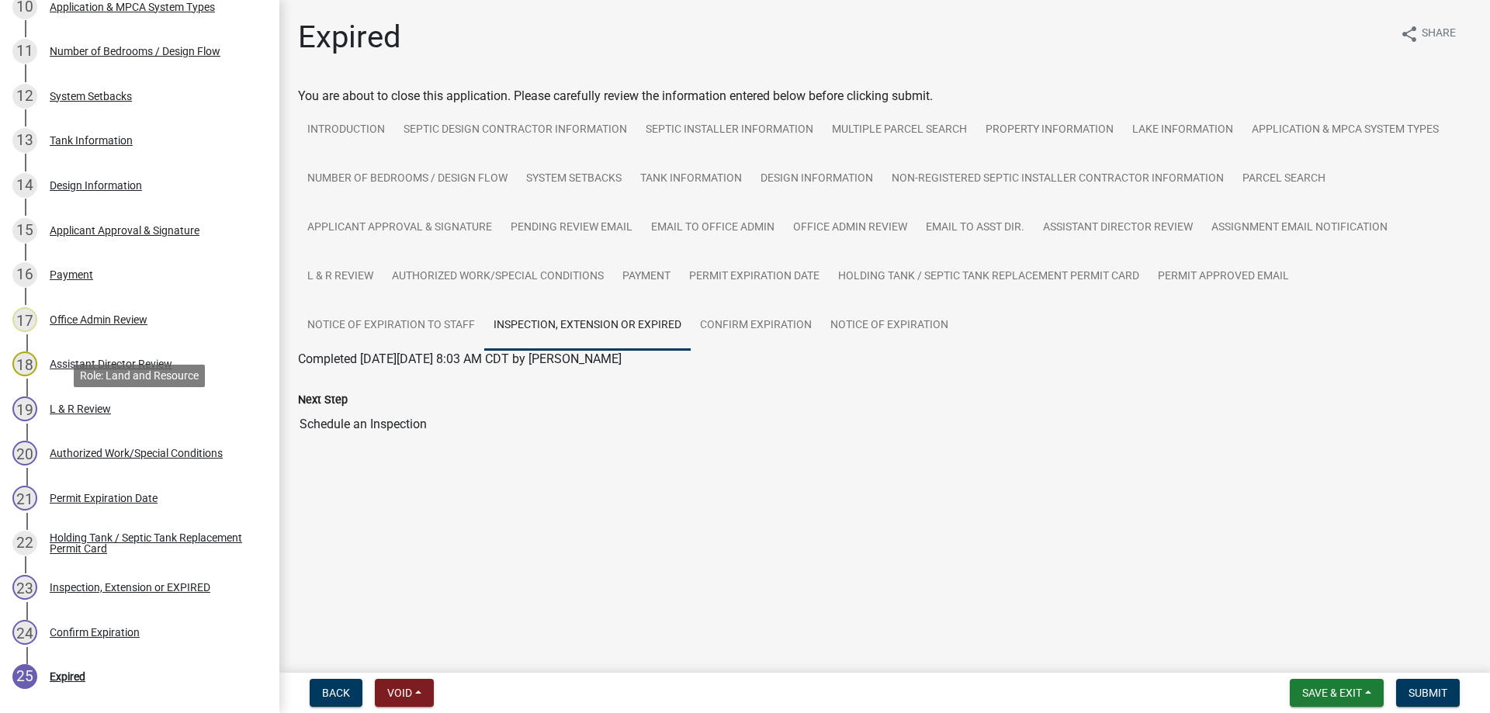
scroll to position [871, 0]
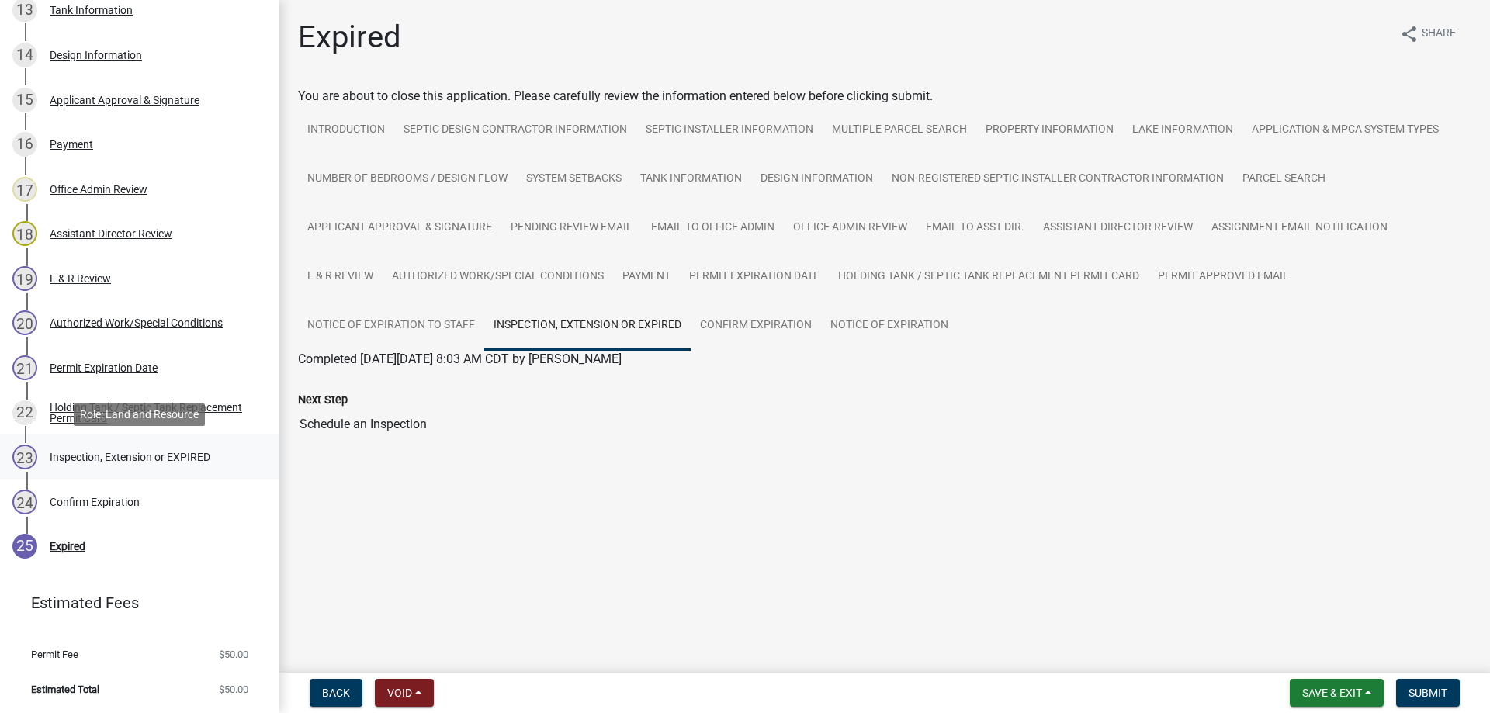
click at [124, 456] on div "Inspection, Extension or EXPIRED" at bounding box center [130, 457] width 161 height 11
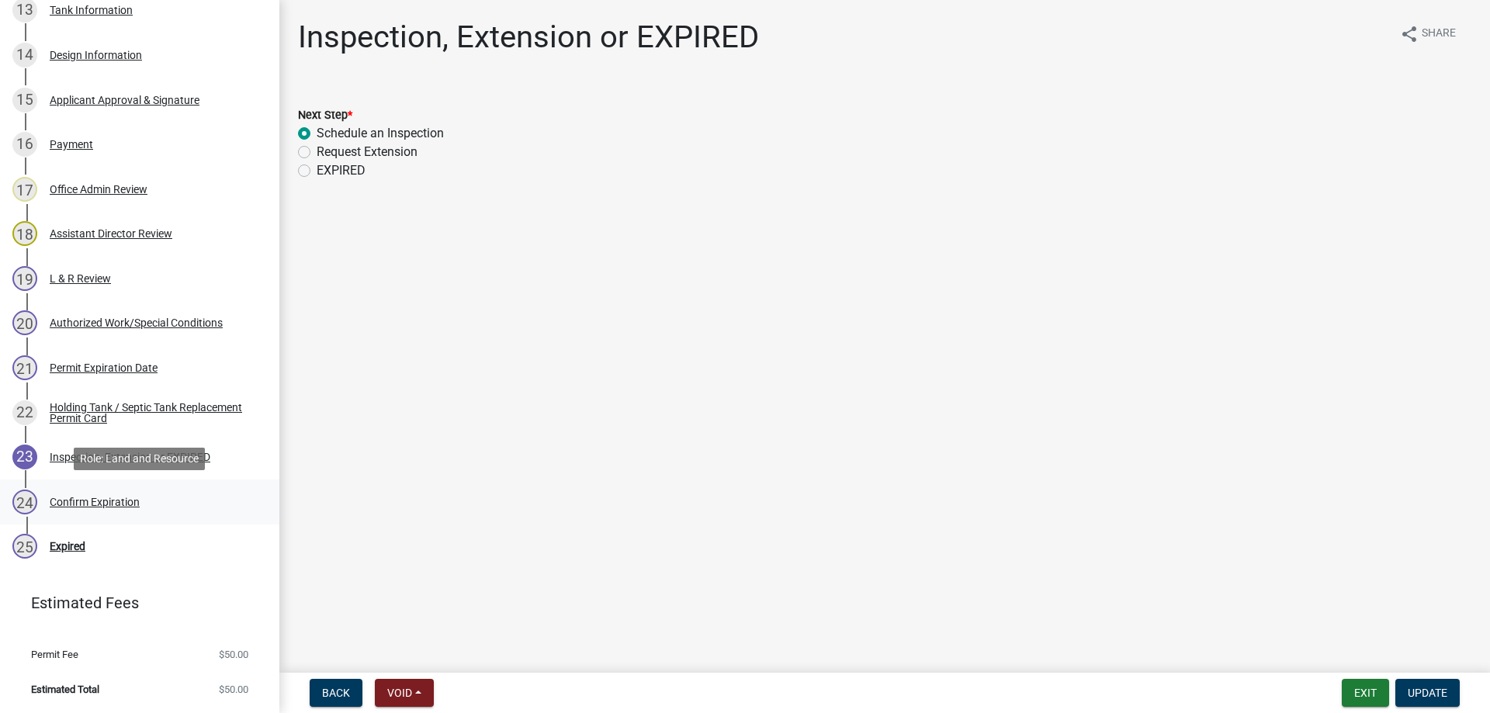
click at [90, 501] on div "Confirm Expiration" at bounding box center [95, 502] width 90 height 11
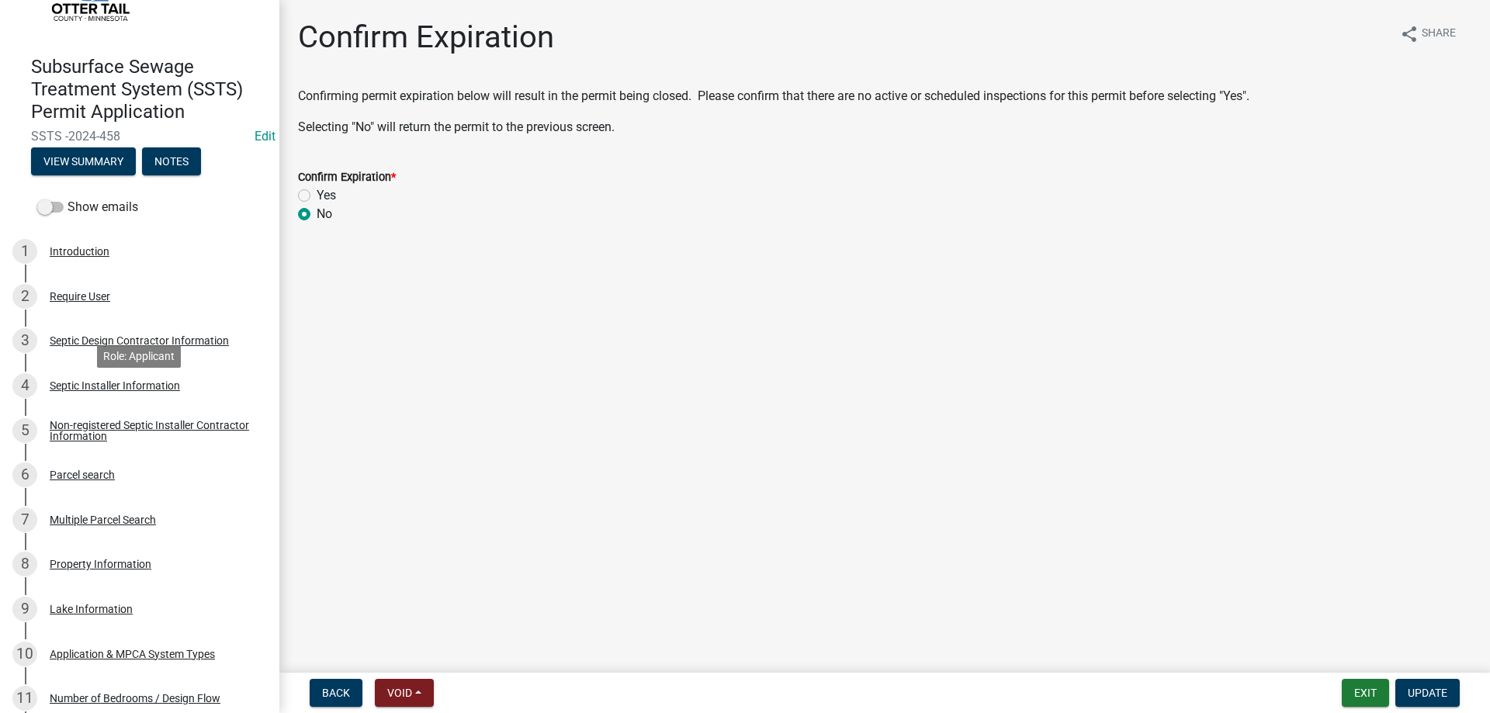
scroll to position [0, 0]
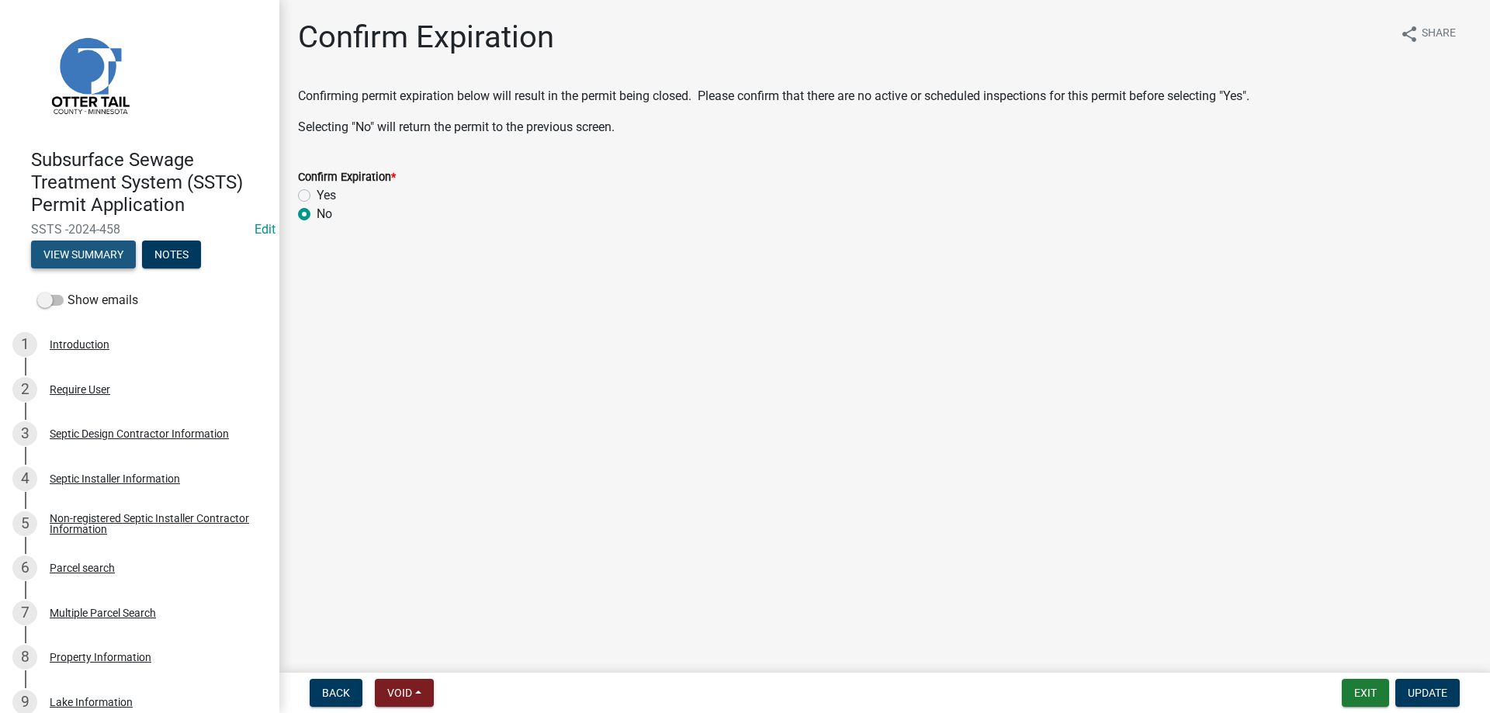
click at [102, 252] on button "View Summary" at bounding box center [83, 255] width 105 height 28
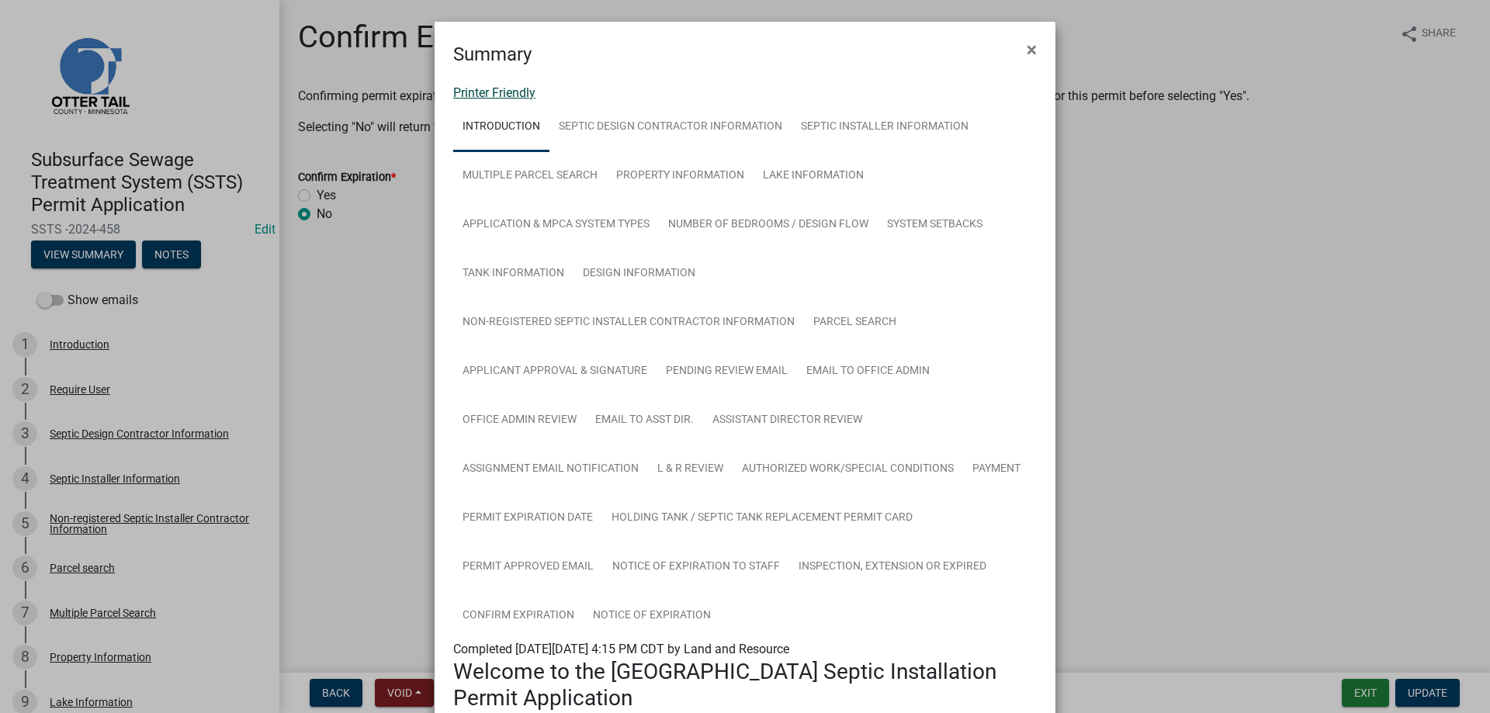
click at [504, 92] on link "Printer Friendly" at bounding box center [494, 92] width 82 height 15
